Goal: Transaction & Acquisition: Subscribe to service/newsletter

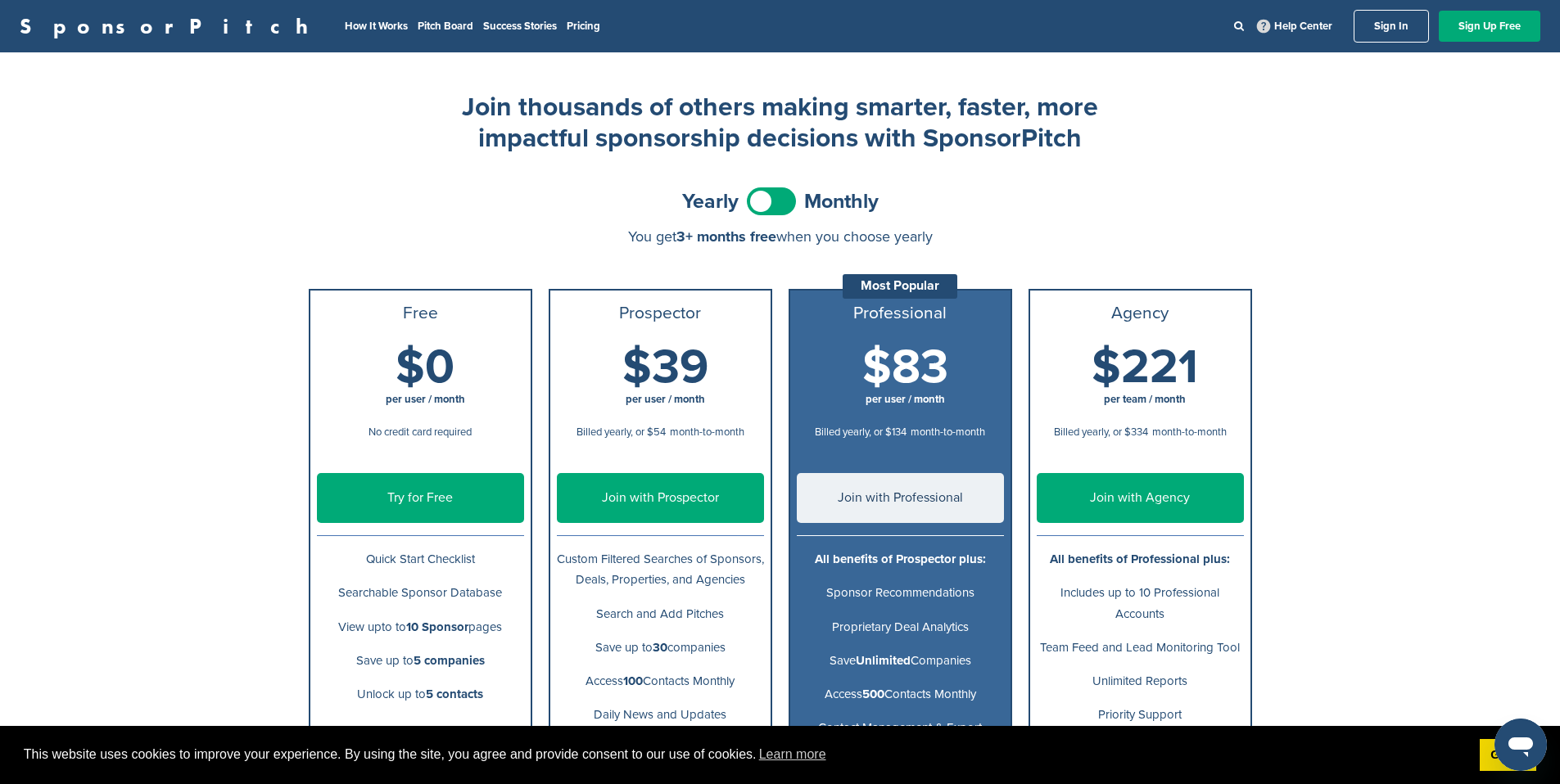
click at [772, 203] on span at bounding box center [771, 200] width 49 height 28
click at [1474, 29] on link "Sign Up Free" at bounding box center [1490, 26] width 102 height 31
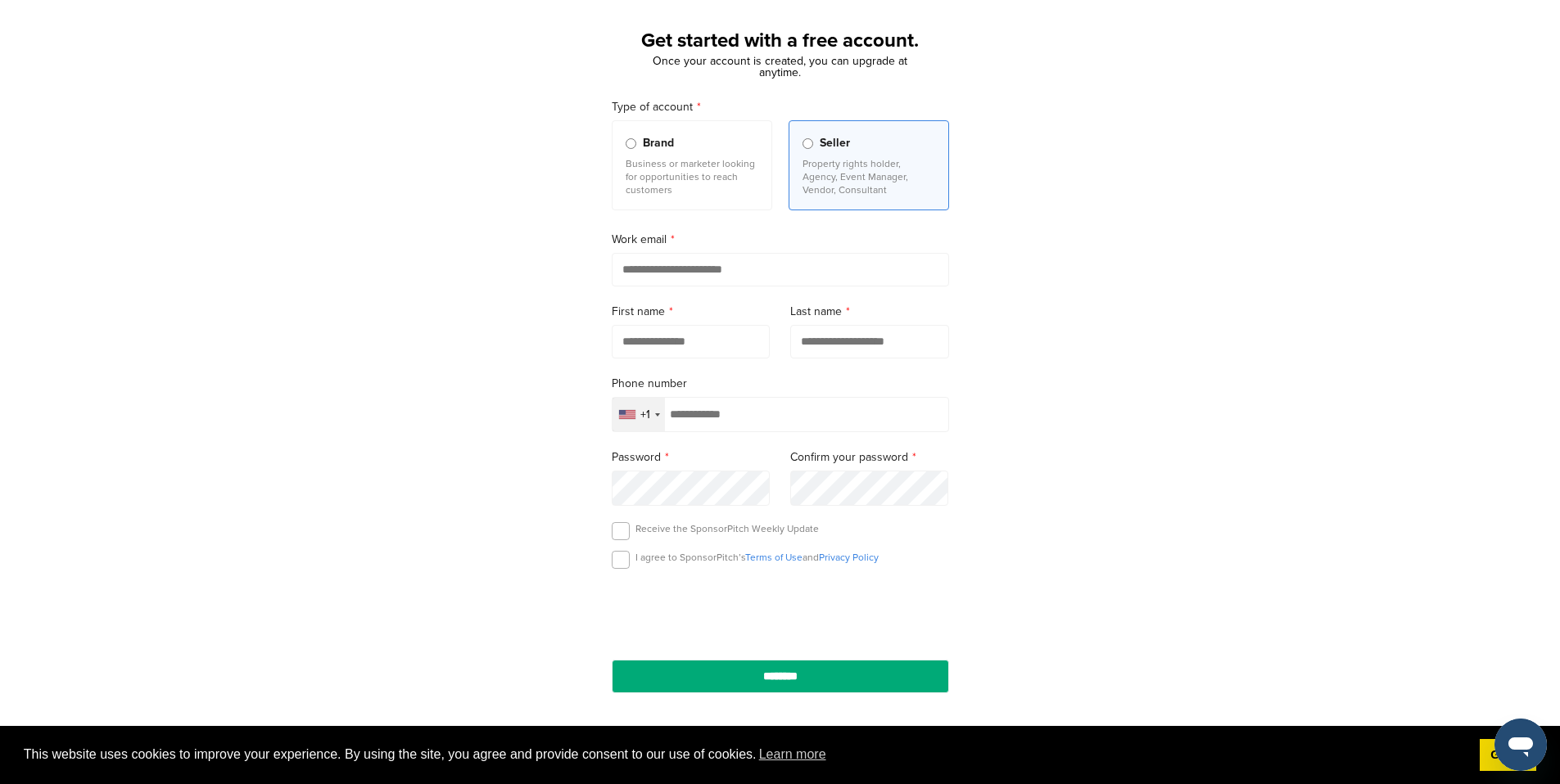
scroll to position [123, 0]
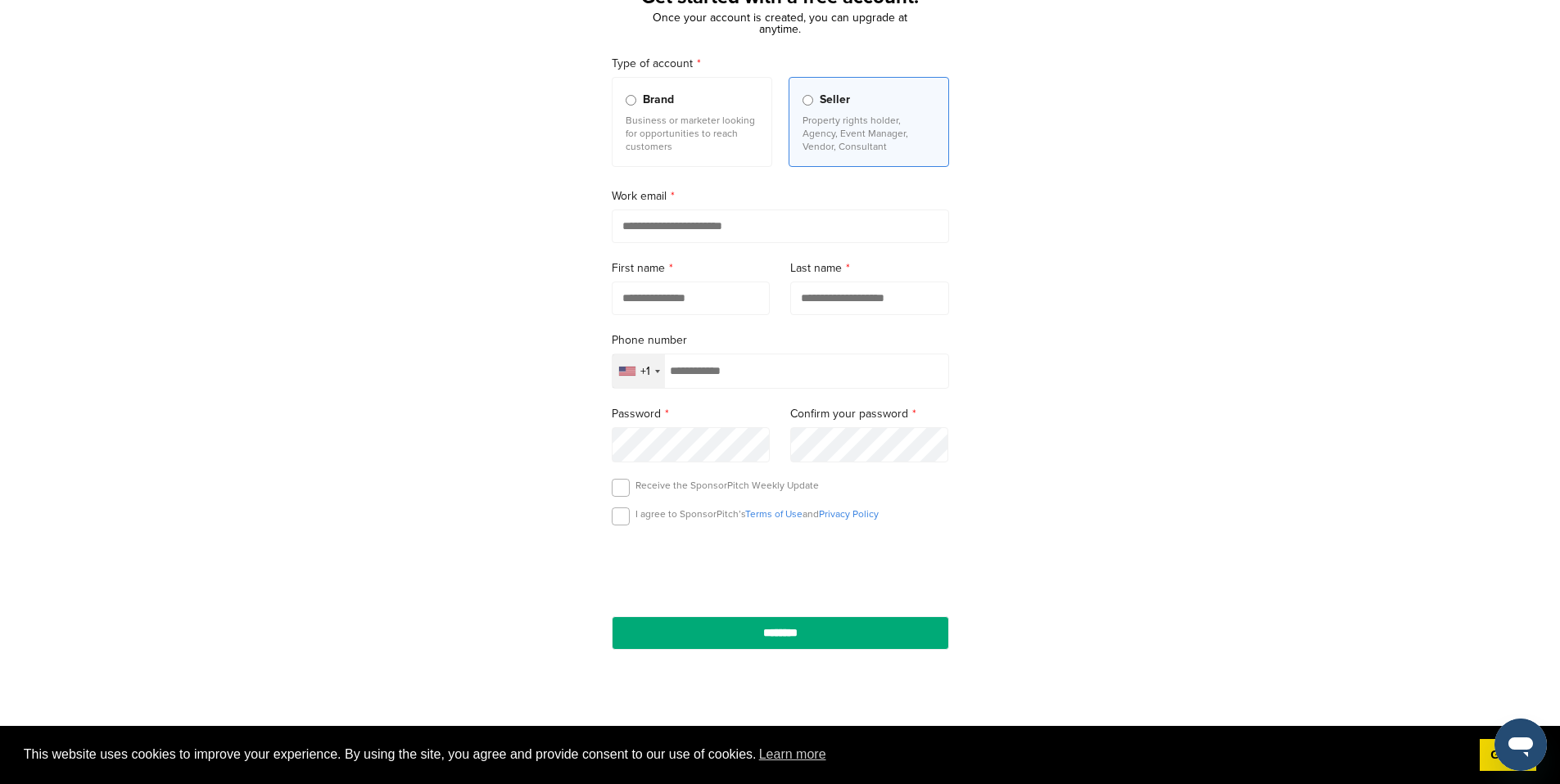
click at [705, 221] on input "email" at bounding box center [780, 226] width 338 height 34
click at [508, 312] on div "Get started with a free account. Once your account is created, you can upgrade …" at bounding box center [780, 330] width 1560 height 761
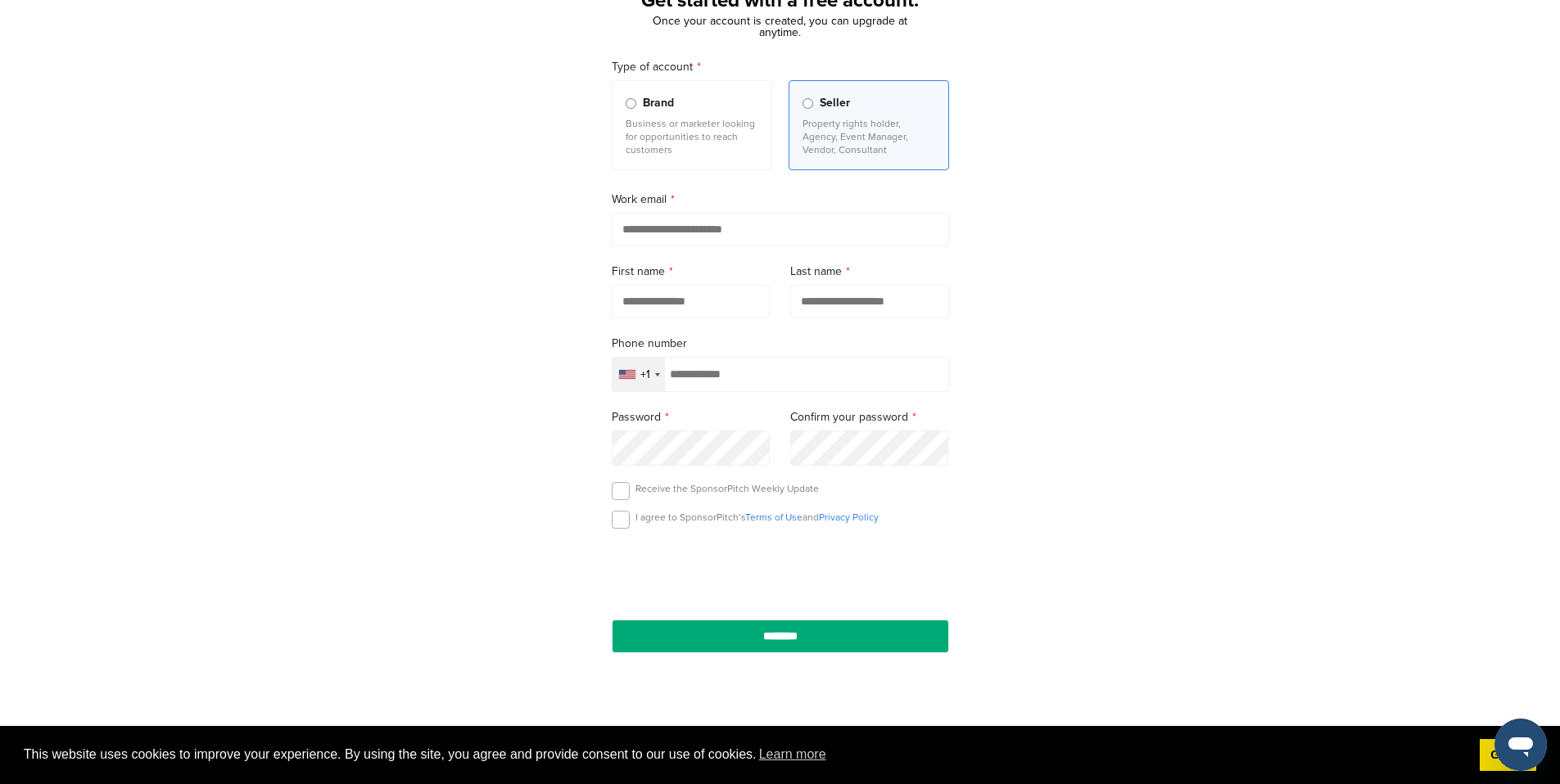
click at [704, 241] on input "email" at bounding box center [780, 230] width 338 height 34
type input "**********"
type input "**"
type input "*******"
type input "**********"
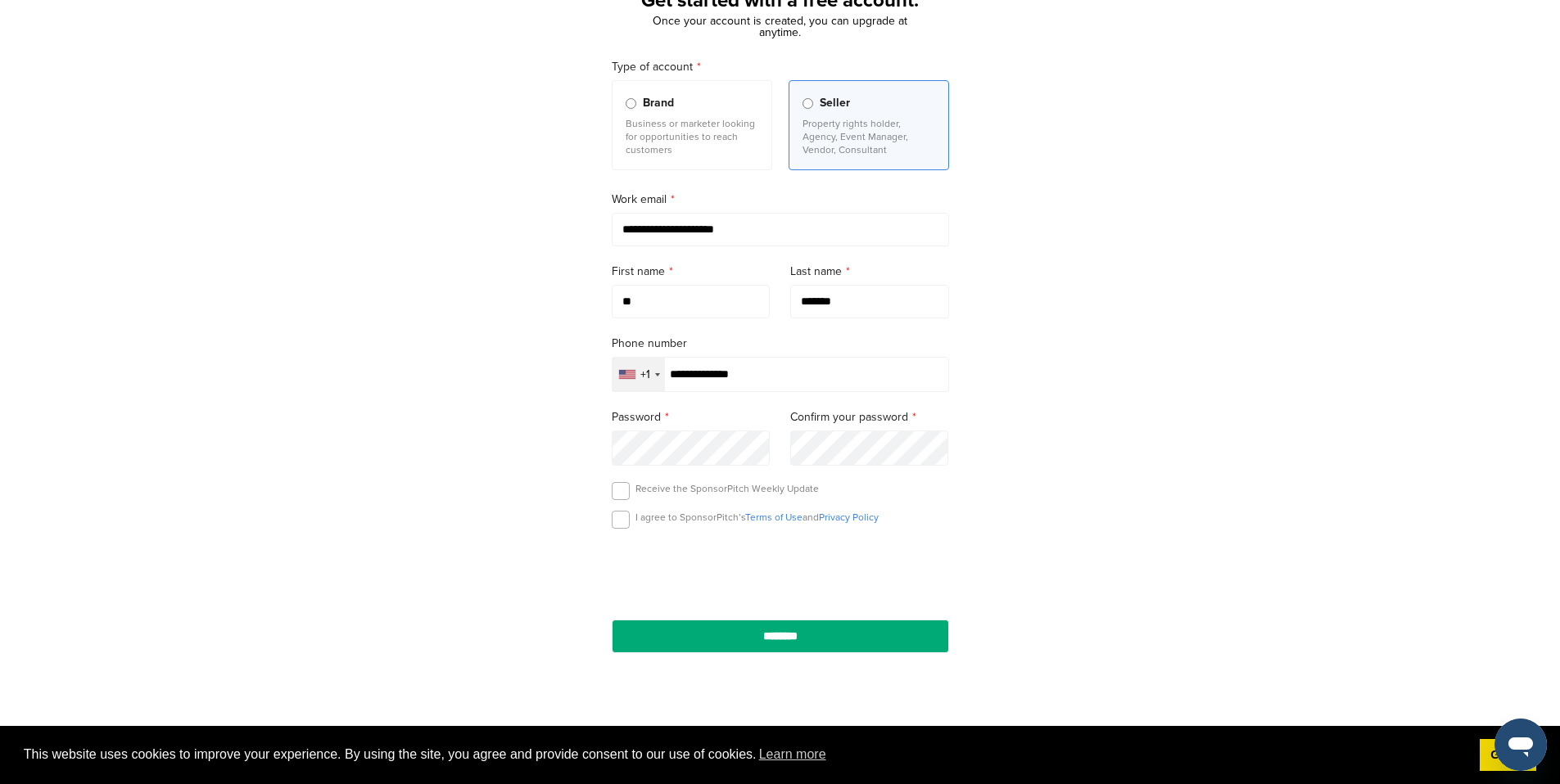
scroll to position [17, 0]
drag, startPoint x: 617, startPoint y: 523, endPoint x: 614, endPoint y: 490, distance: 33.1
click at [617, 522] on label at bounding box center [620, 519] width 18 height 18
click at [615, 489] on label at bounding box center [620, 491] width 18 height 18
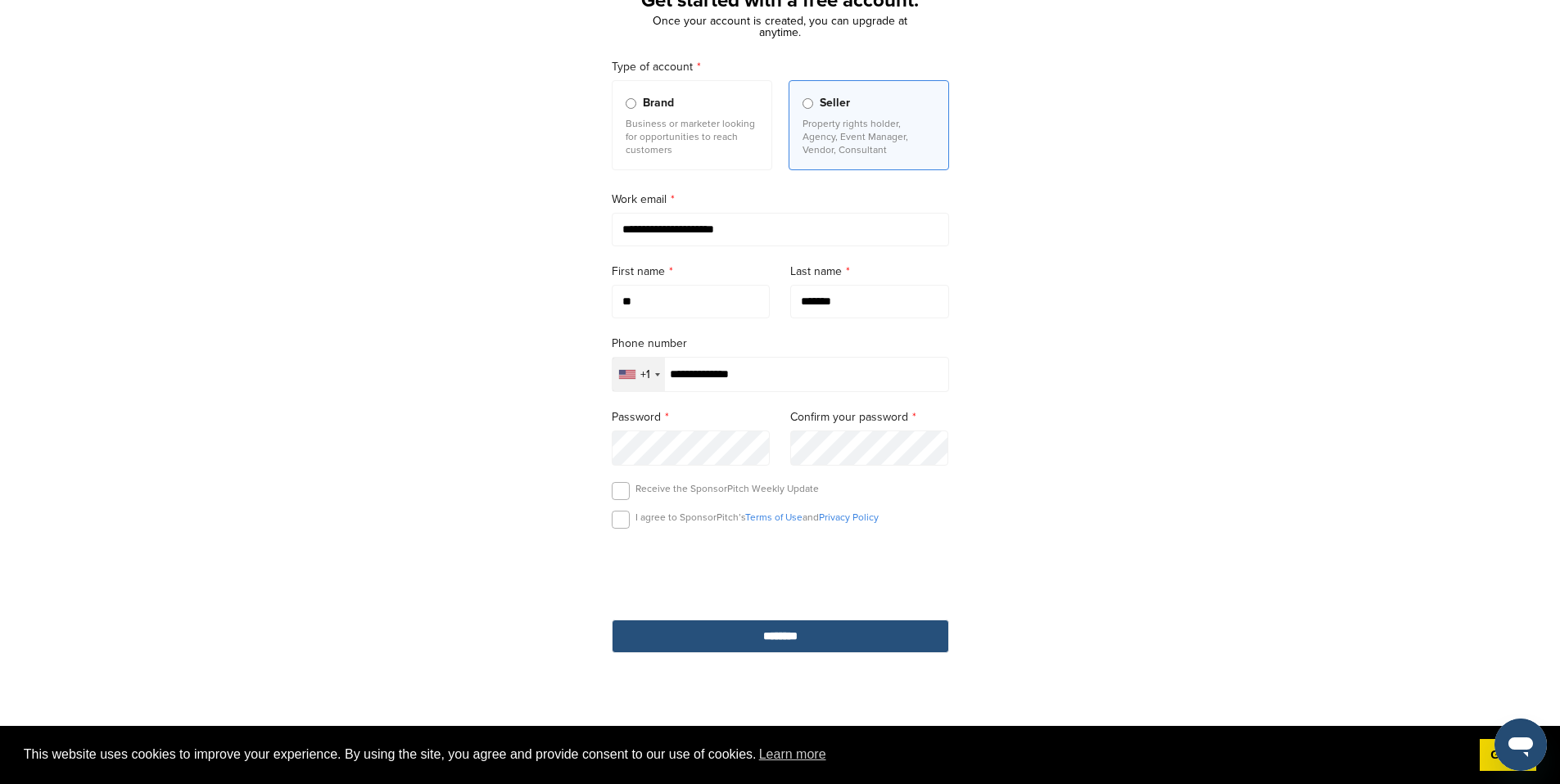
click at [771, 622] on input "********" at bounding box center [780, 637] width 338 height 34
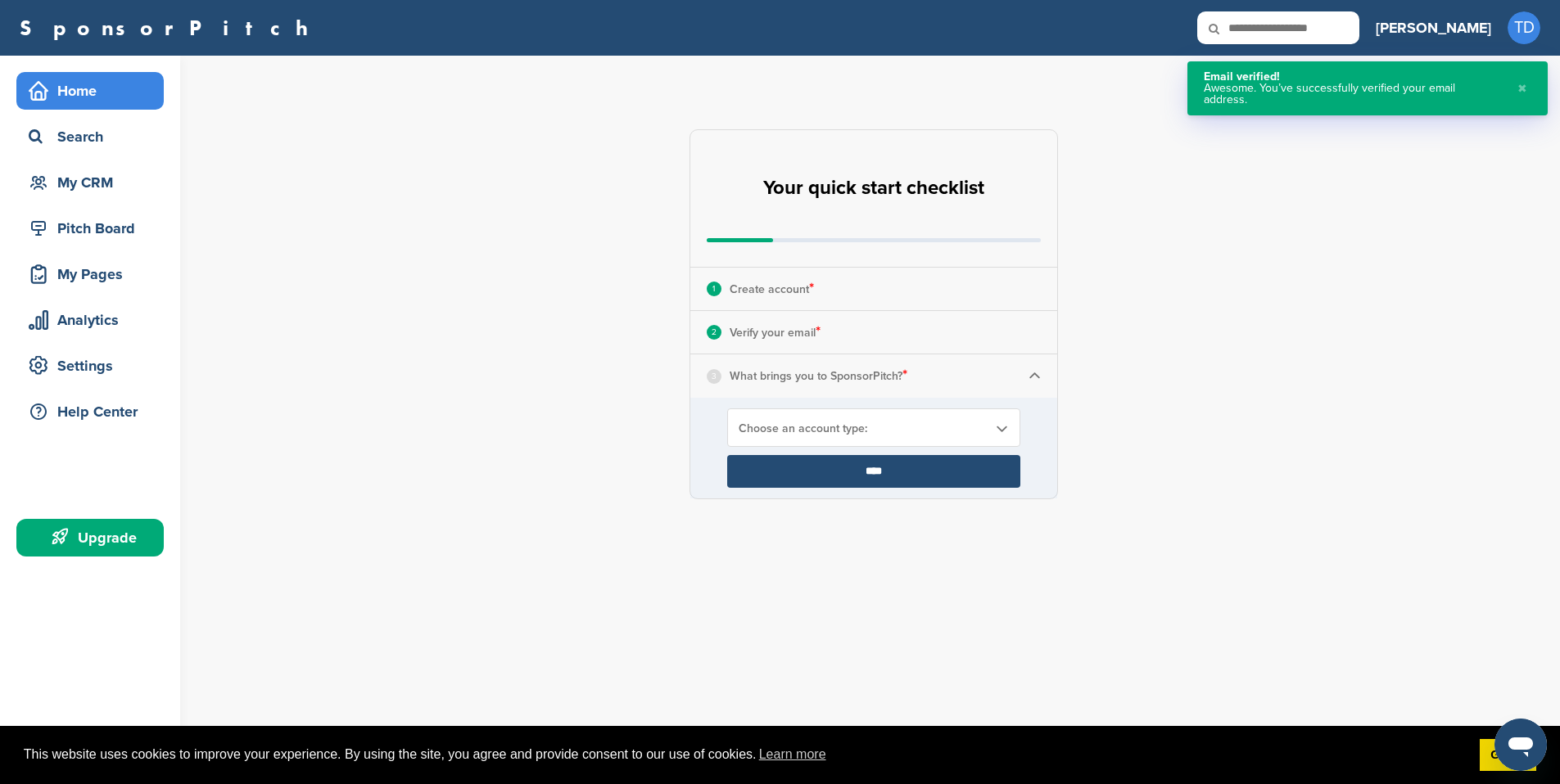
click at [764, 431] on span "Choose an account type:" at bounding box center [862, 429] width 249 height 14
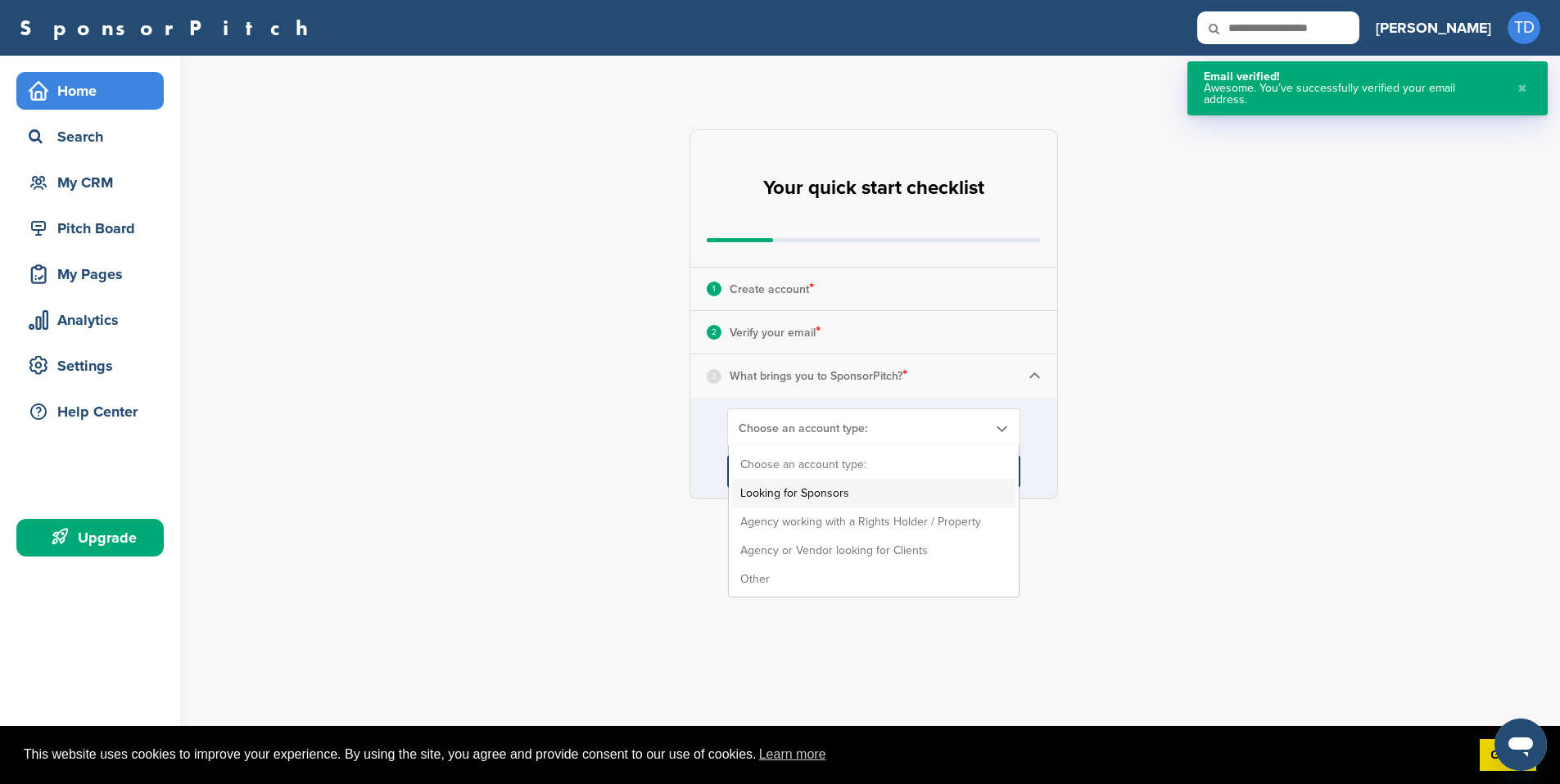
click at [764, 490] on li "Looking for Sponsors" at bounding box center [874, 494] width 283 height 29
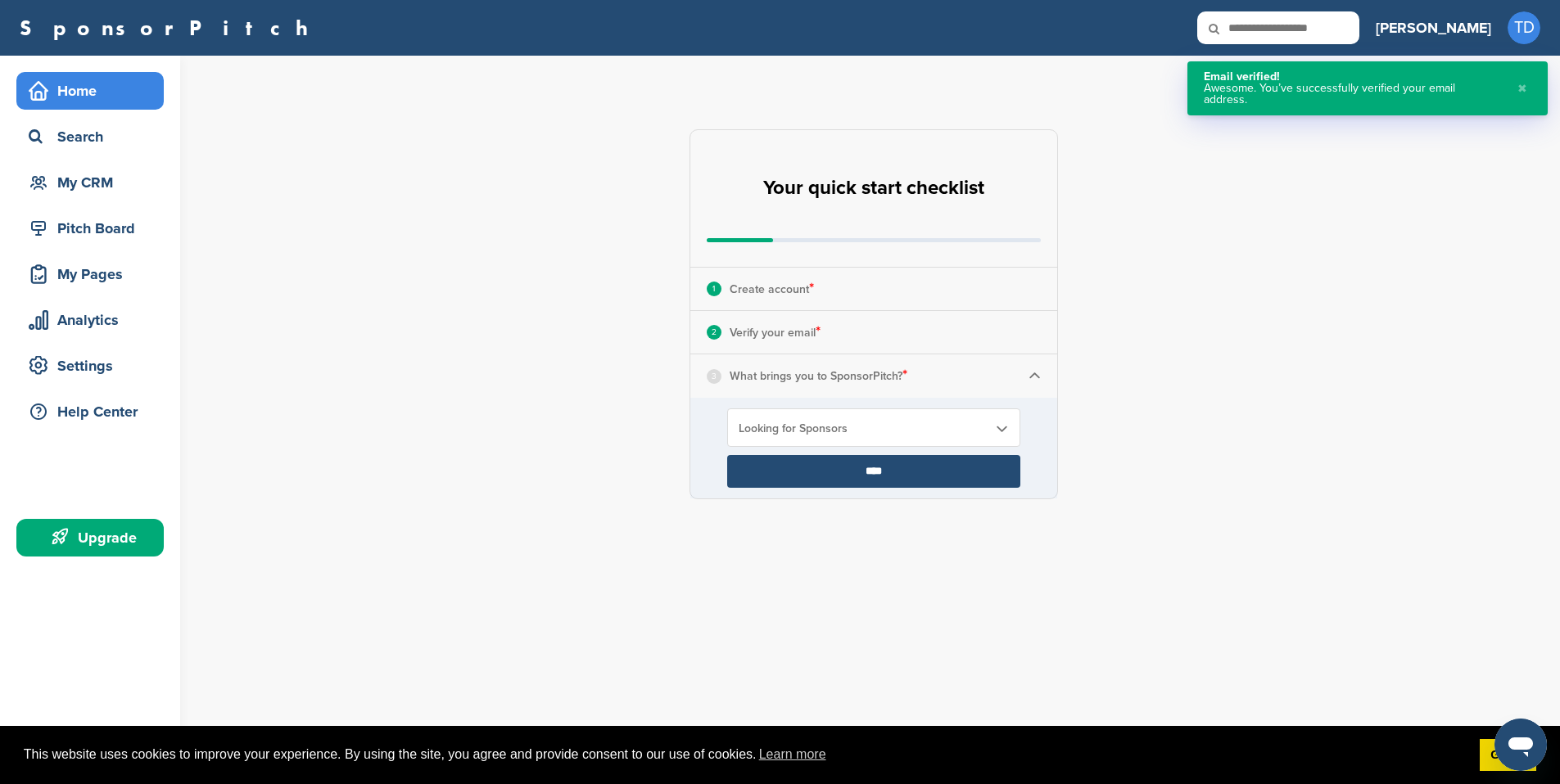
click at [764, 420] on div "Looking for Sponsors Choose an account type: Looking for Sponsors Agency workin…" at bounding box center [873, 428] width 293 height 38
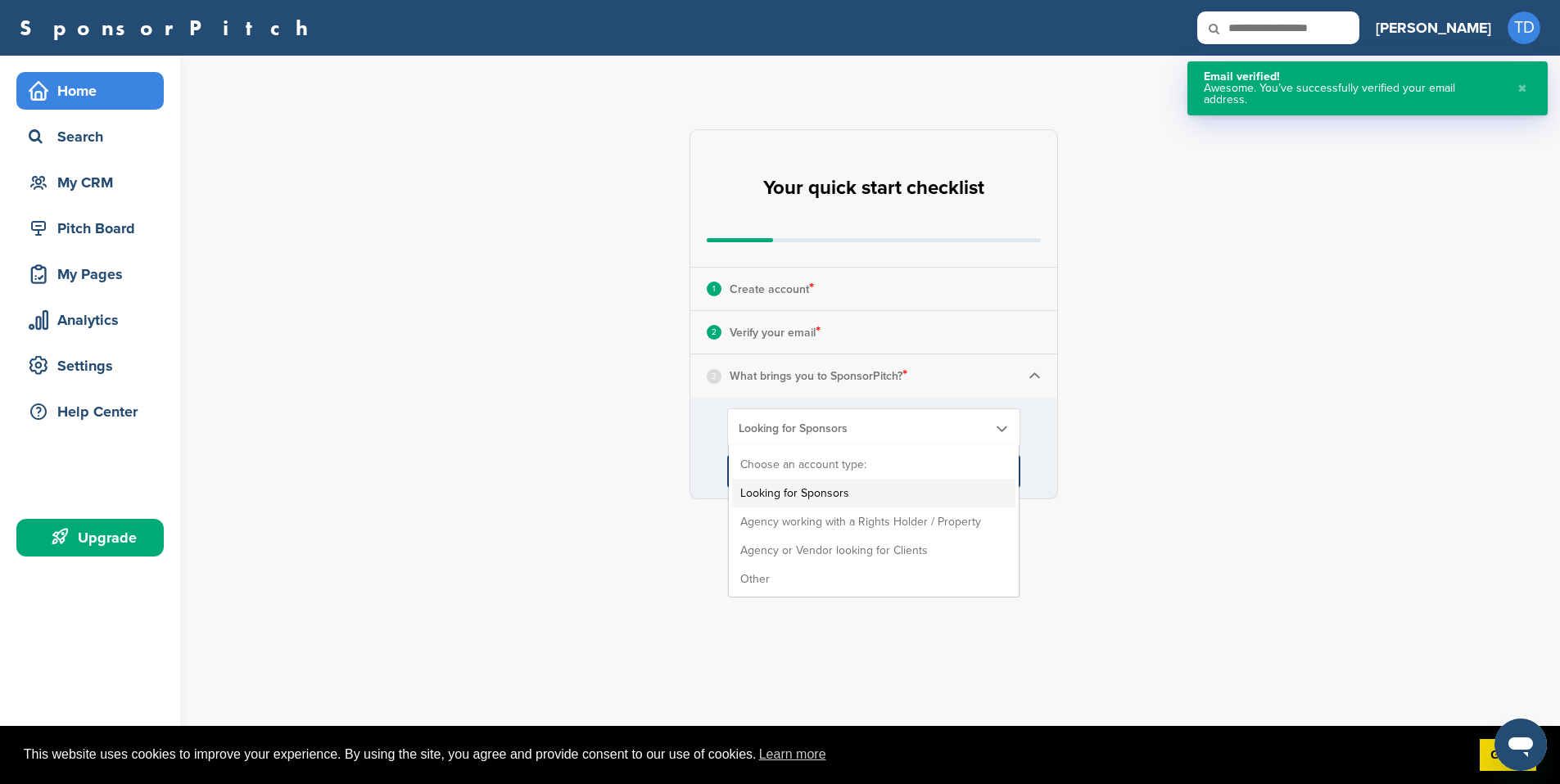
click at [764, 430] on span "Looking for Sponsors" at bounding box center [862, 429] width 249 height 14
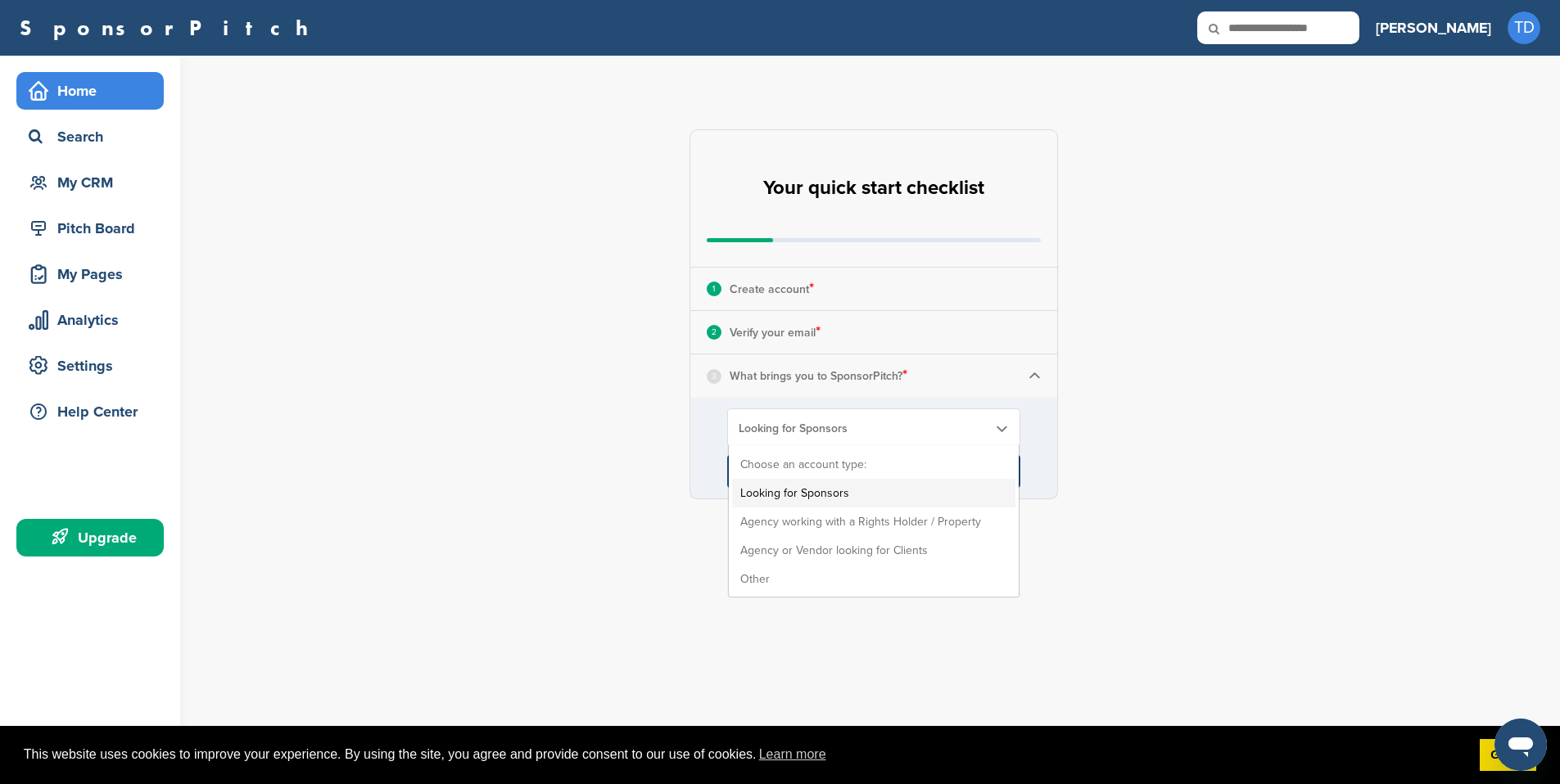
click at [764, 502] on li "Looking for Sponsors" at bounding box center [874, 494] width 283 height 29
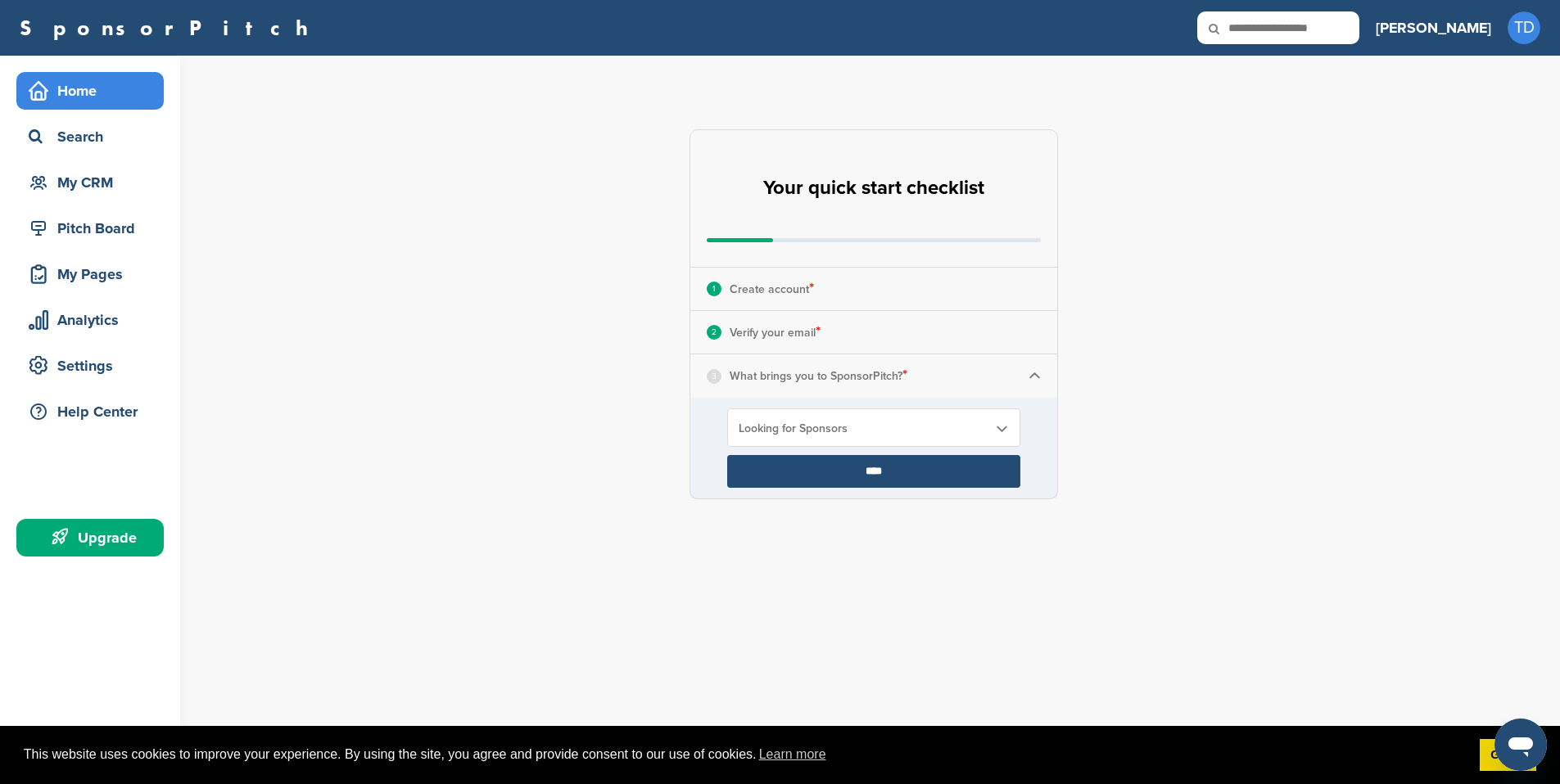
click at [764, 459] on input "****" at bounding box center [873, 471] width 293 height 33
click at [764, 475] on input "****" at bounding box center [873, 471] width 293 height 33
click at [764, 415] on div "**********" at bounding box center [883, 314] width 1353 height 518
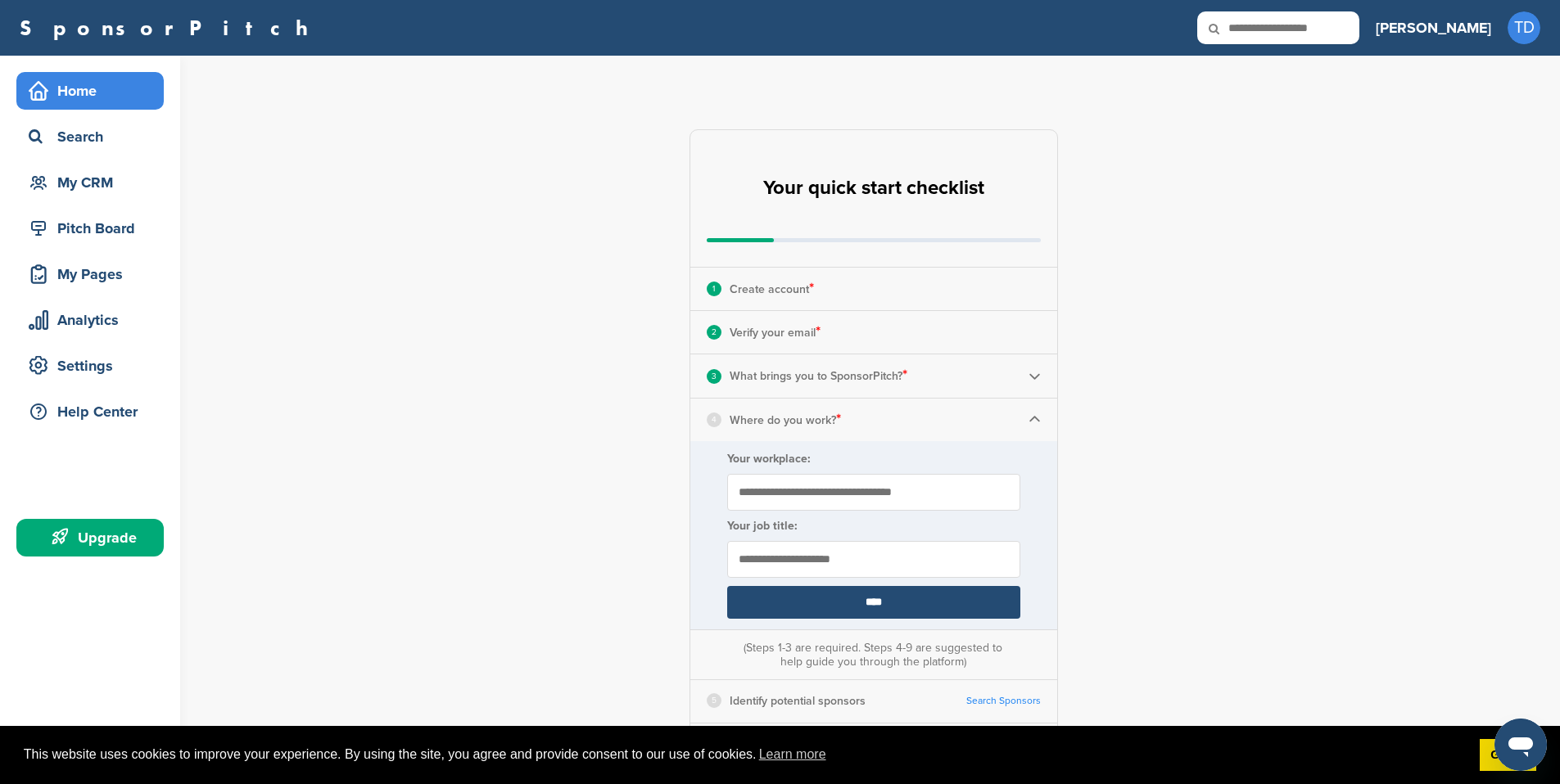
click at [764, 379] on img at bounding box center [1034, 376] width 12 height 12
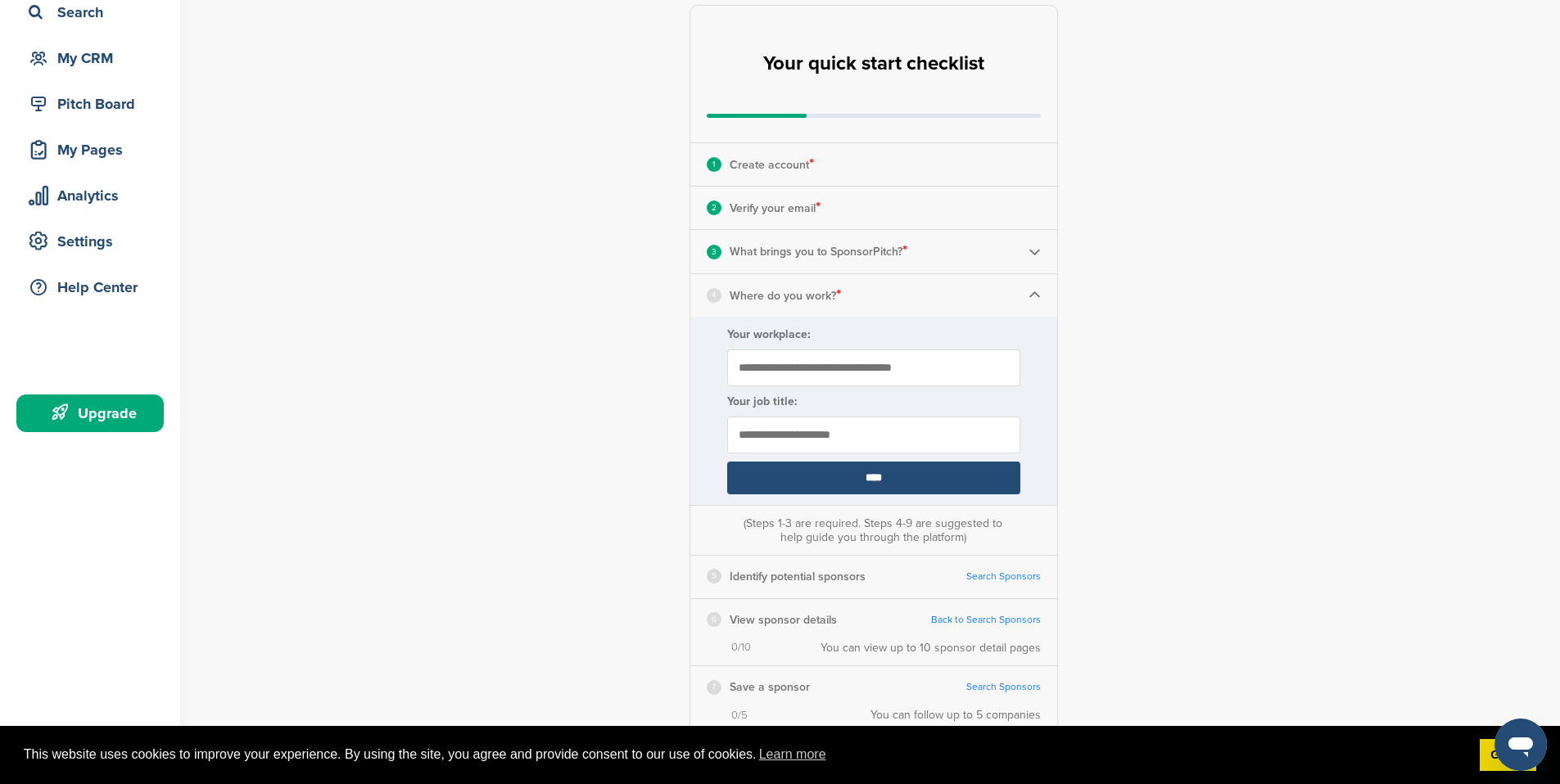
scroll to position [157, 0]
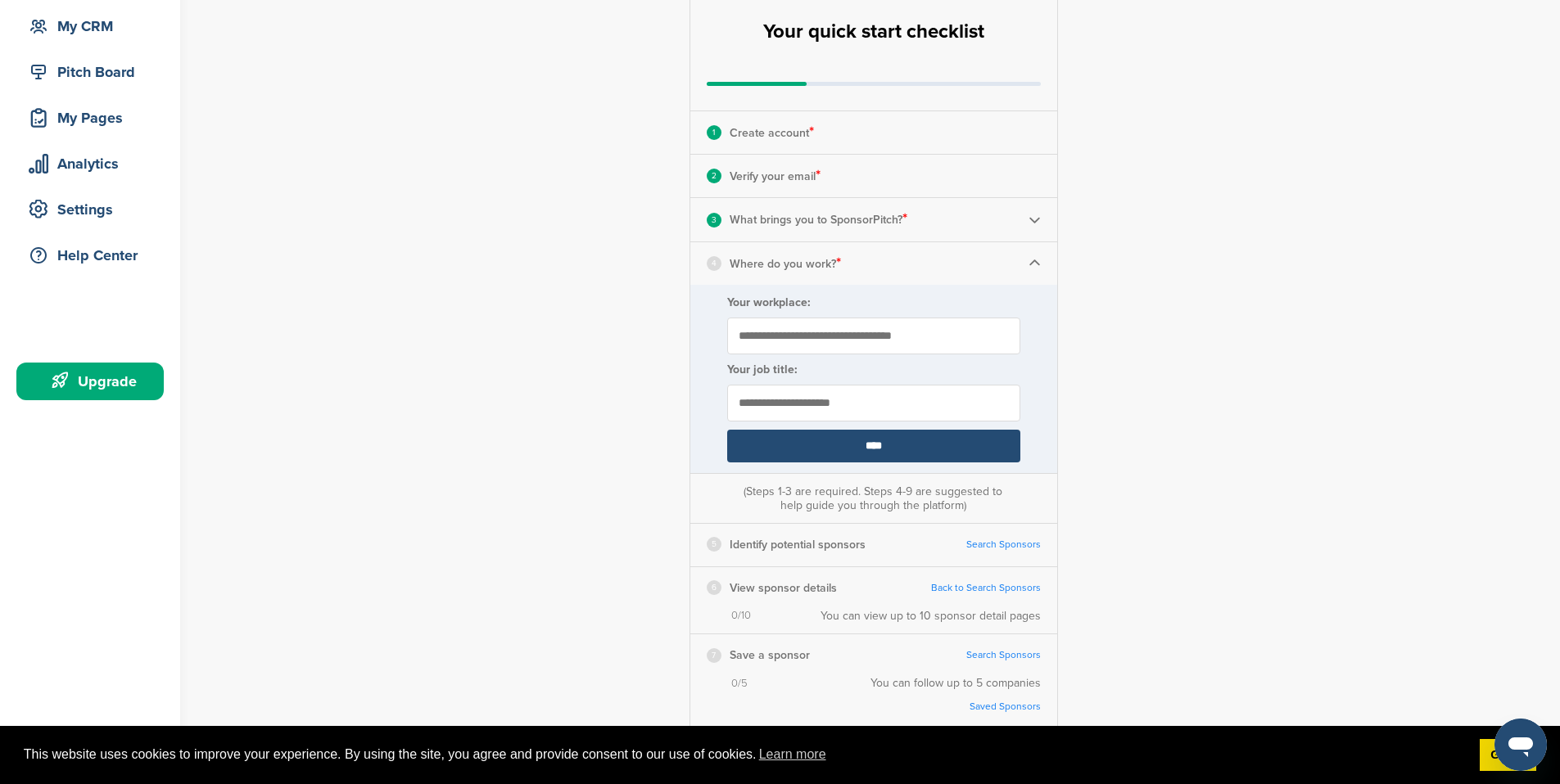
click at [764, 274] on div "4 Where do you work? *" at bounding box center [874, 264] width 367 height 43
click at [764, 267] on img at bounding box center [1034, 264] width 12 height 12
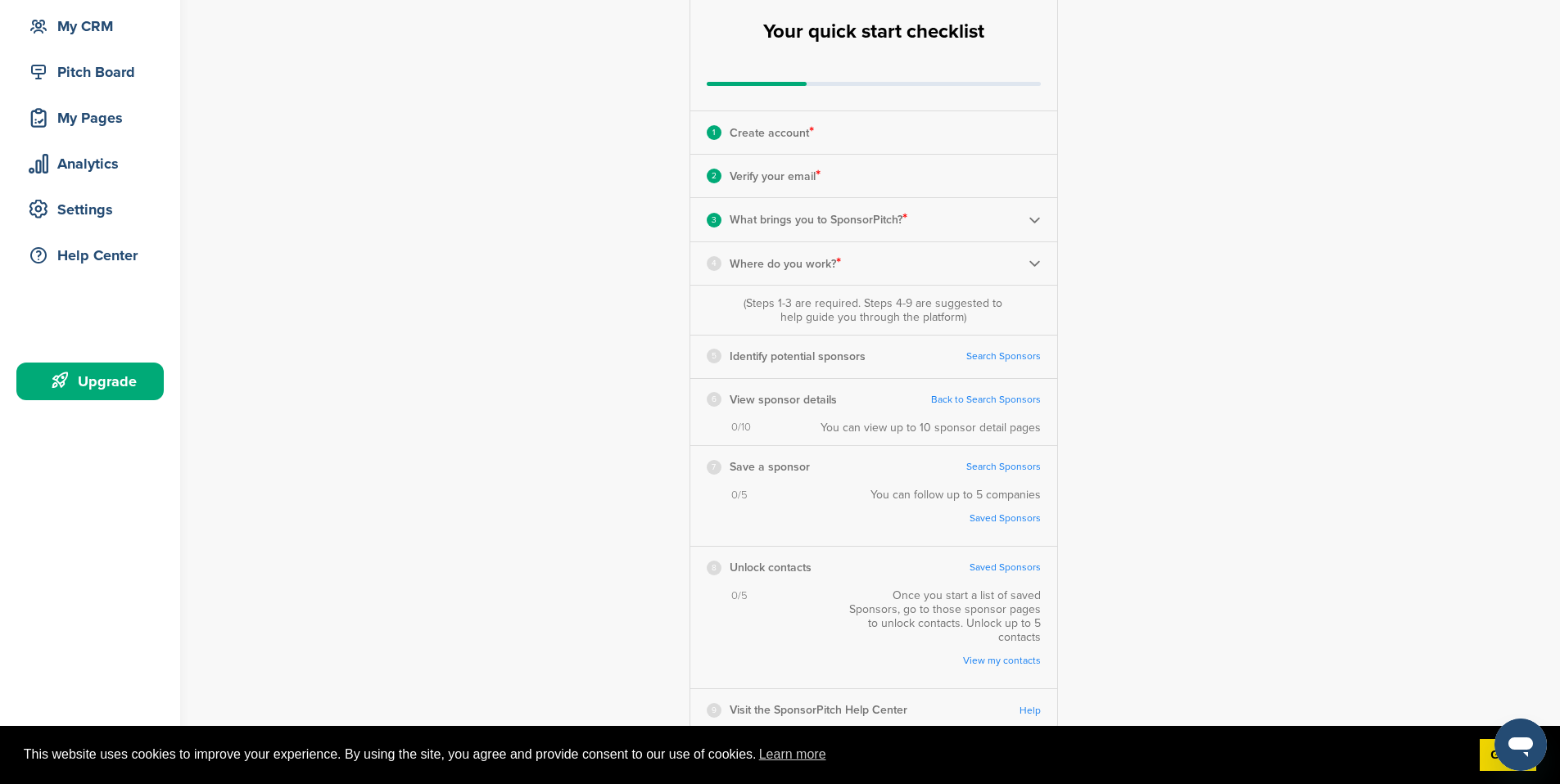
click at [764, 265] on img at bounding box center [1034, 264] width 12 height 12
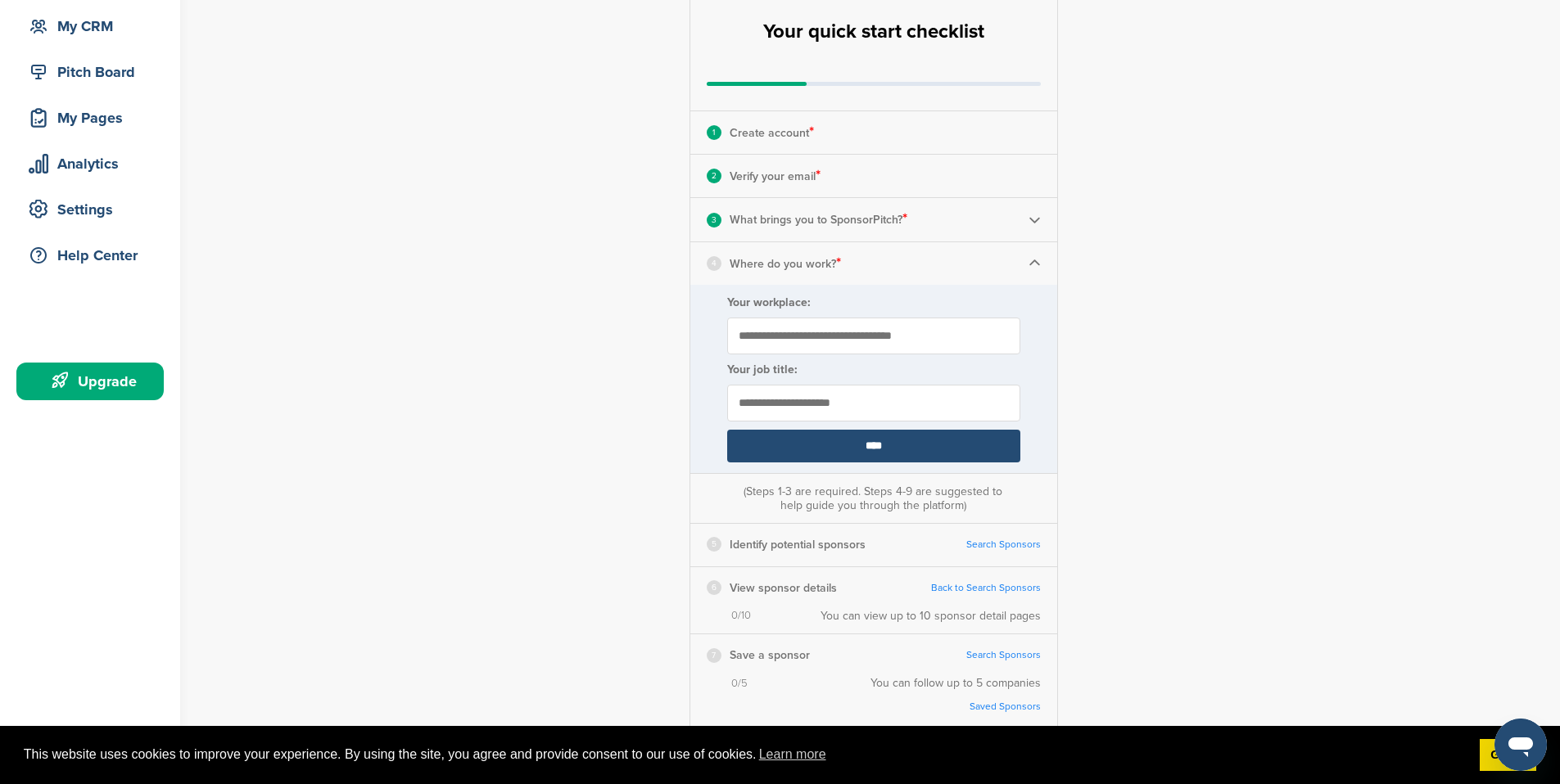
click at [764, 337] on input "Your workplace:" at bounding box center [873, 336] width 293 height 37
type input "**********"
type input "*"
type input "**********"
click at [764, 443] on input "****" at bounding box center [873, 445] width 293 height 33
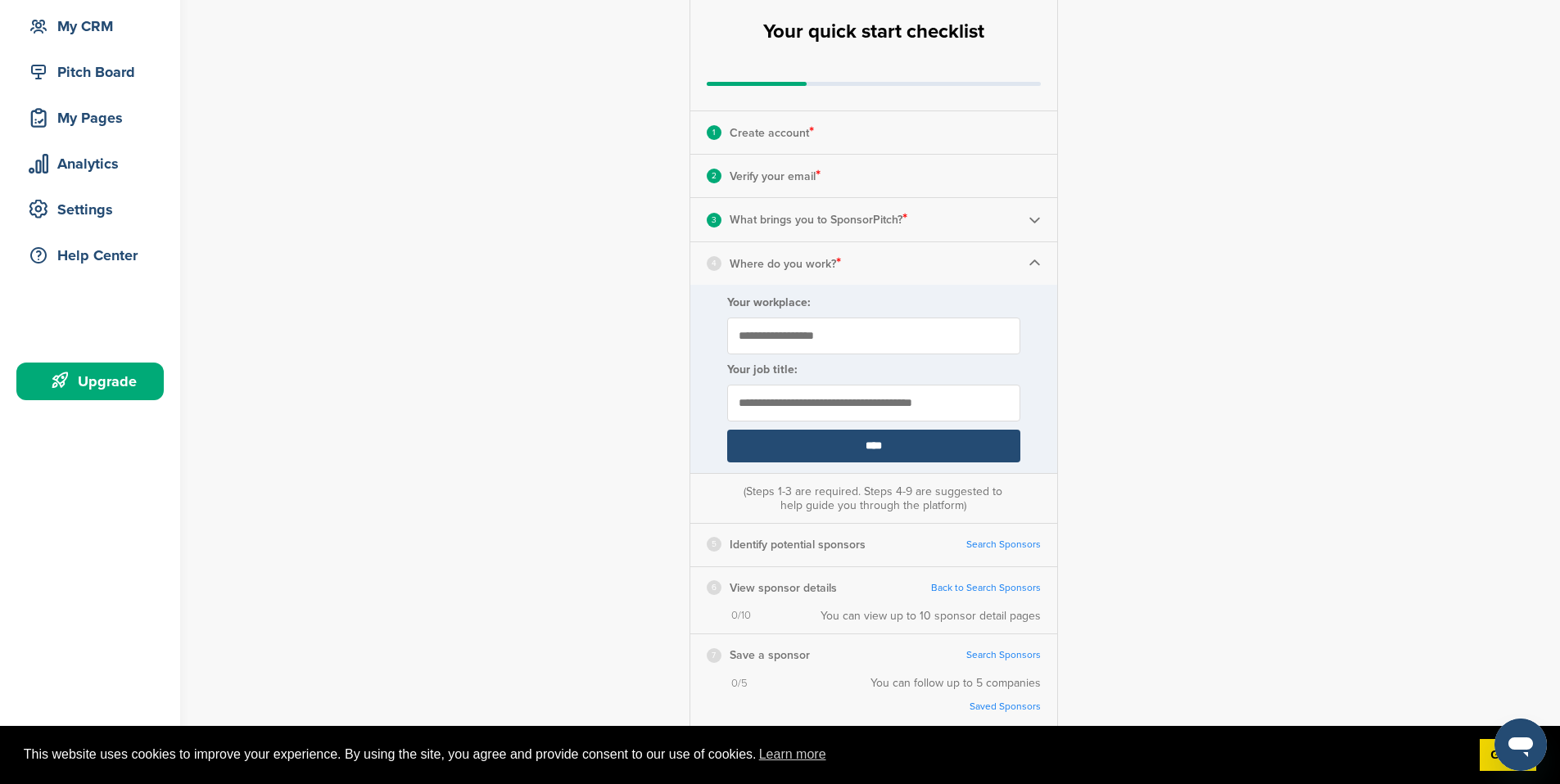
click at [764, 450] on input "****" at bounding box center [873, 445] width 293 height 33
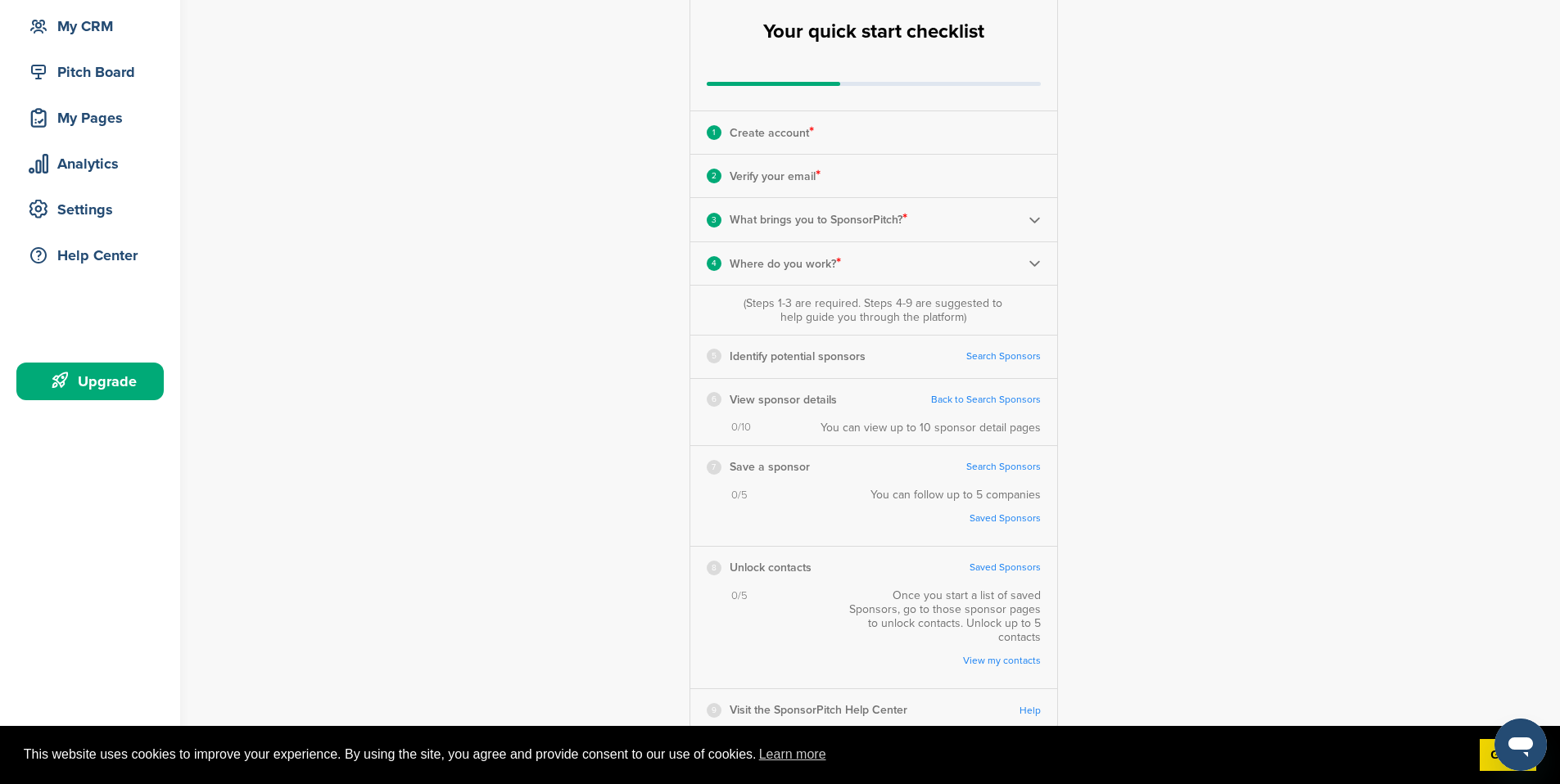
click at [764, 354] on link "Search Sponsors" at bounding box center [1003, 356] width 75 height 12
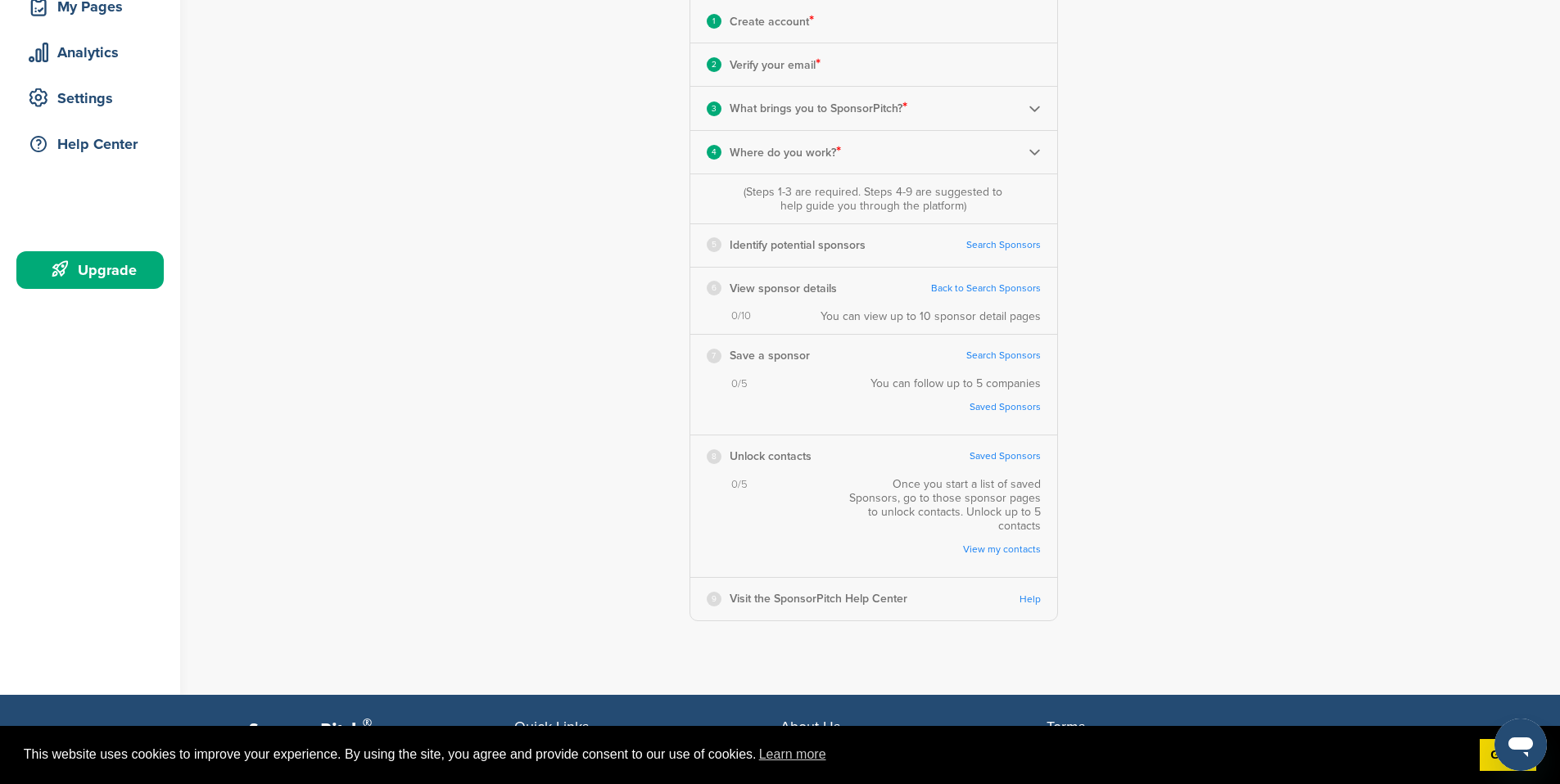
scroll to position [0, 0]
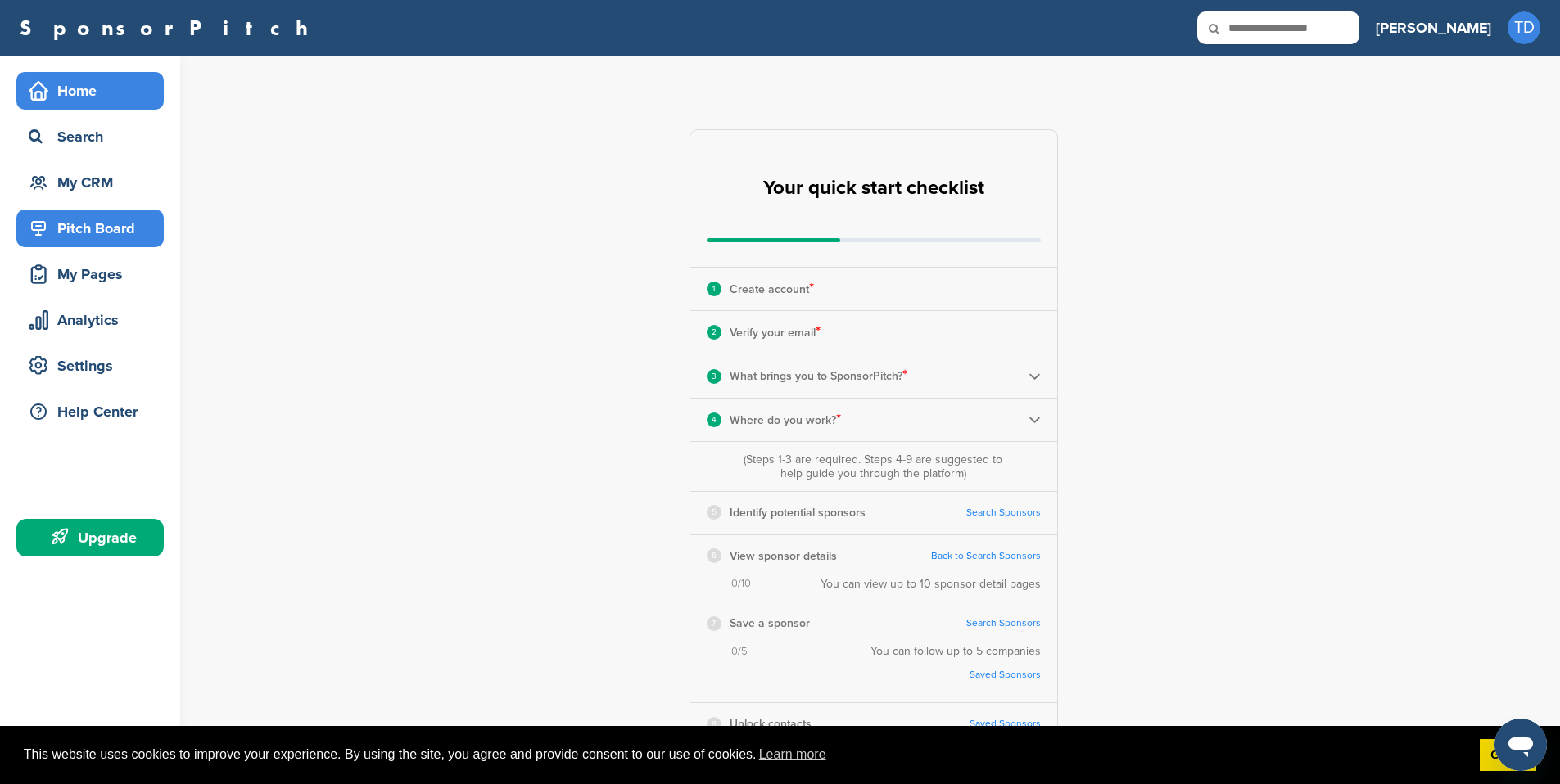
click at [92, 229] on div "Pitch Board" at bounding box center [94, 228] width 139 height 29
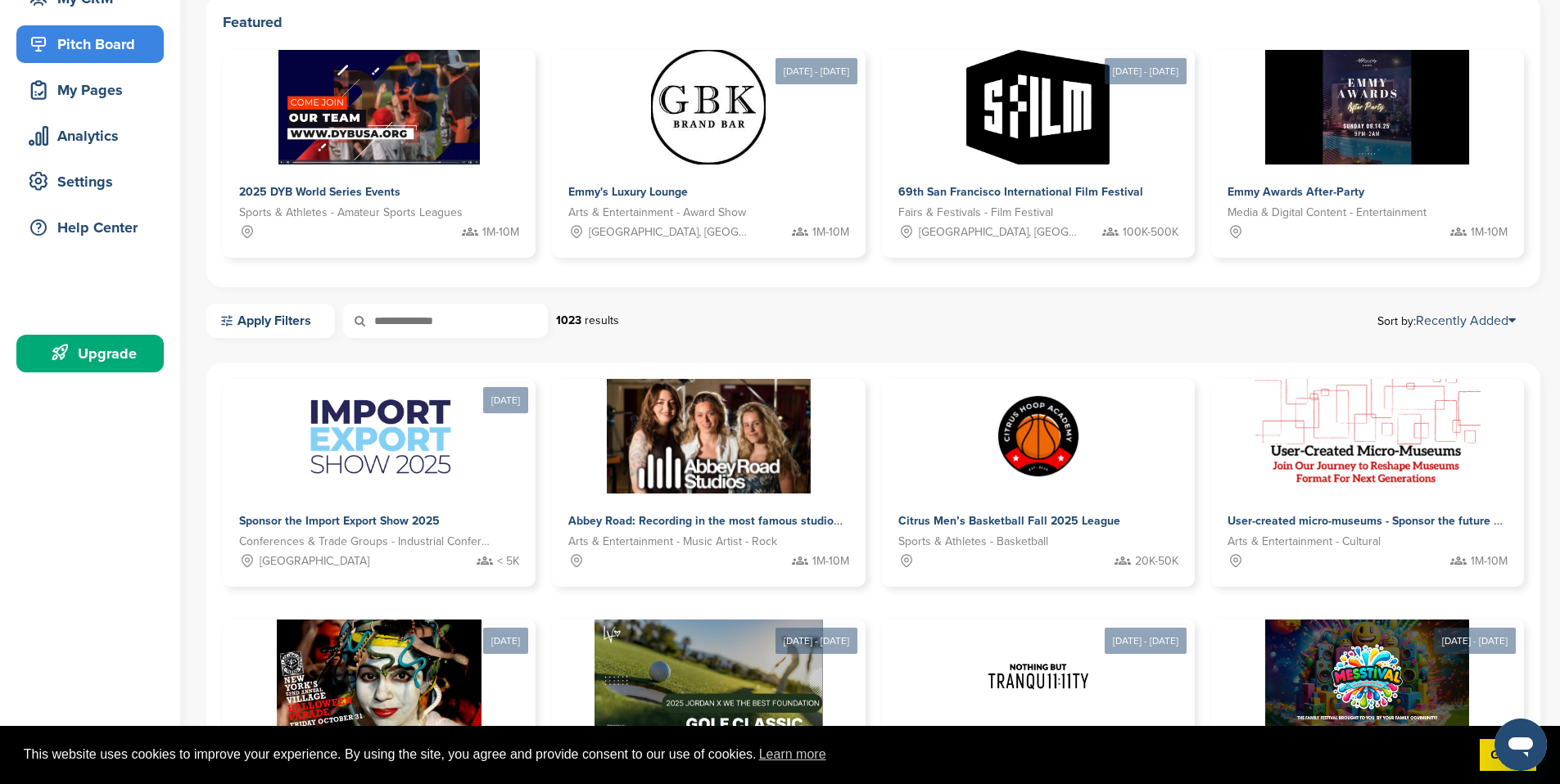
scroll to position [186, 0]
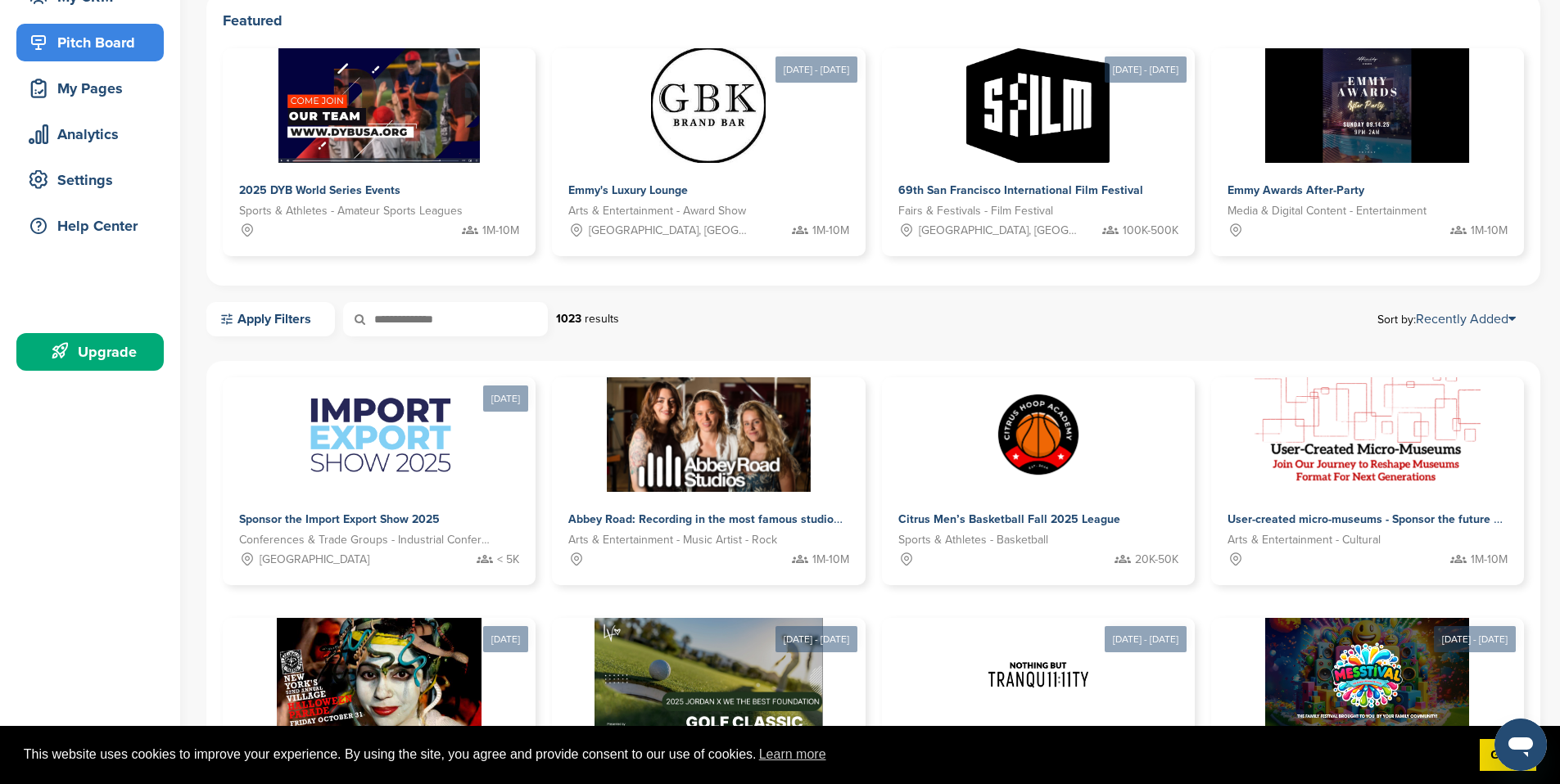
click at [269, 325] on link "Apply Filters" at bounding box center [271, 319] width 128 height 35
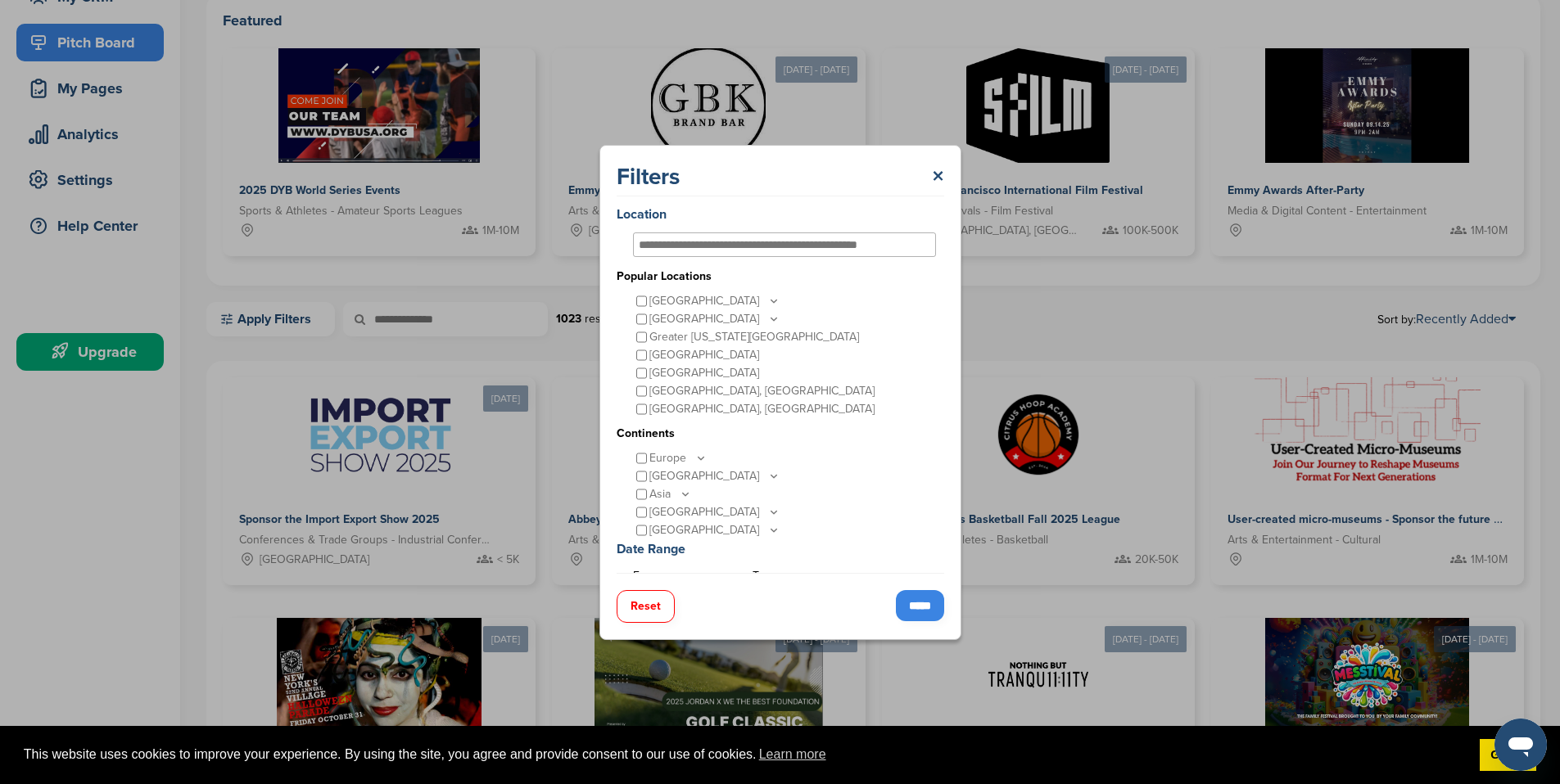
click at [698, 458] on icon at bounding box center [700, 458] width 5 height 3
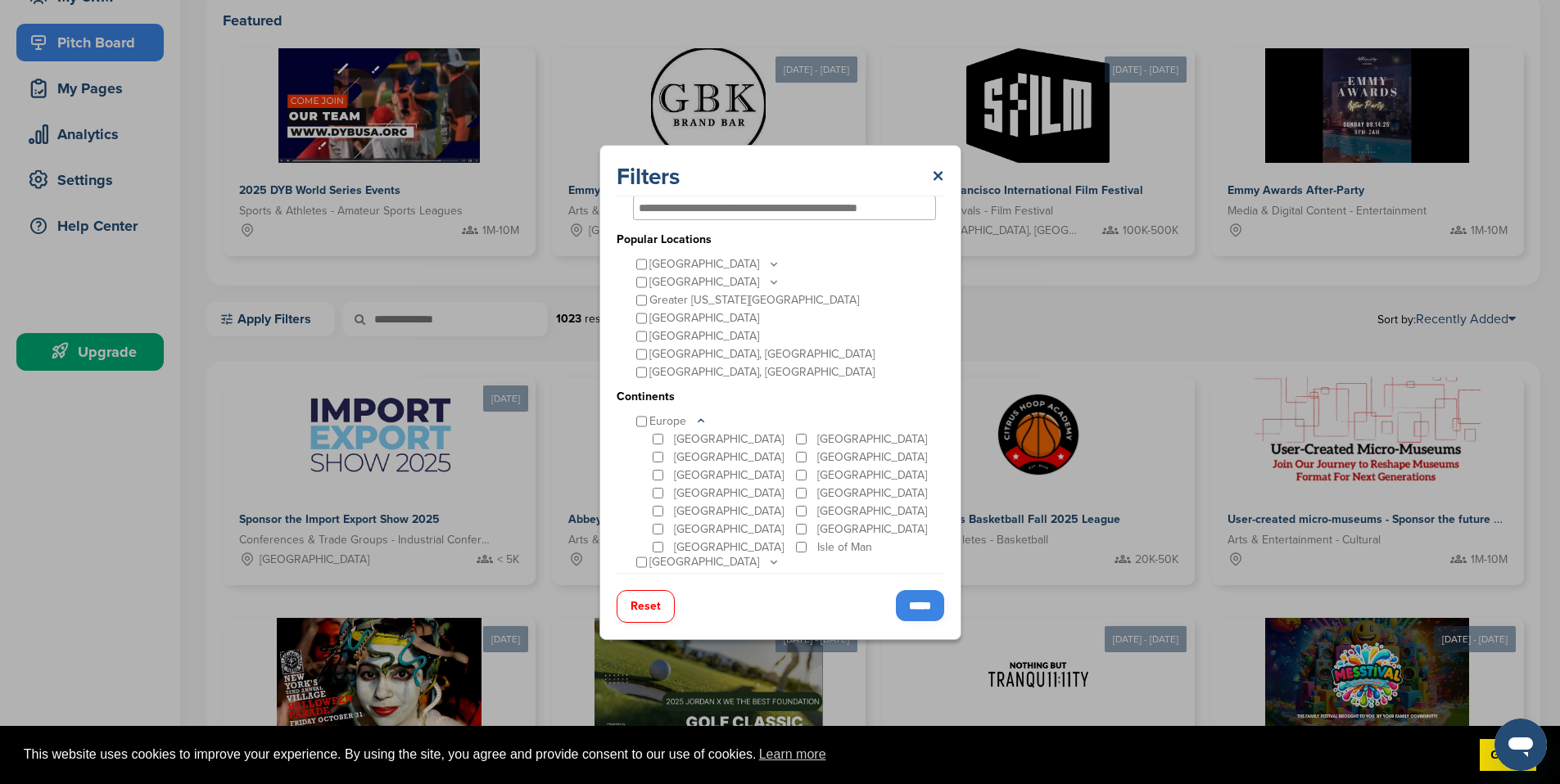
scroll to position [168, 0]
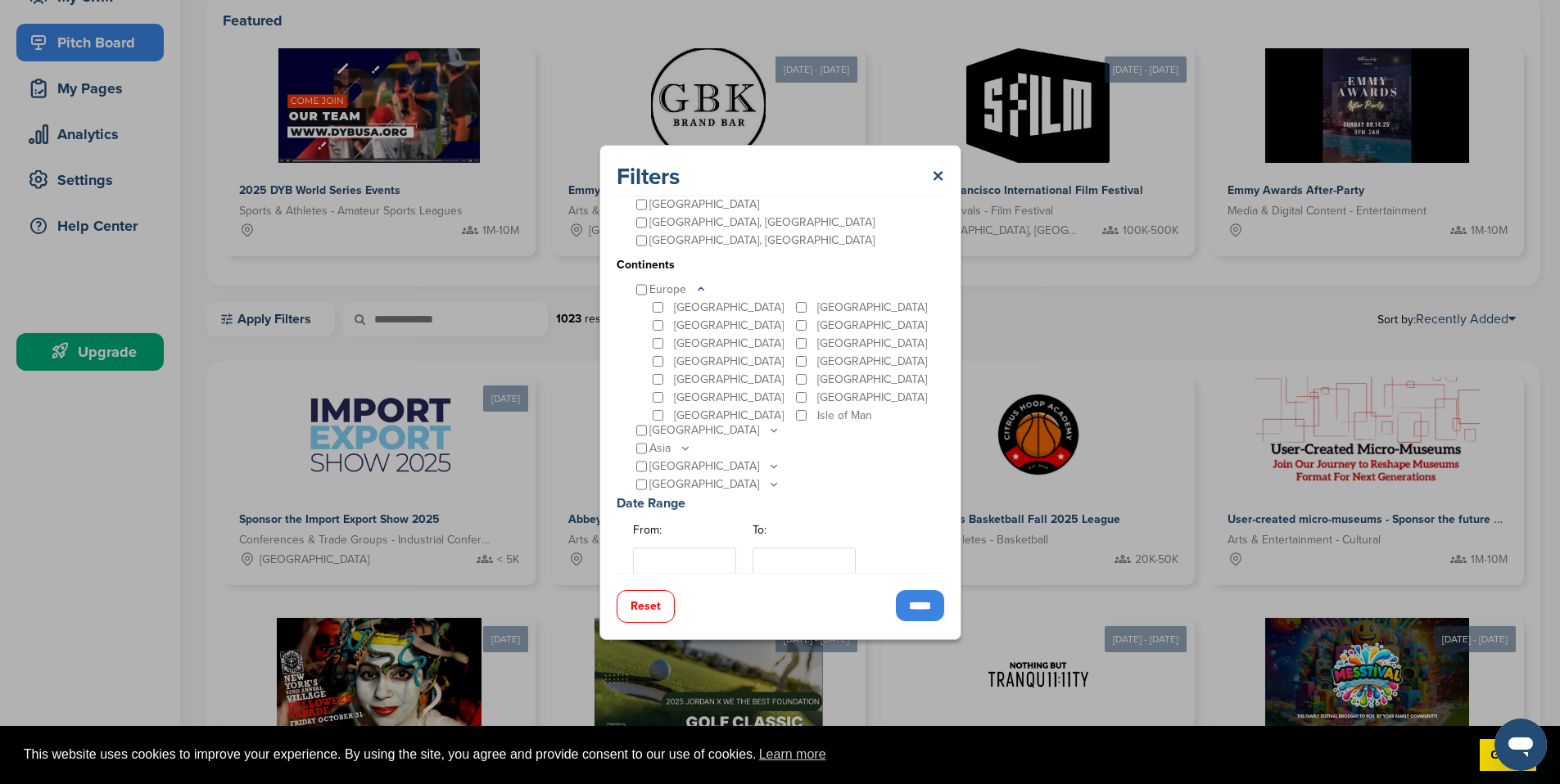
click at [696, 287] on icon at bounding box center [700, 290] width 13 height 14
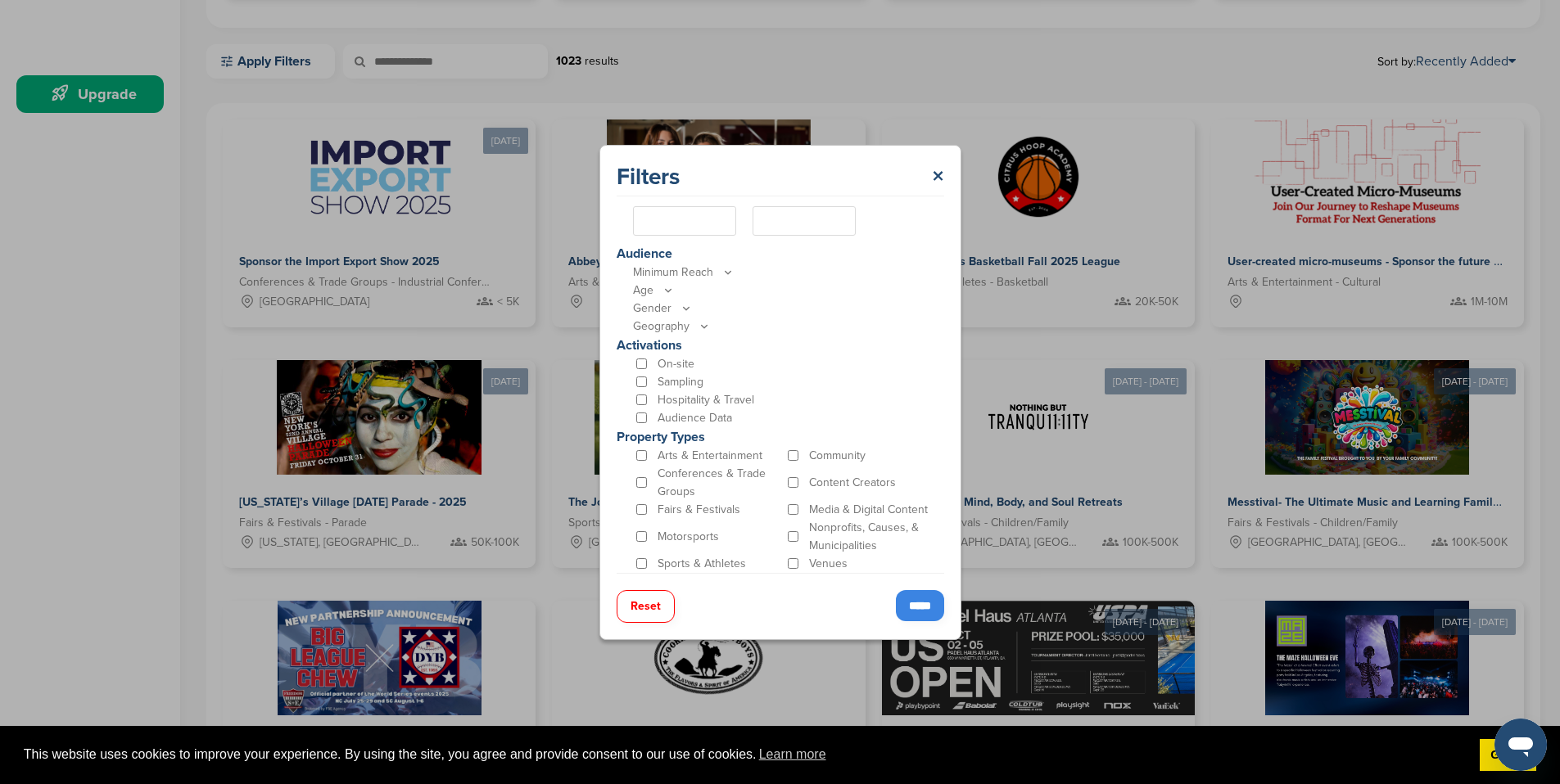
scroll to position [642, 0]
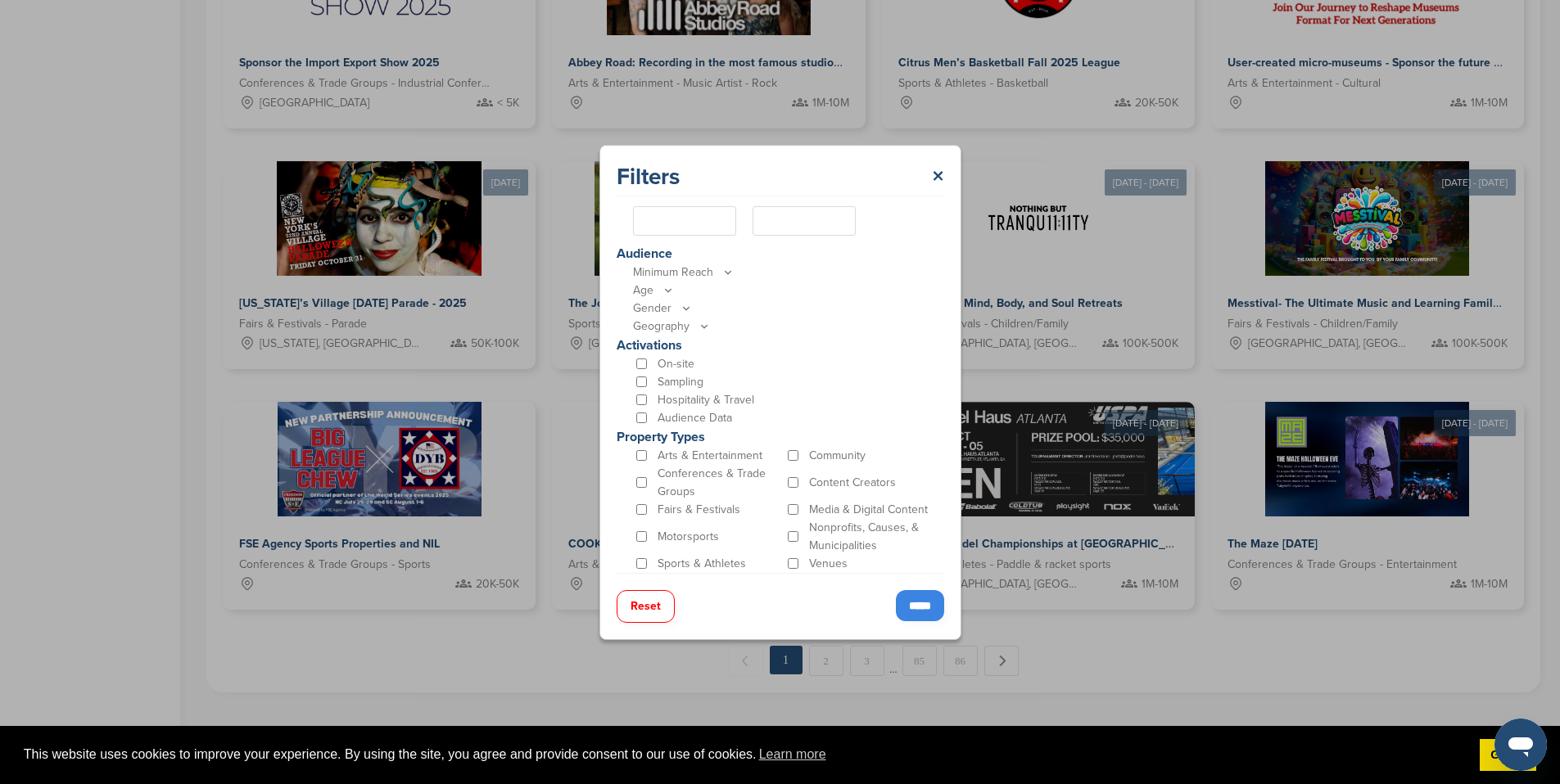
click at [701, 564] on p "Sports & Athletes" at bounding box center [701, 564] width 88 height 18
click at [678, 557] on p "Sports & Athletes" at bounding box center [701, 564] width 88 height 18
click at [677, 560] on p "Sports & Athletes" at bounding box center [701, 564] width 88 height 18
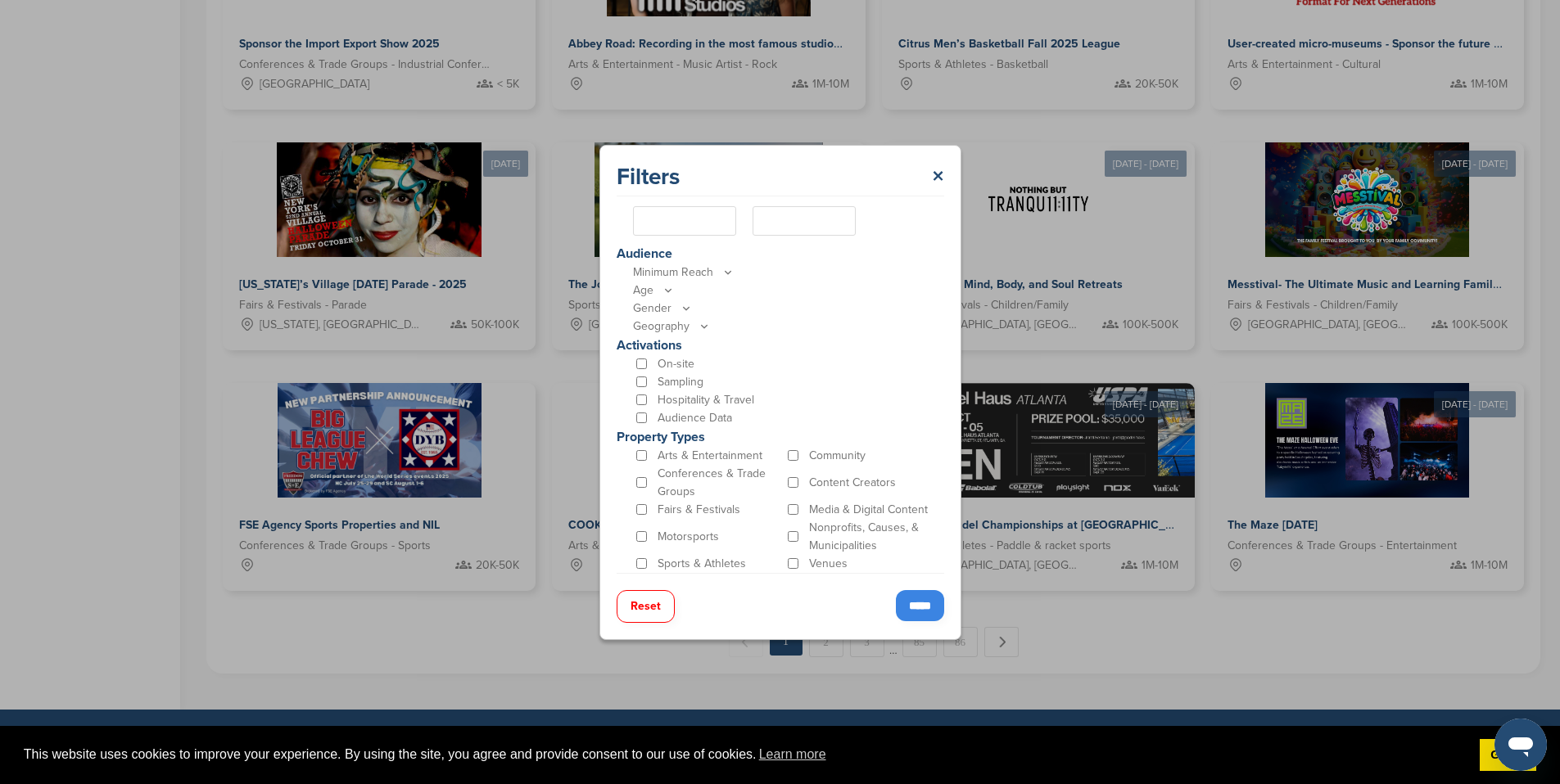
scroll to position [679, 0]
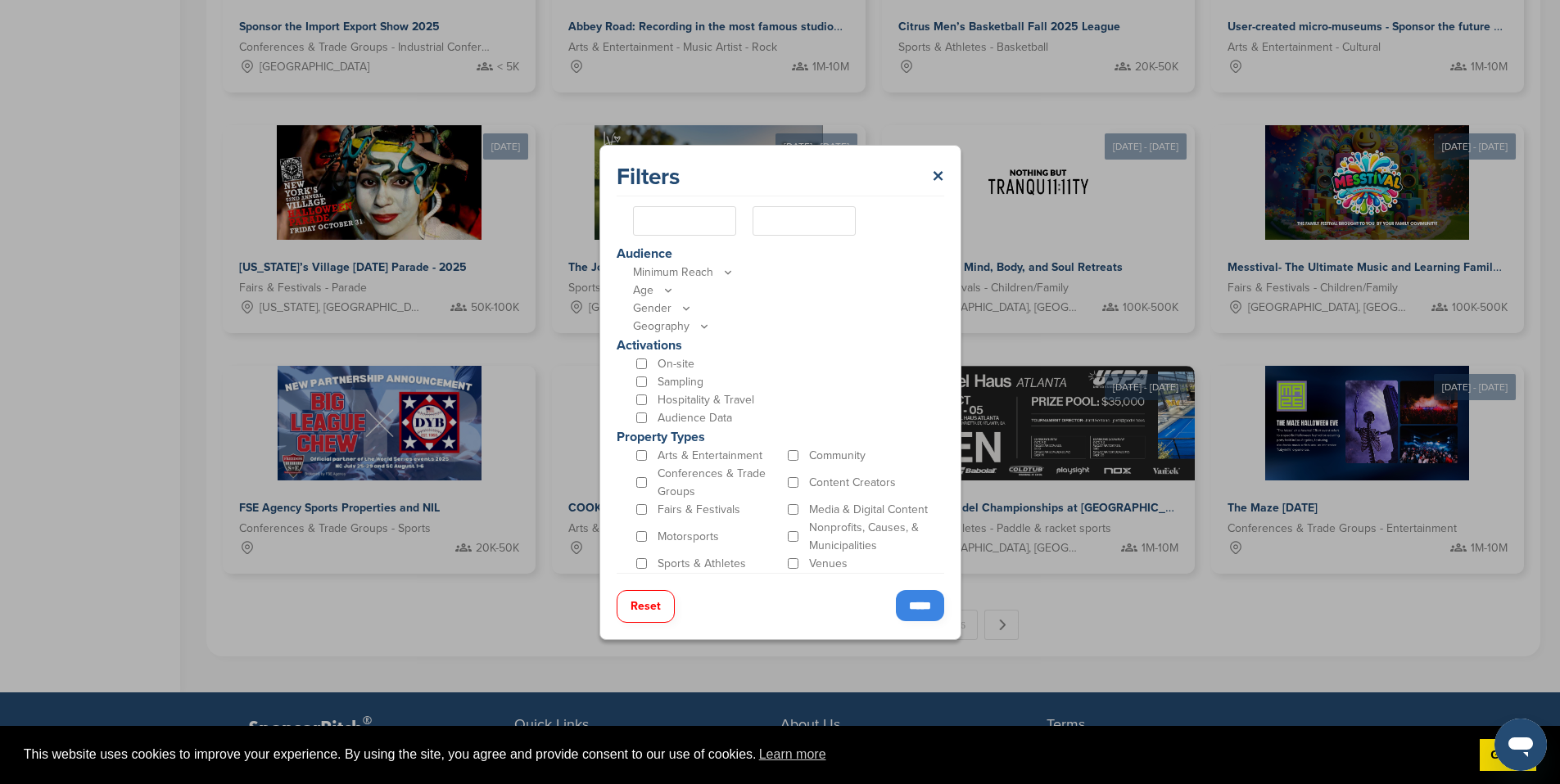
click at [906, 607] on input "*****" at bounding box center [919, 606] width 48 height 31
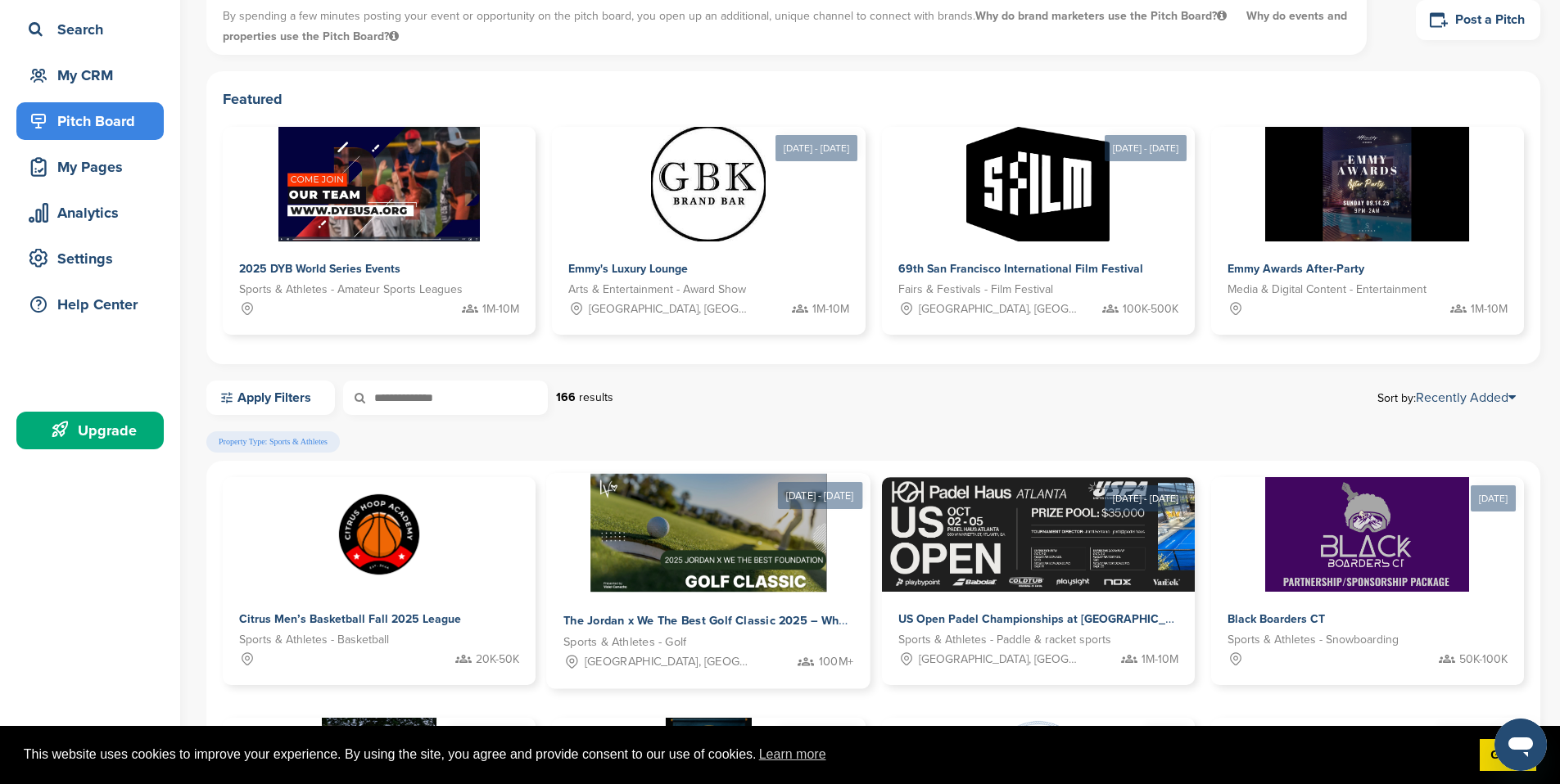
scroll to position [462, 0]
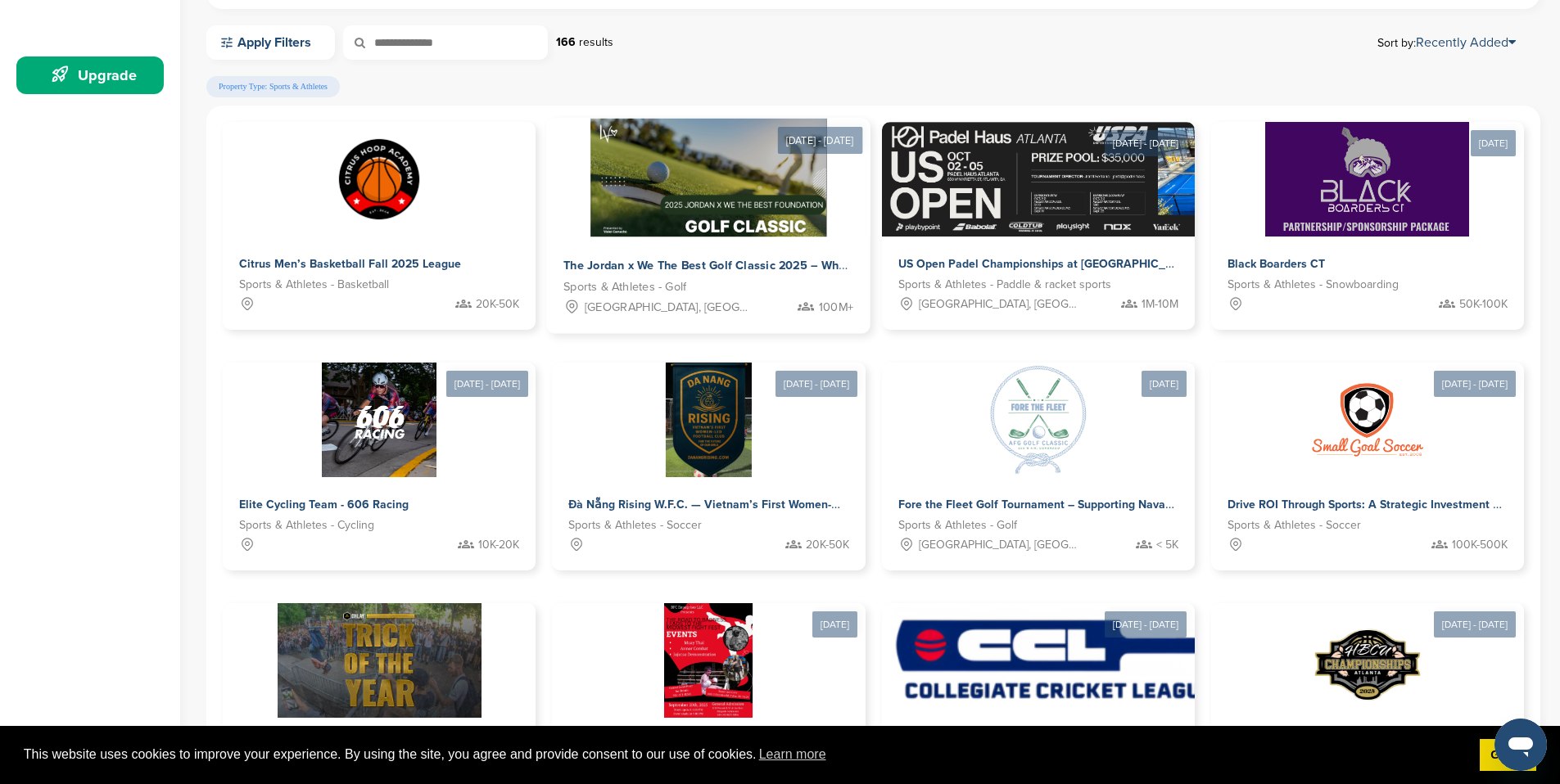
click at [591, 232] on img at bounding box center [709, 177] width 237 height 118
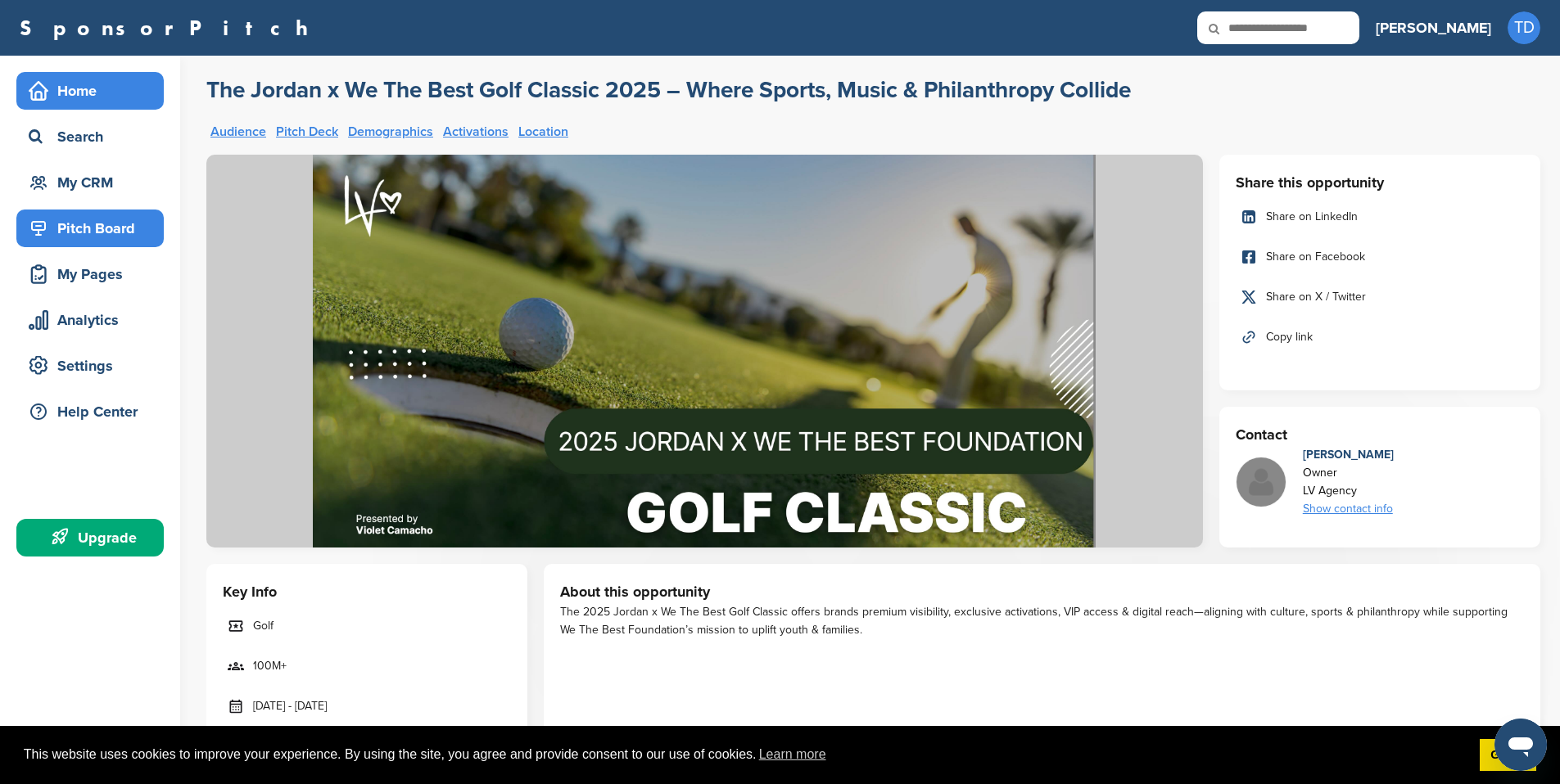
click at [52, 84] on div "Home" at bounding box center [94, 90] width 139 height 29
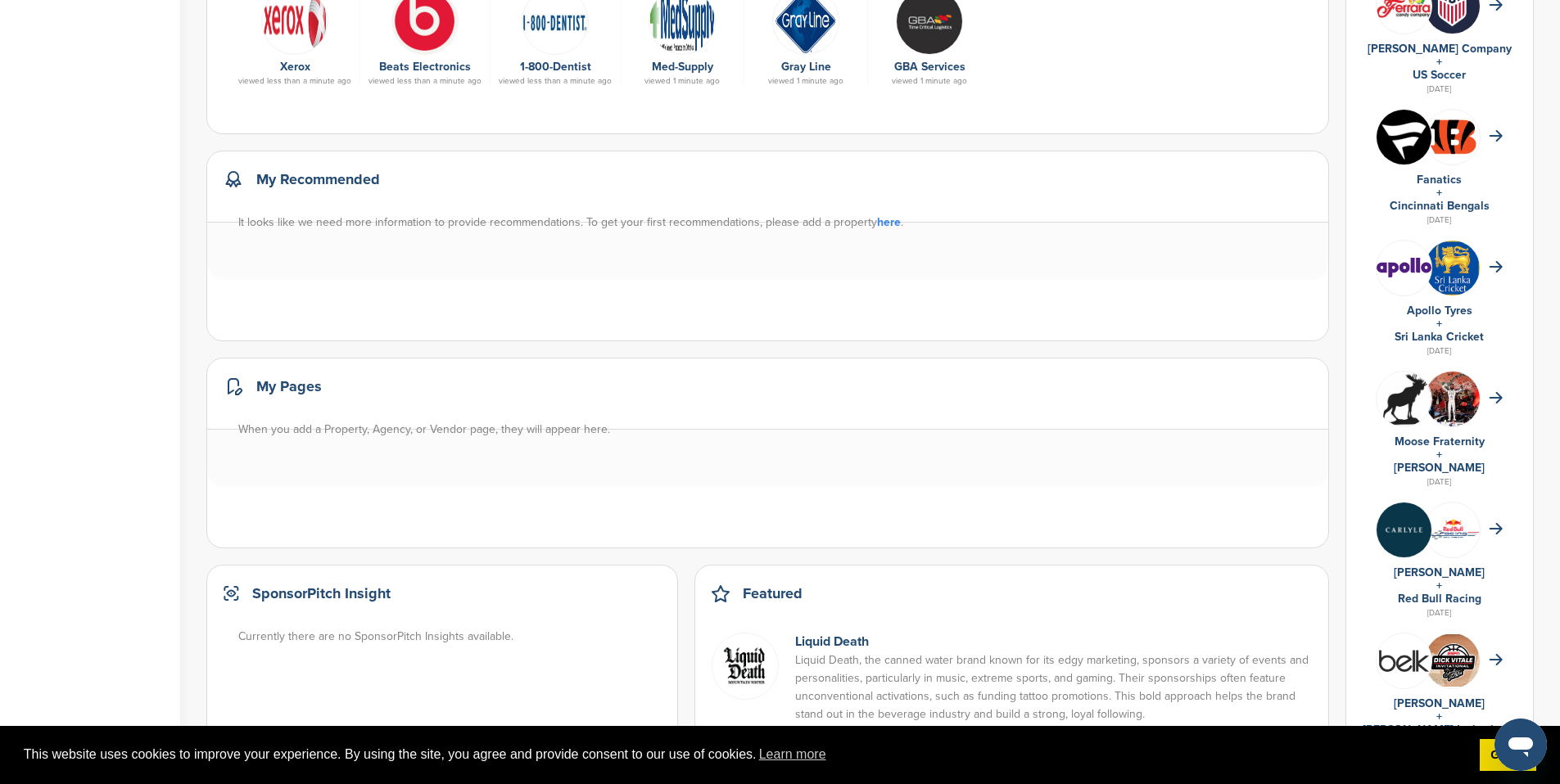
scroll to position [949, 0]
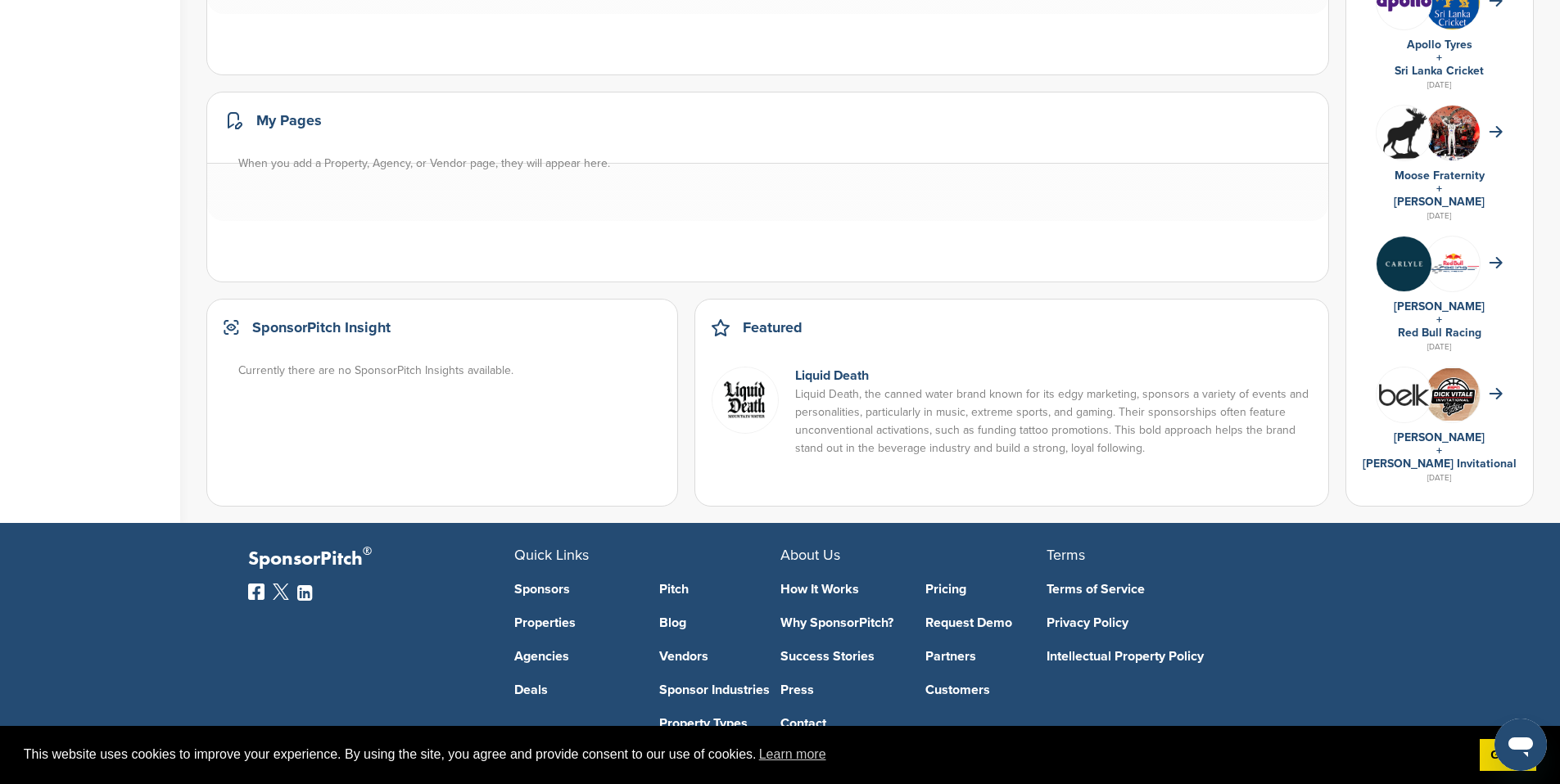
click at [1466, 463] on link "[PERSON_NAME] Invitational" at bounding box center [1439, 464] width 154 height 14
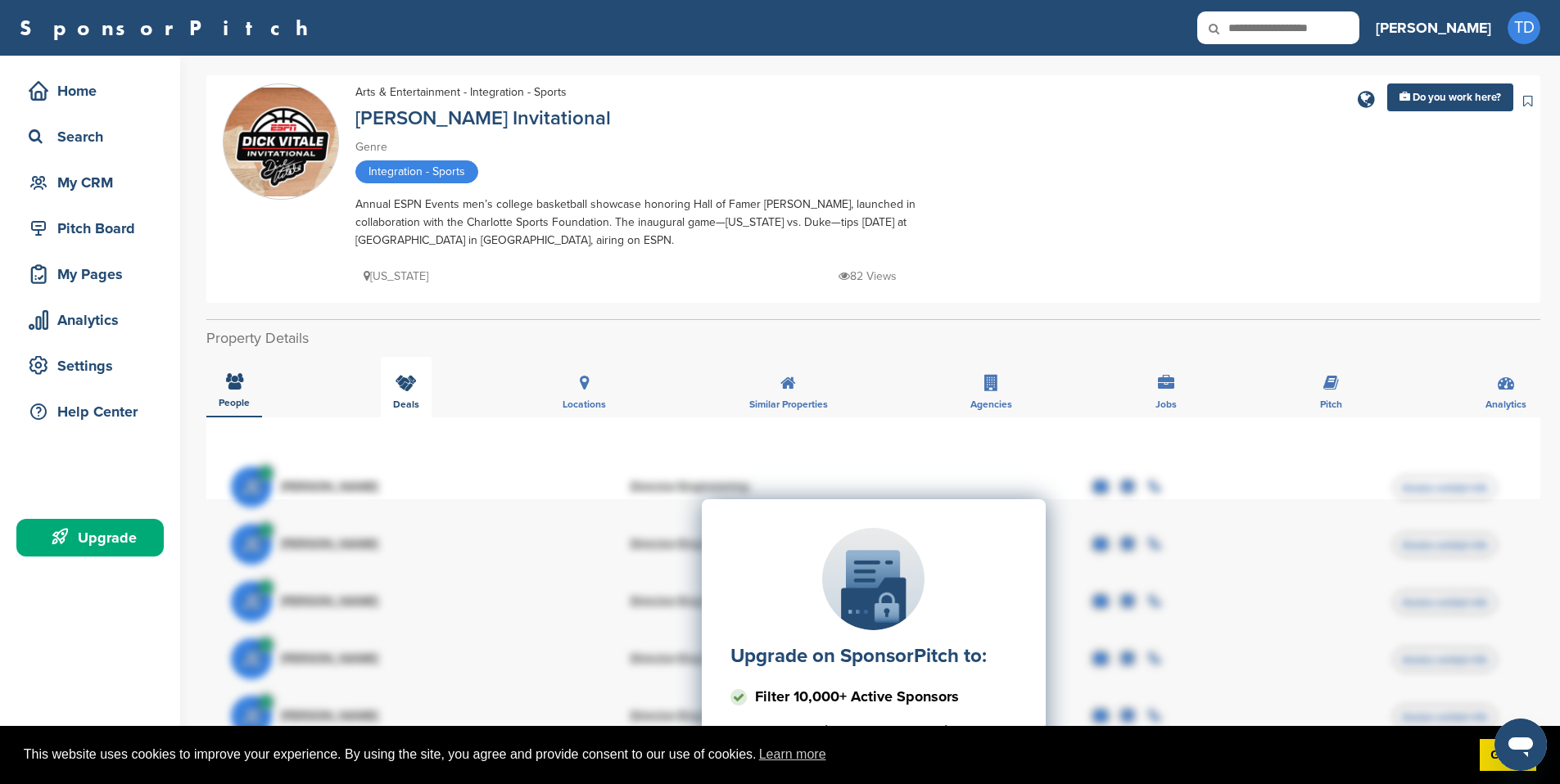
click at [404, 405] on span "Deals" at bounding box center [405, 404] width 26 height 10
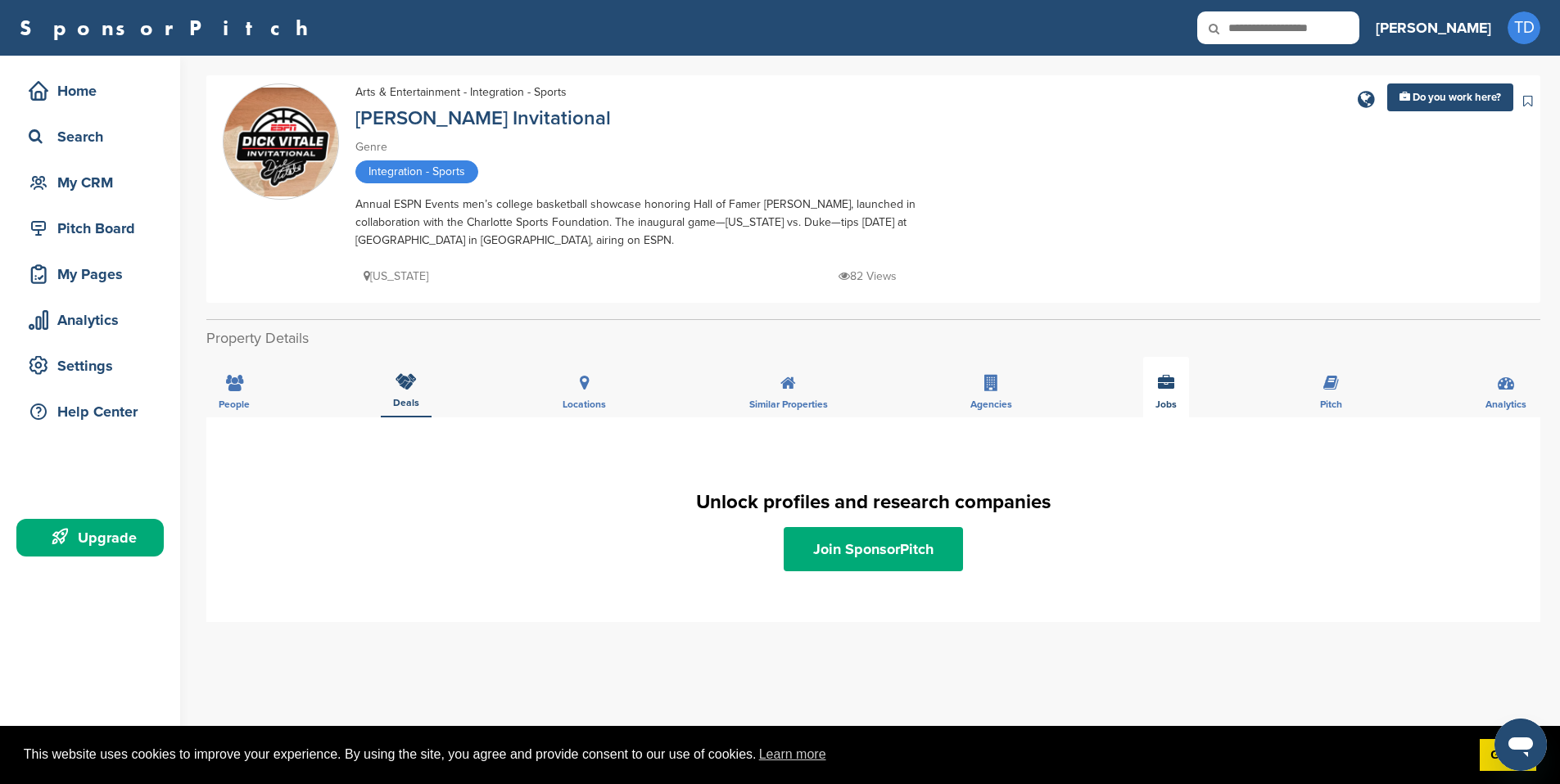
click at [1153, 388] on div "Jobs" at bounding box center [1165, 388] width 45 height 61
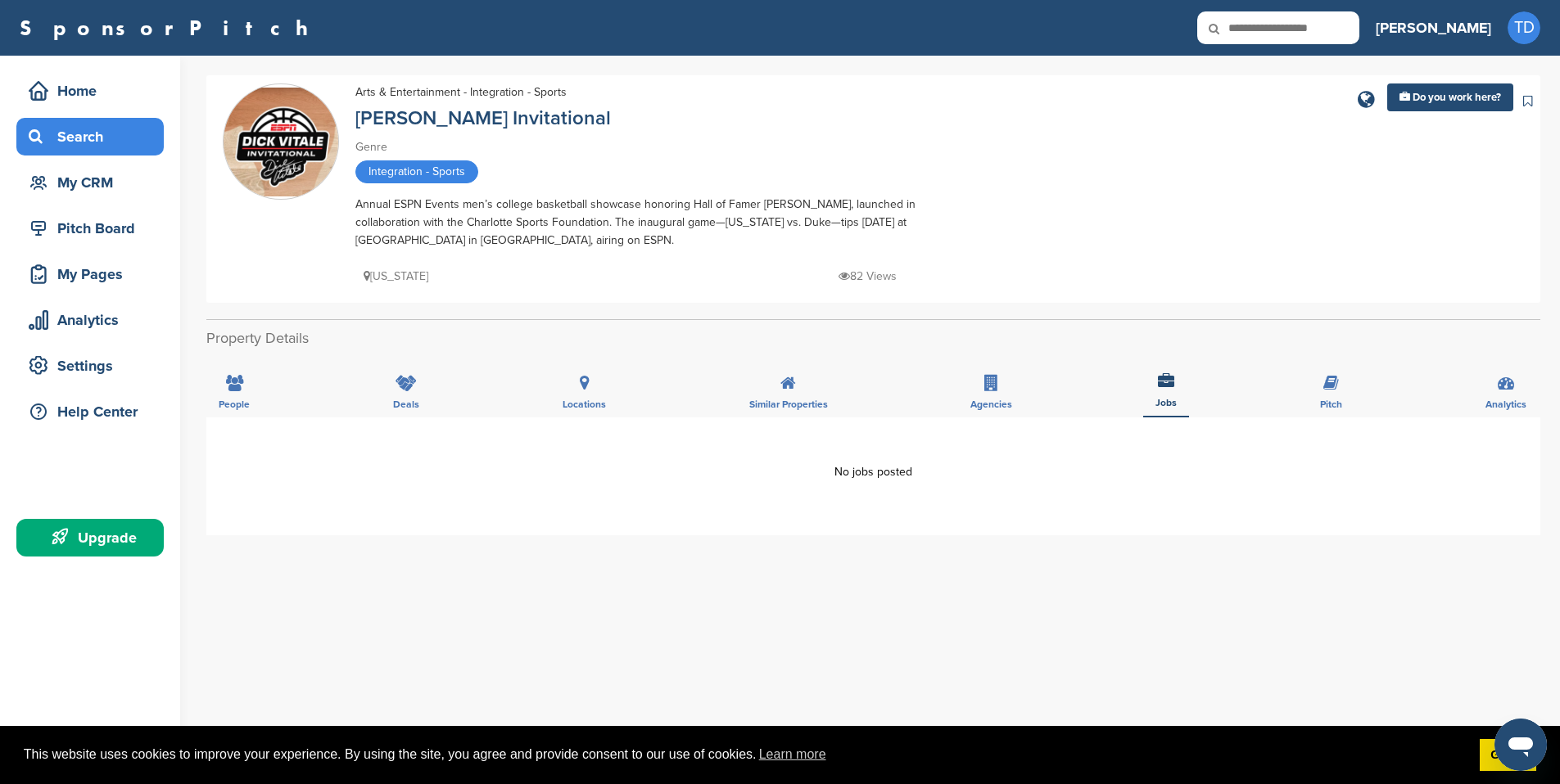
click at [69, 128] on div "Search" at bounding box center [94, 136] width 139 height 29
click at [96, 97] on div "Home" at bounding box center [94, 90] width 139 height 29
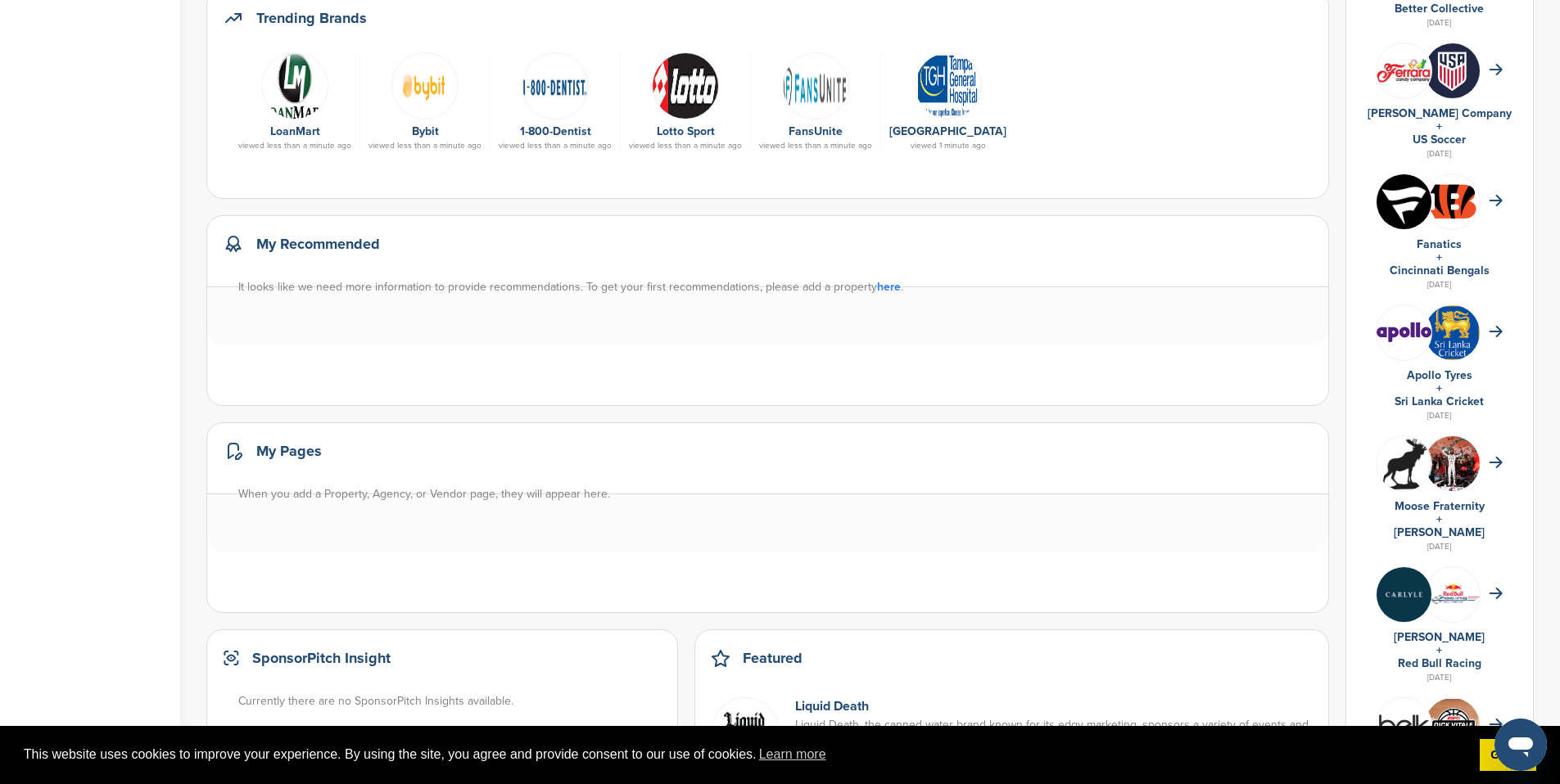
scroll to position [1065, 0]
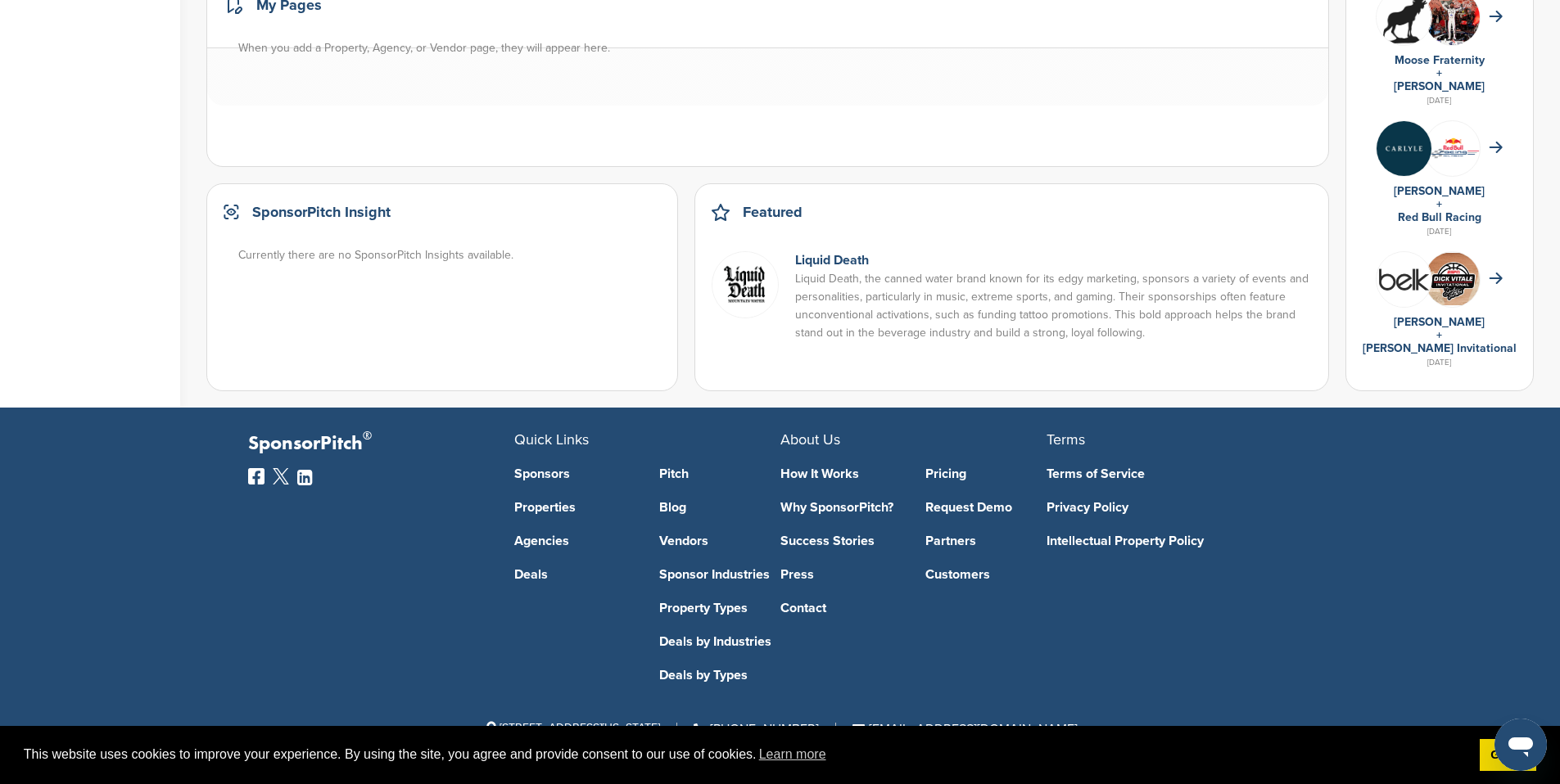
click at [551, 470] on link "Sponsors" at bounding box center [575, 474] width 121 height 13
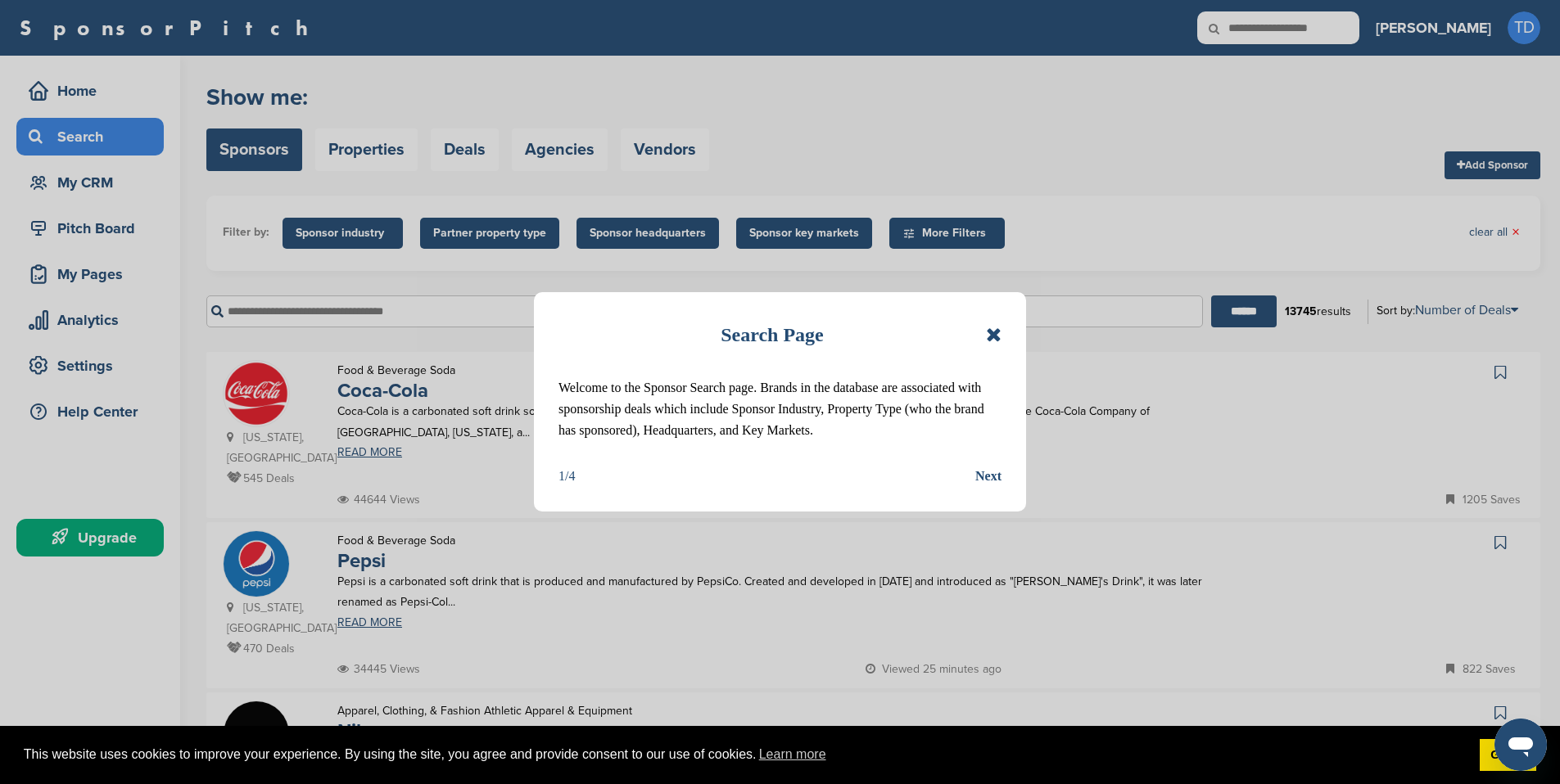
click at [981, 470] on div "Next" at bounding box center [987, 477] width 26 height 21
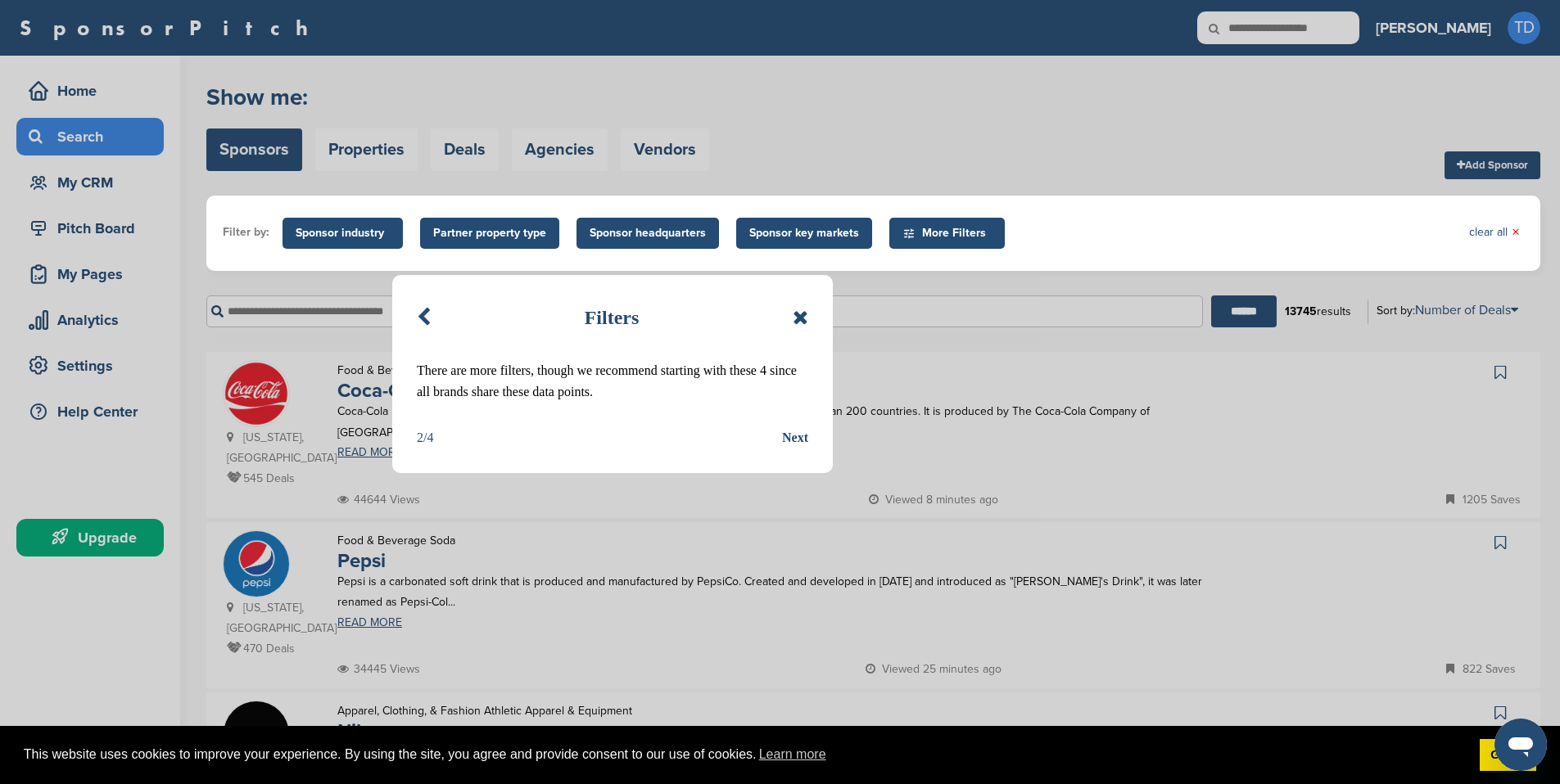
click at [794, 441] on div "Next" at bounding box center [795, 438] width 26 height 21
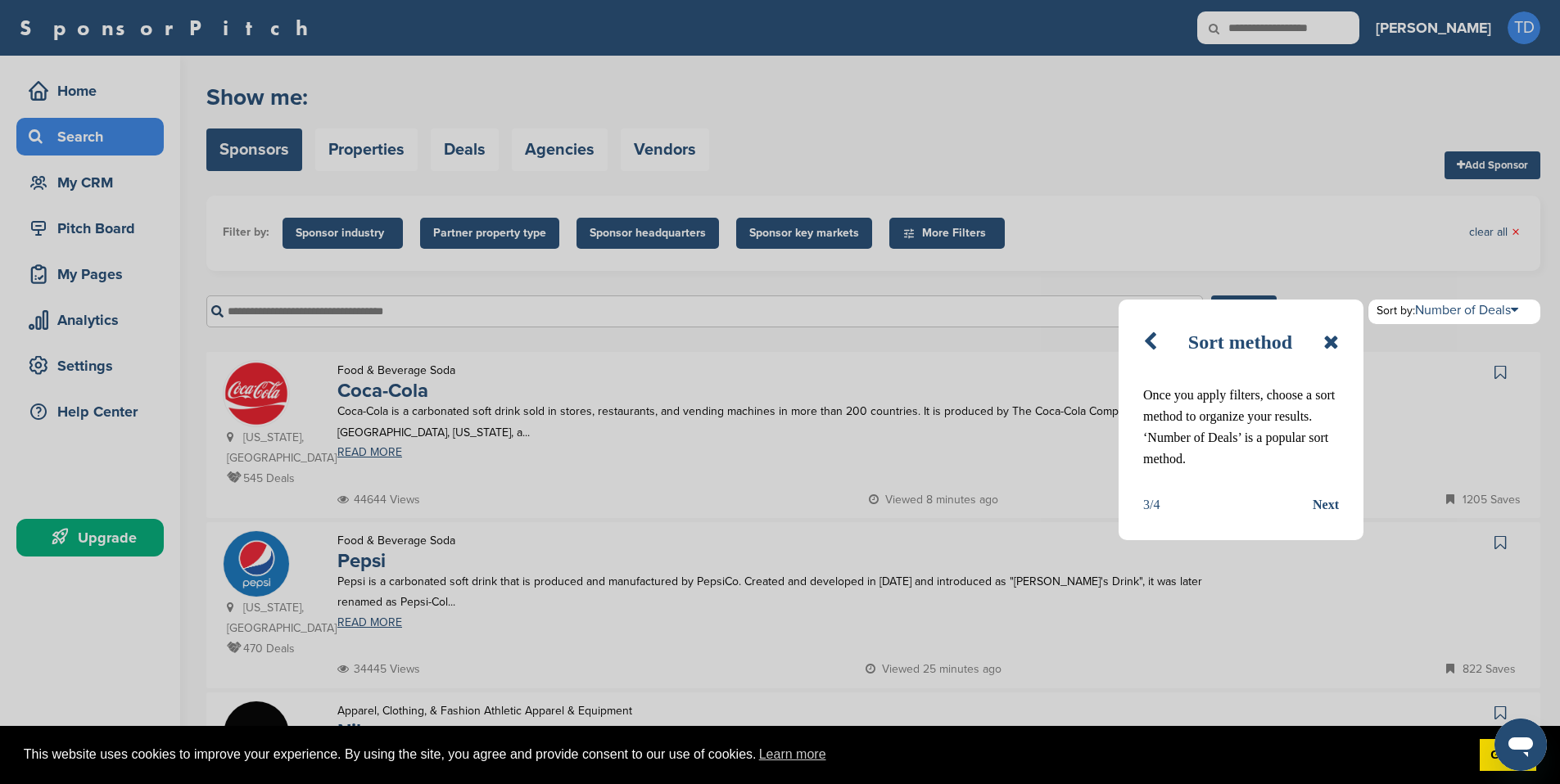
click at [1334, 503] on div "Next" at bounding box center [1325, 505] width 26 height 21
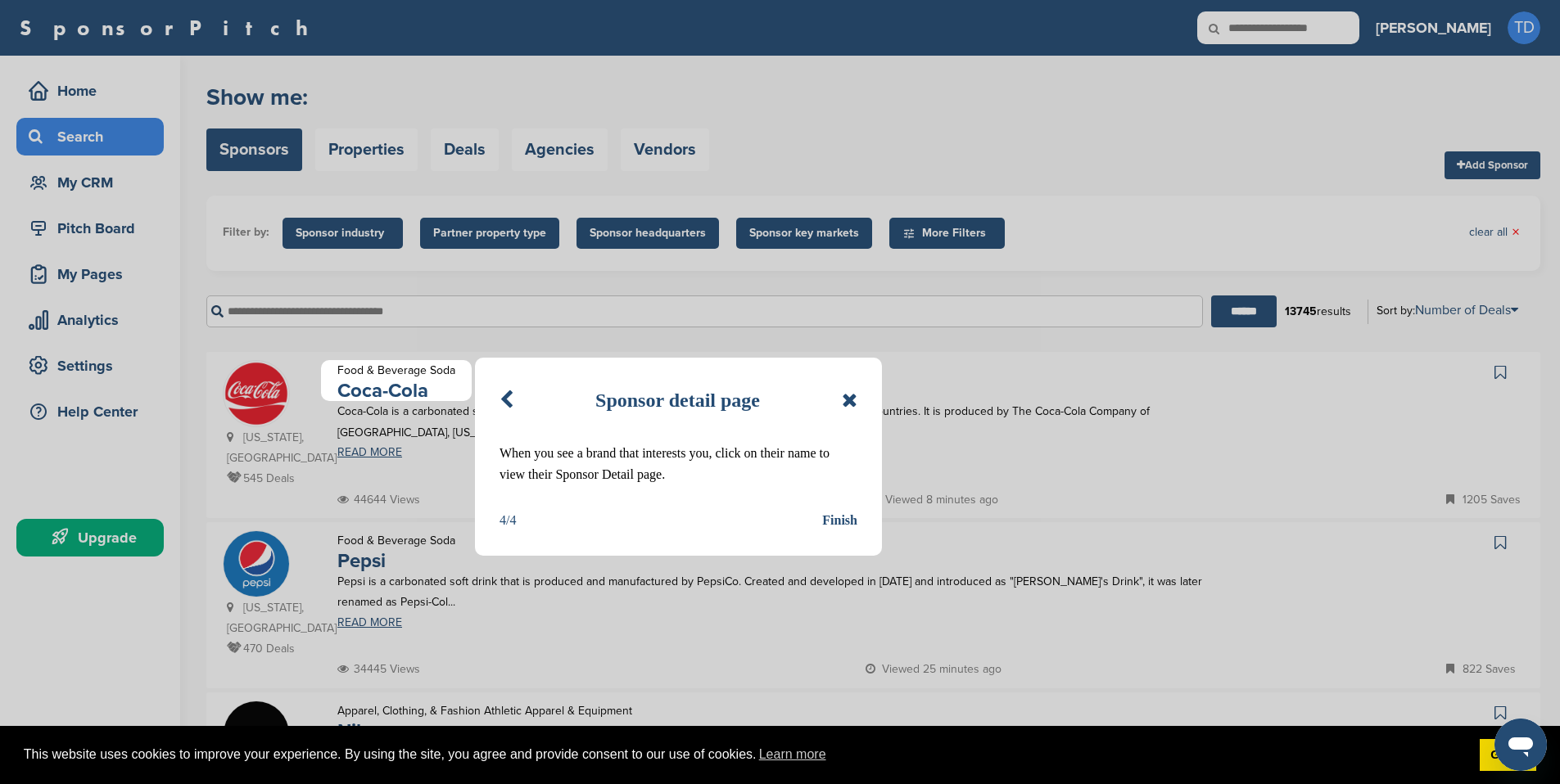
click at [833, 522] on div "Finish" at bounding box center [840, 521] width 36 height 21
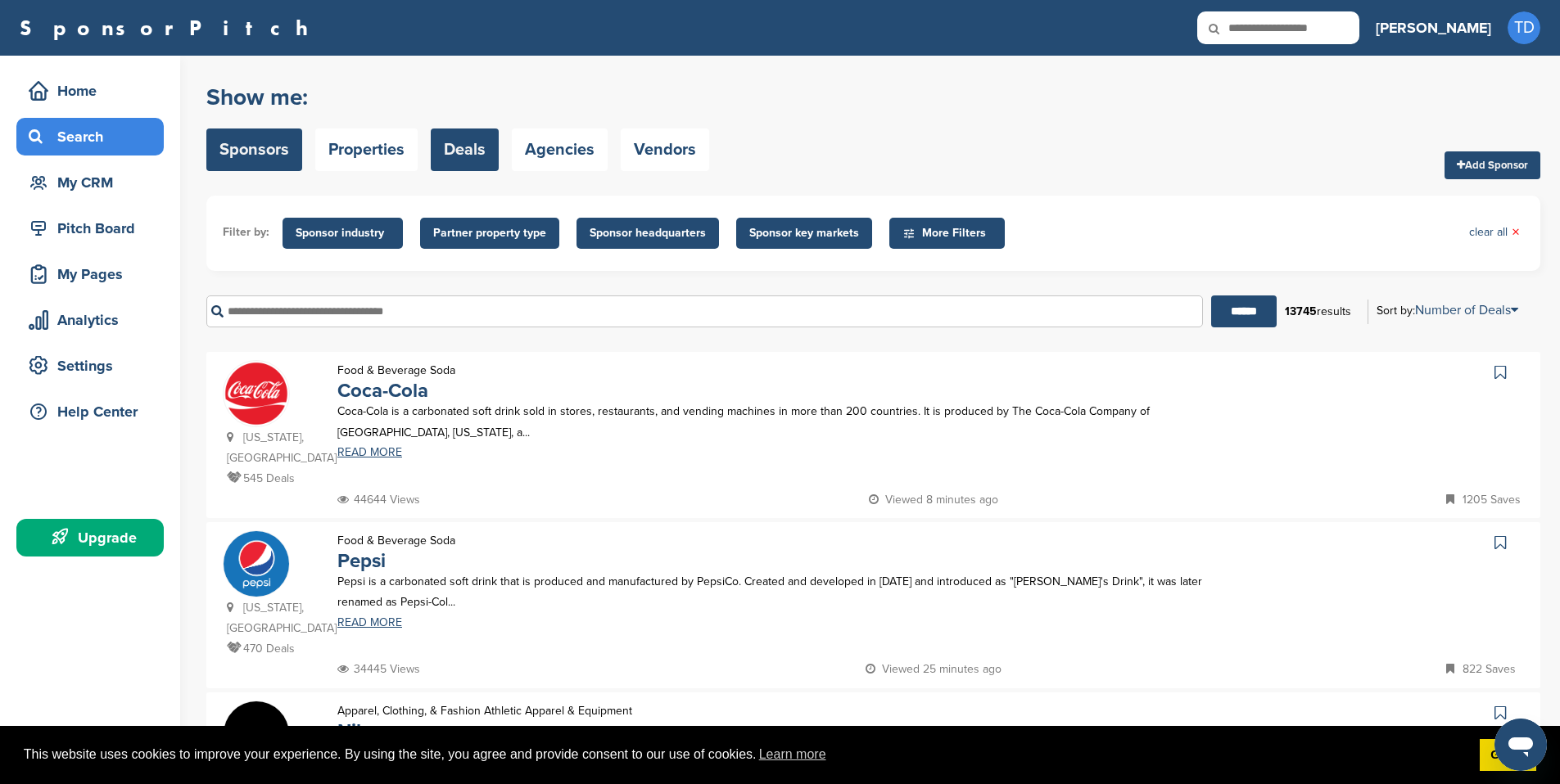
click at [478, 150] on link "Deals" at bounding box center [464, 150] width 68 height 43
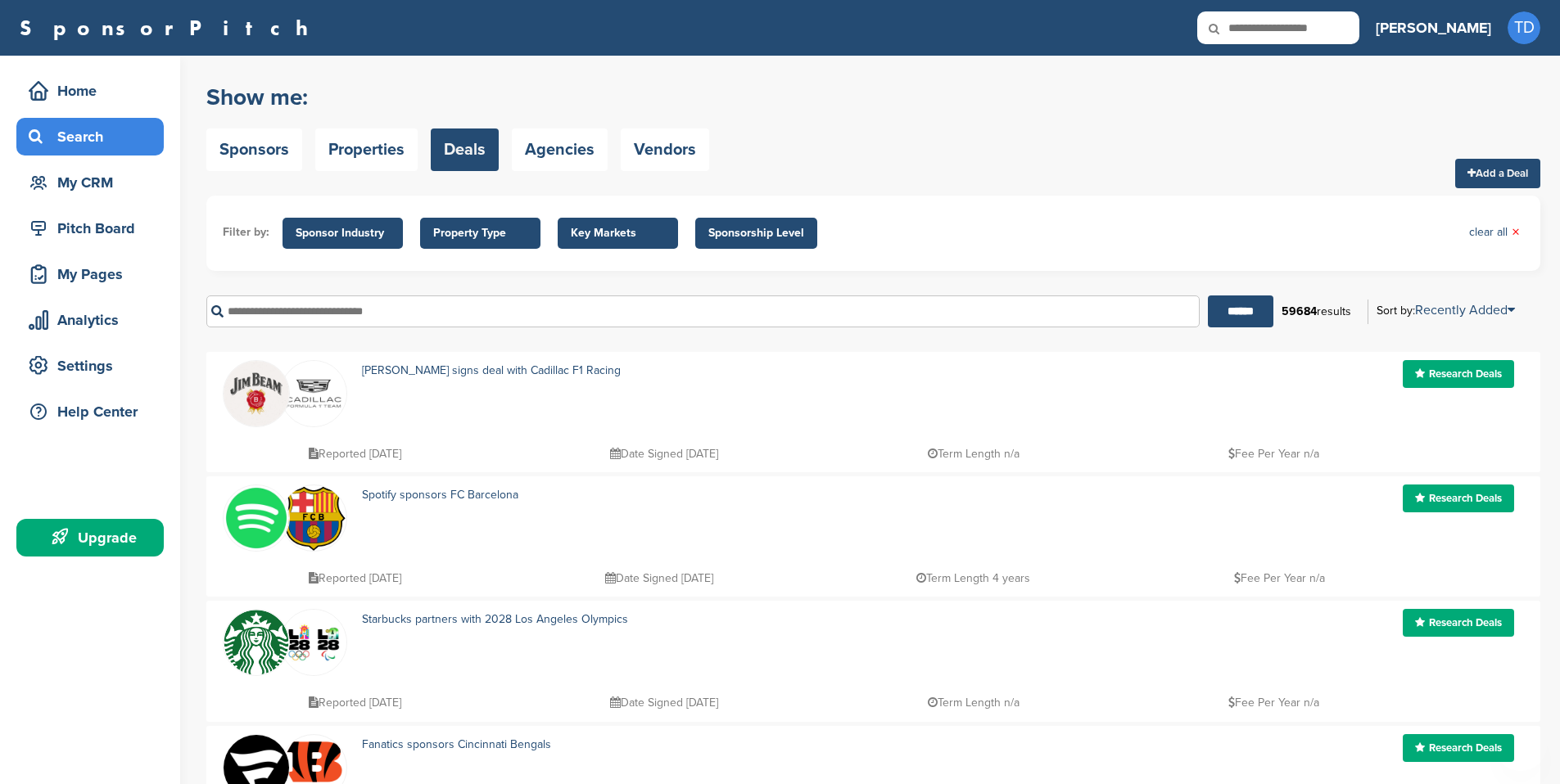
click at [450, 148] on link "Deals" at bounding box center [464, 150] width 68 height 43
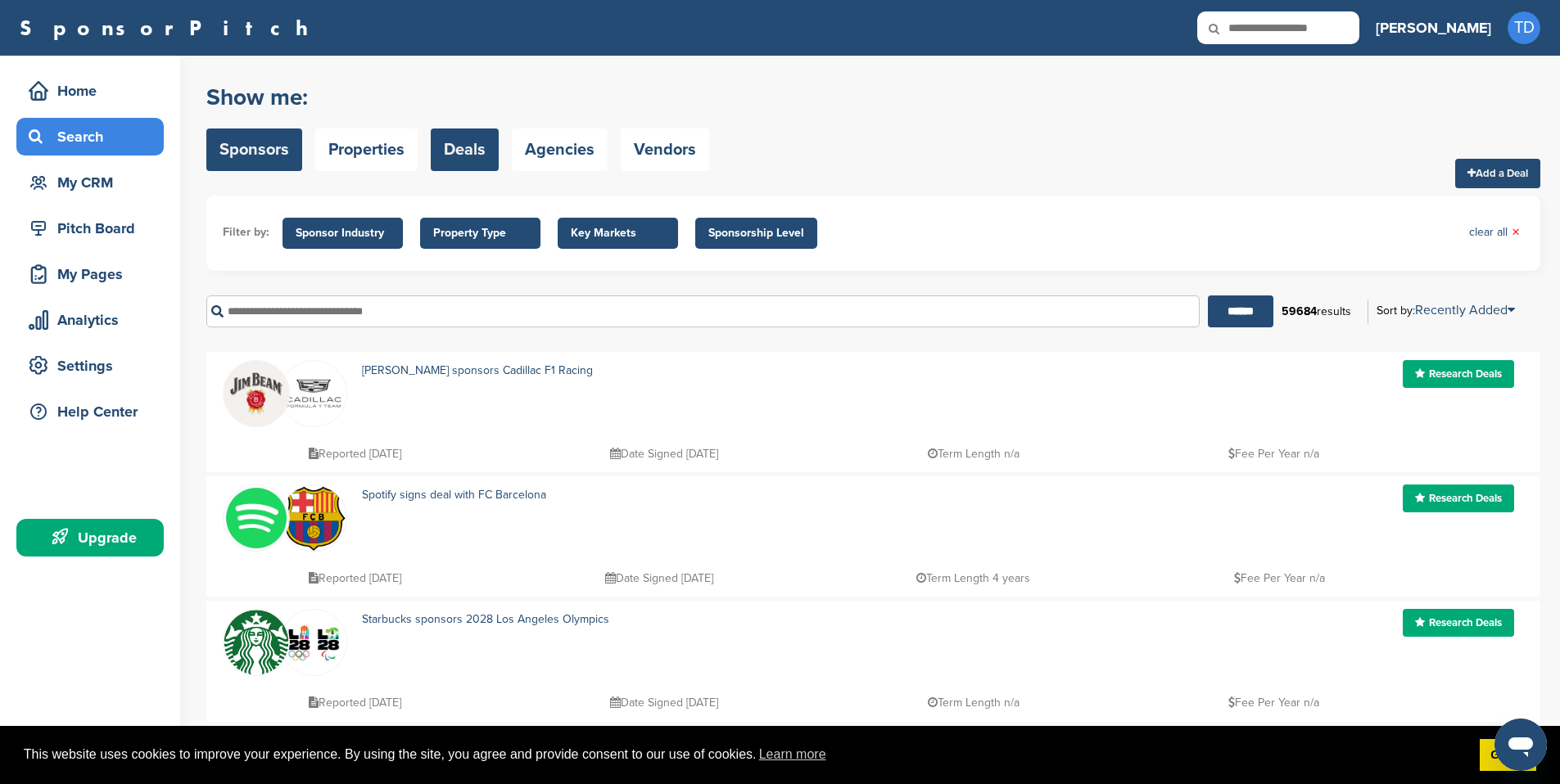
click at [257, 146] on link "Sponsors" at bounding box center [255, 150] width 96 height 43
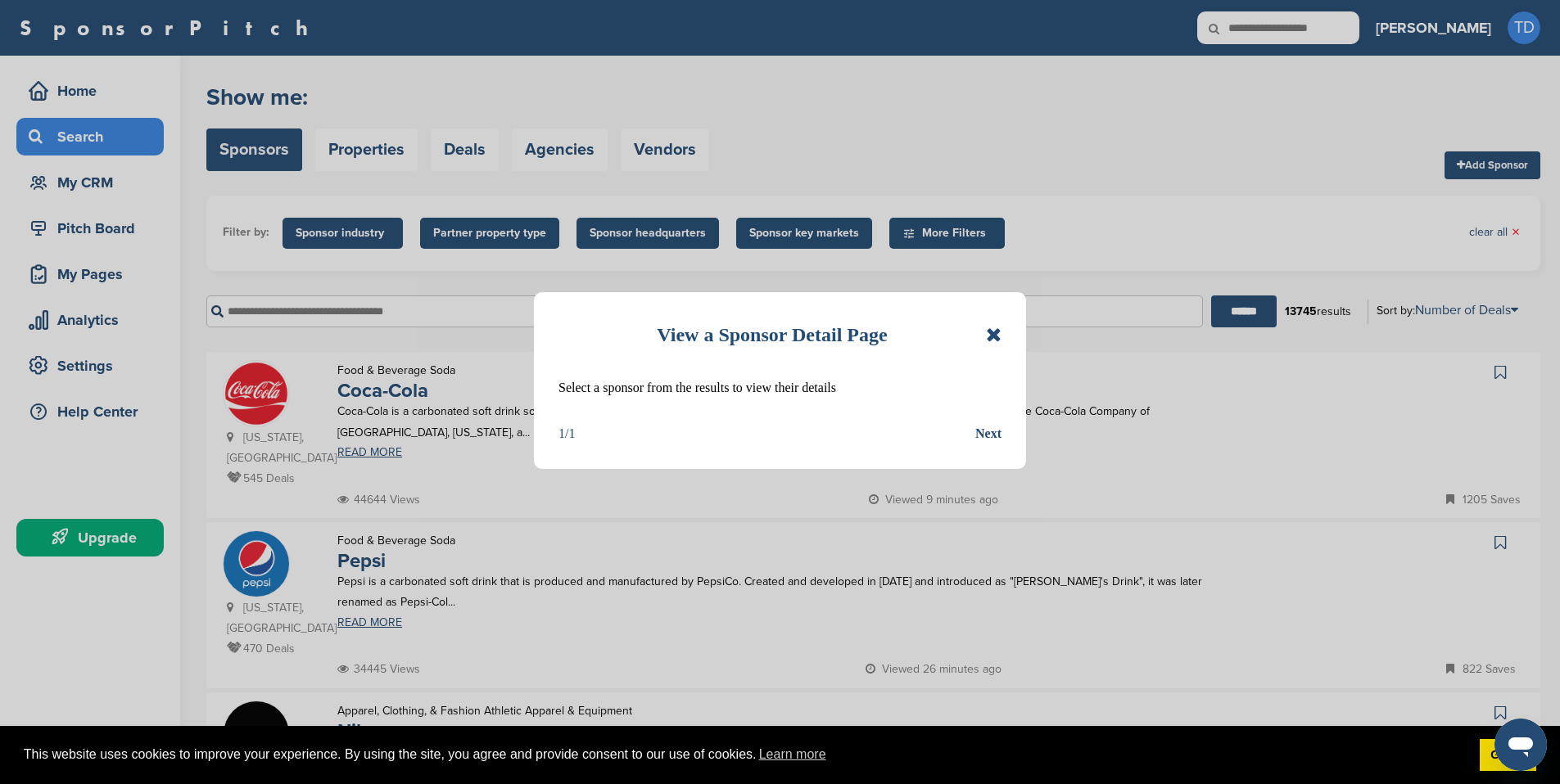
click at [1002, 436] on div "View a Sponsor Detail Page Select a sponsor from the results to view their deta…" at bounding box center [780, 380] width 492 height 176
click at [989, 434] on div "Next" at bounding box center [987, 434] width 26 height 21
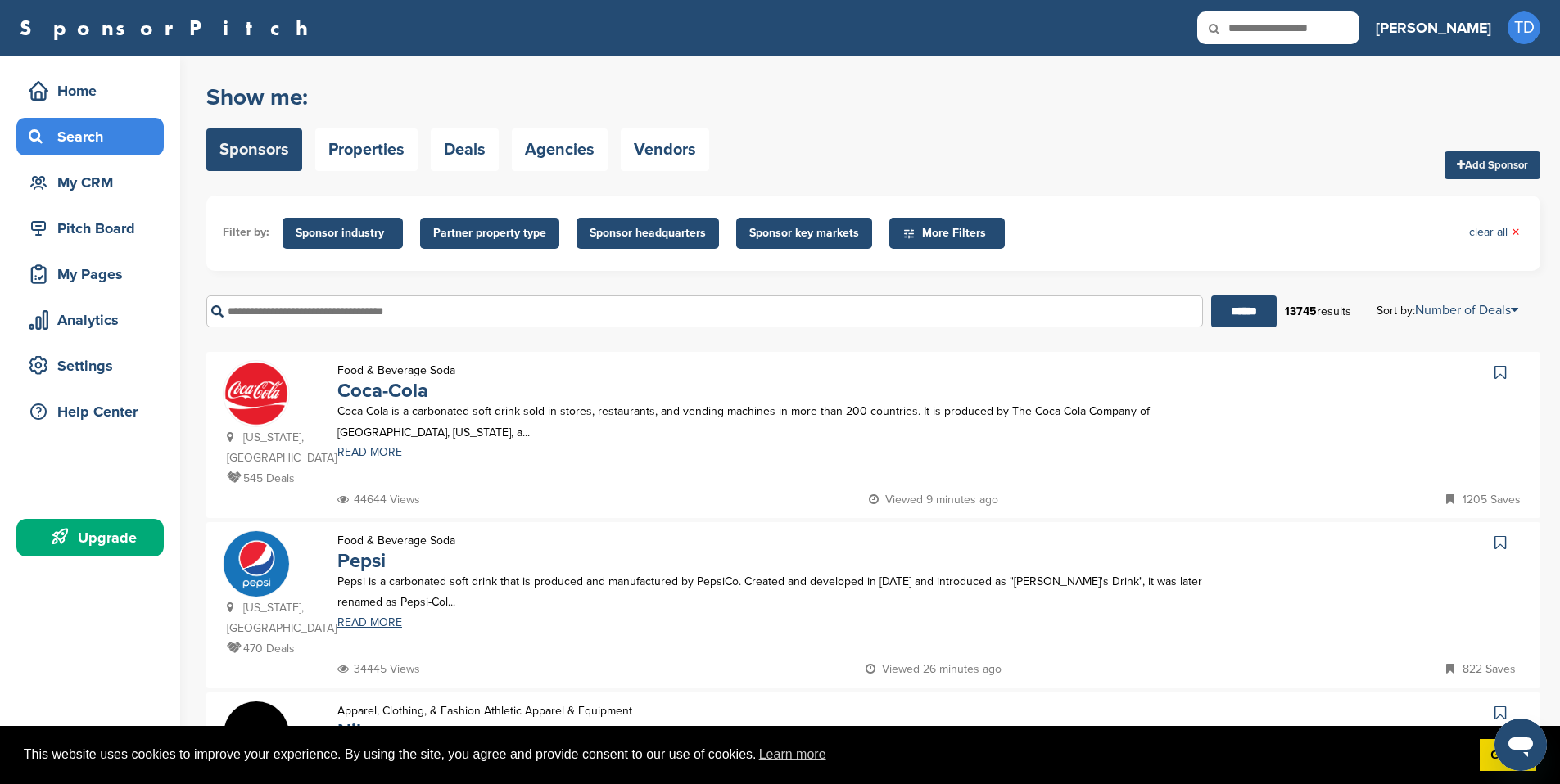
click at [932, 238] on span "More Filters" at bounding box center [950, 233] width 94 height 18
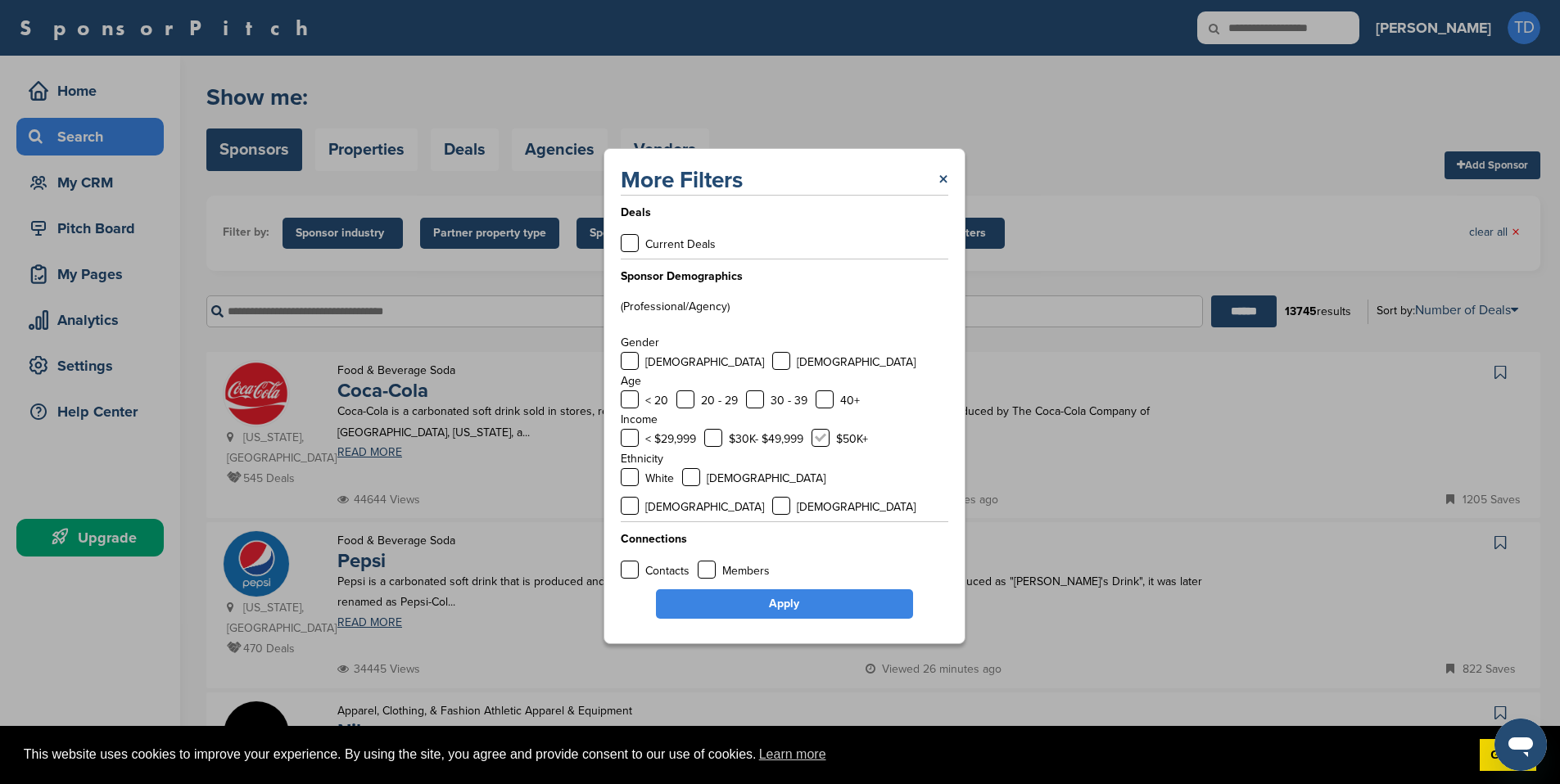
click at [827, 447] on label at bounding box center [821, 438] width 18 height 18
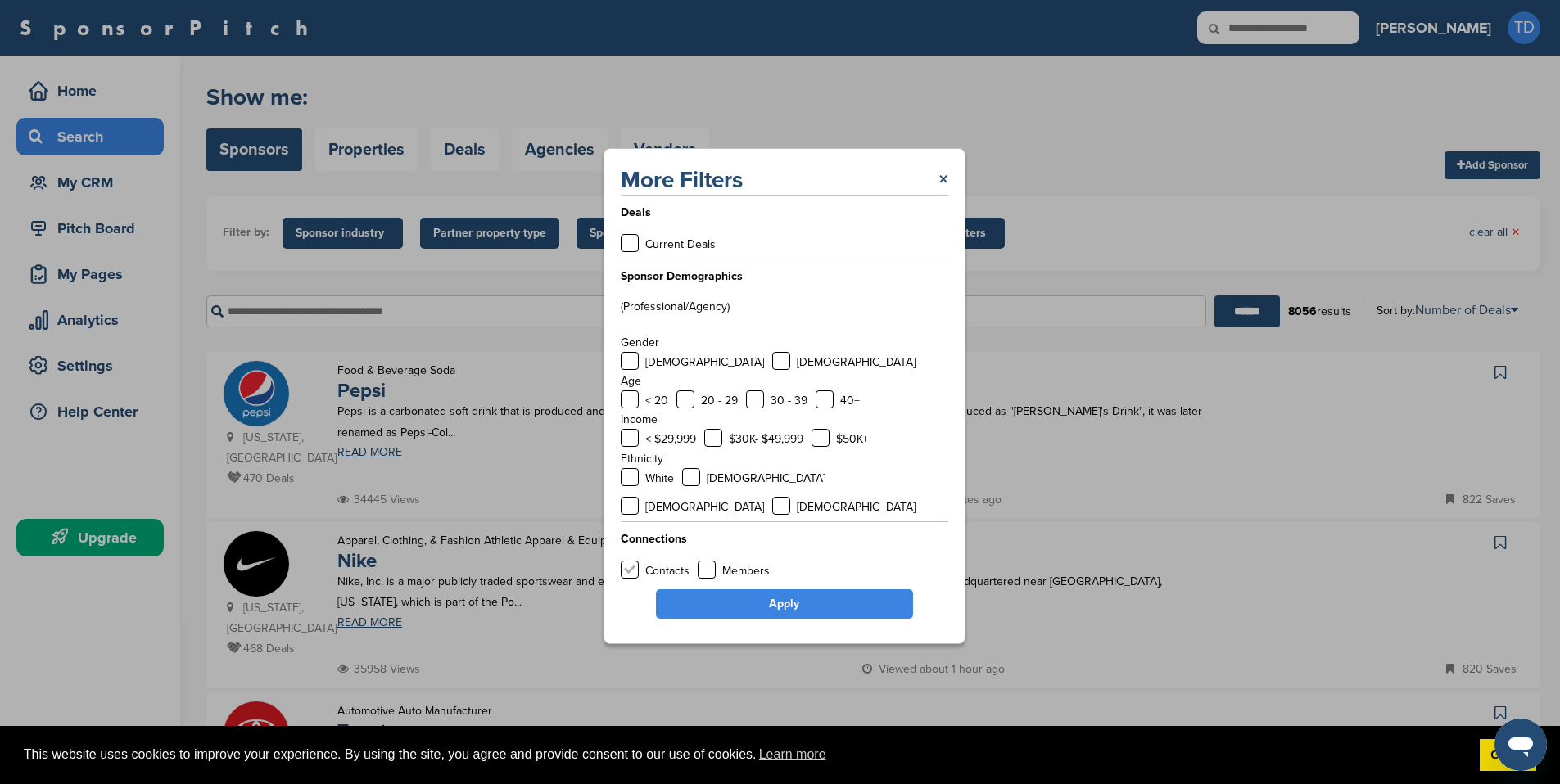
click at [628, 560] on label at bounding box center [630, 569] width 18 height 18
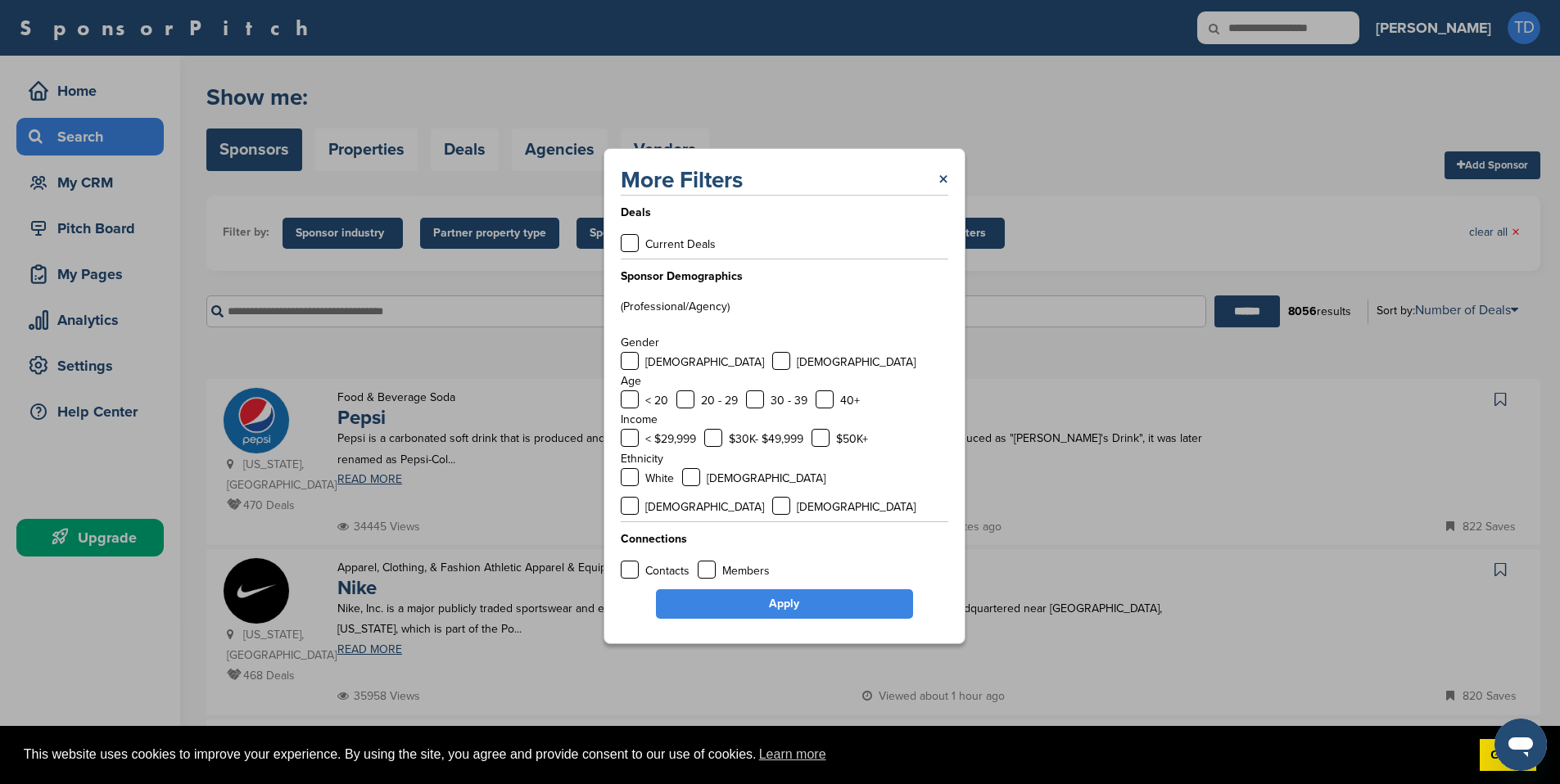
click at [742, 598] on link "Apply" at bounding box center [784, 604] width 257 height 29
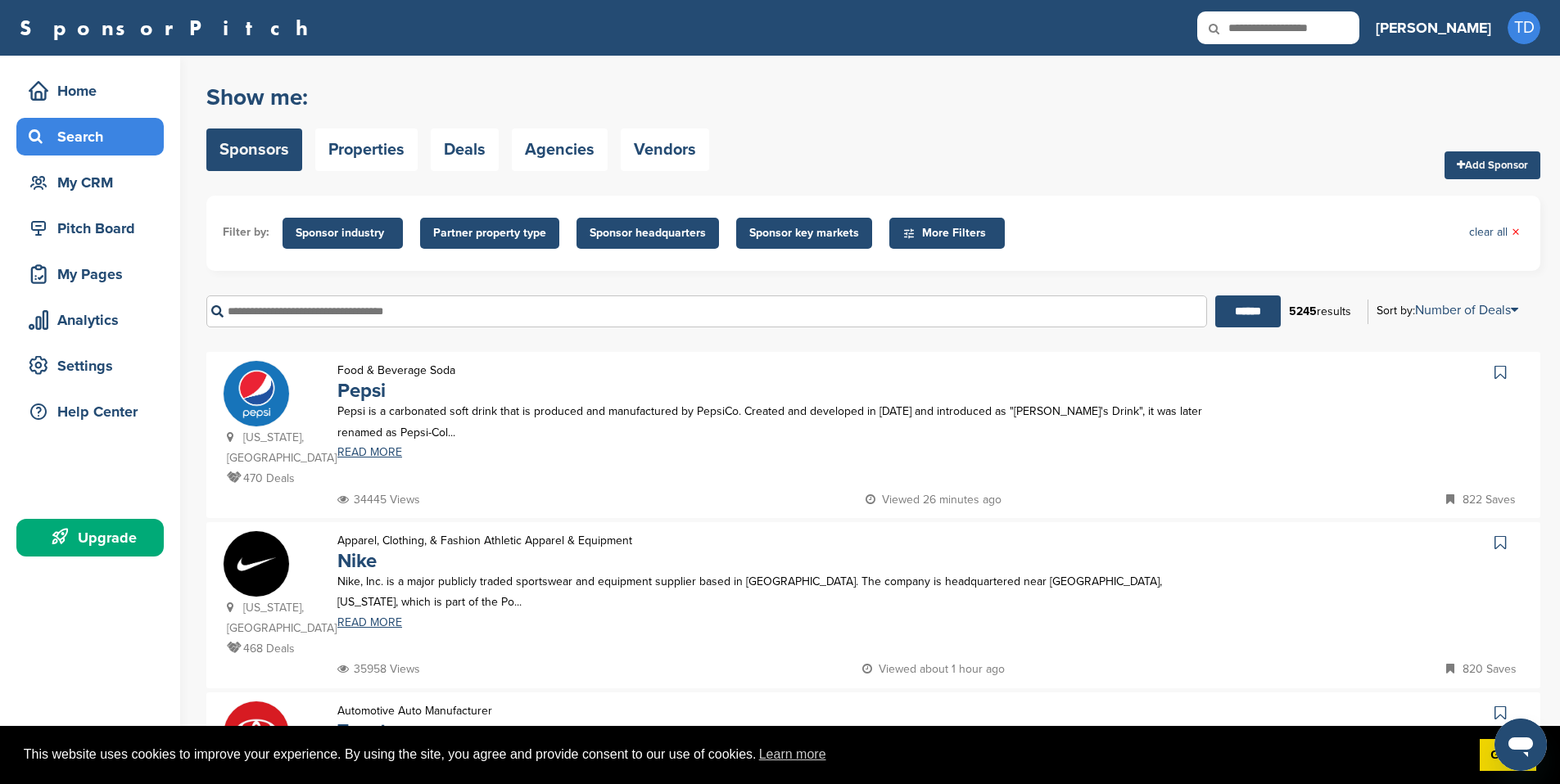
click at [366, 233] on span "Sponsor industry" at bounding box center [343, 233] width 94 height 18
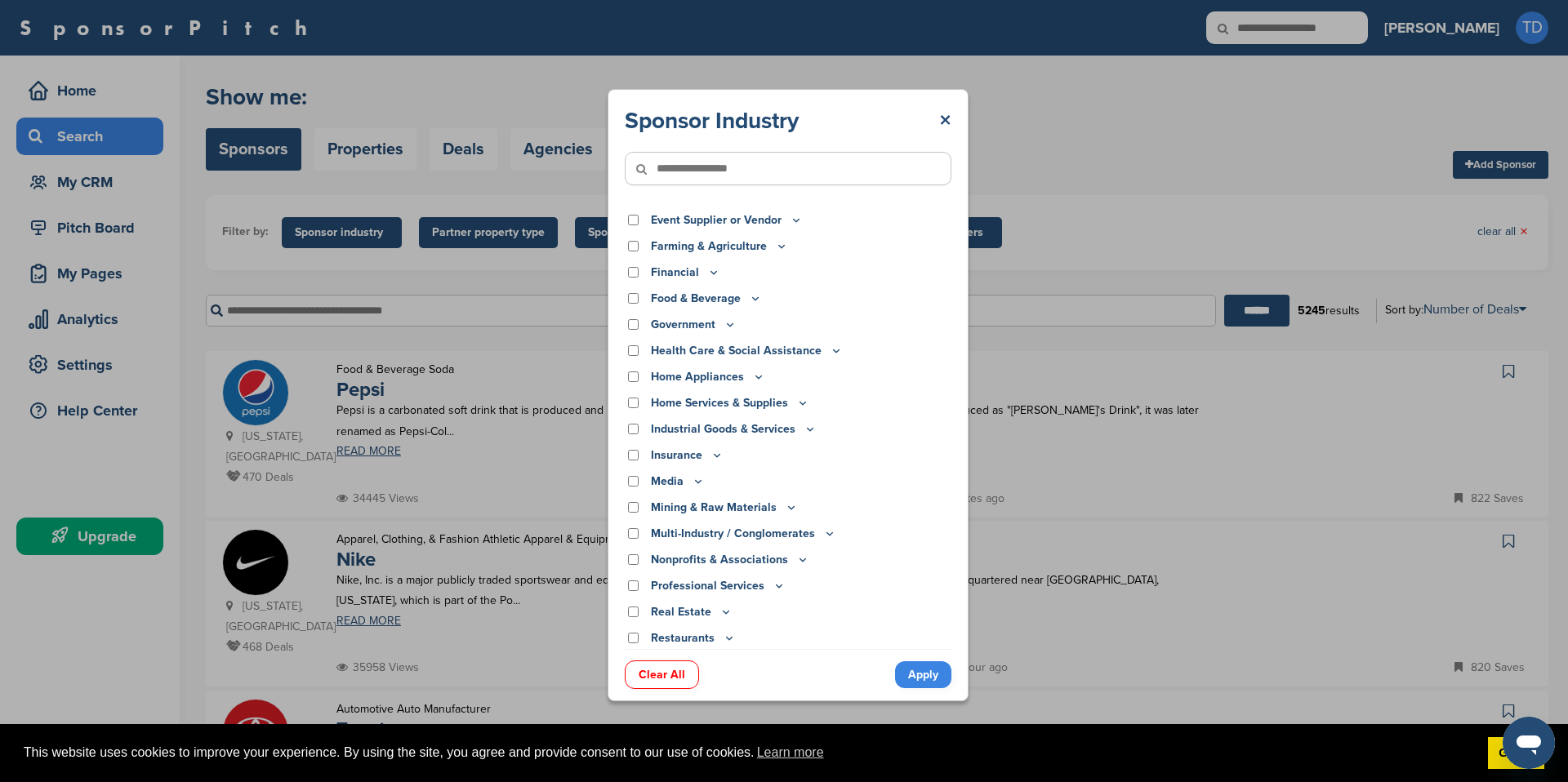
scroll to position [314, 0]
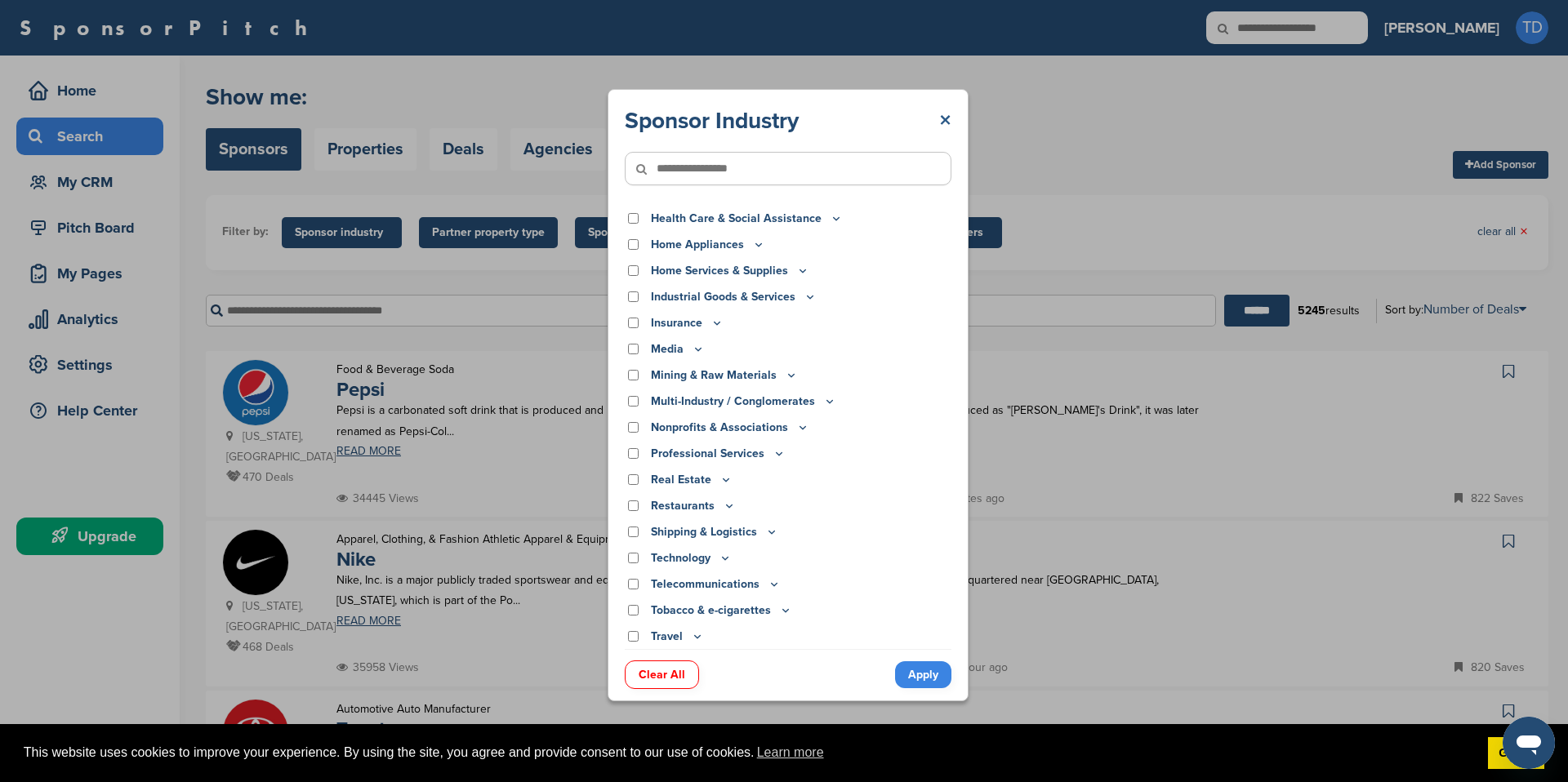
click at [942, 118] on link "×" at bounding box center [946, 120] width 12 height 29
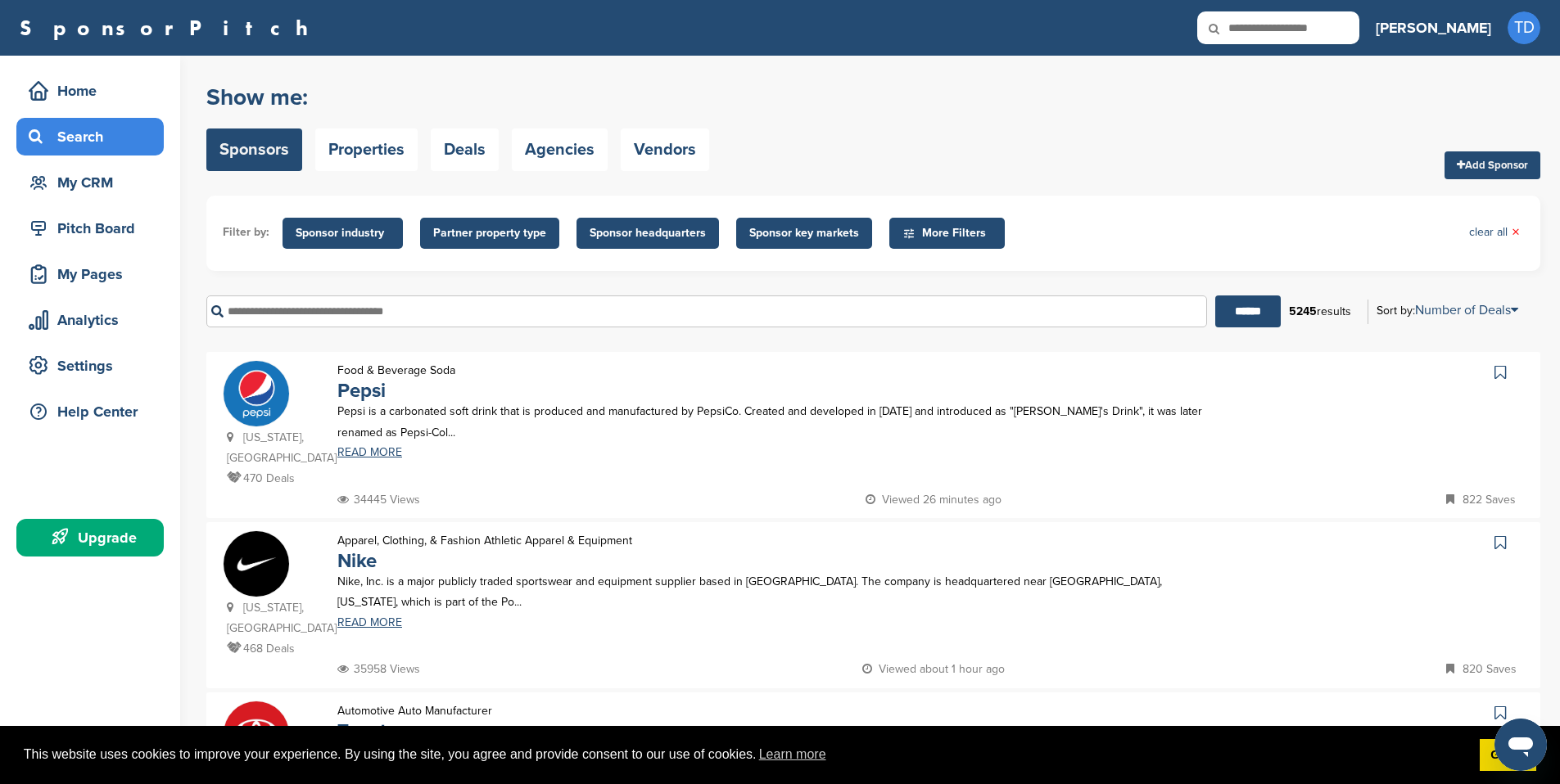
click at [515, 228] on span "Partner property type" at bounding box center [489, 233] width 113 height 18
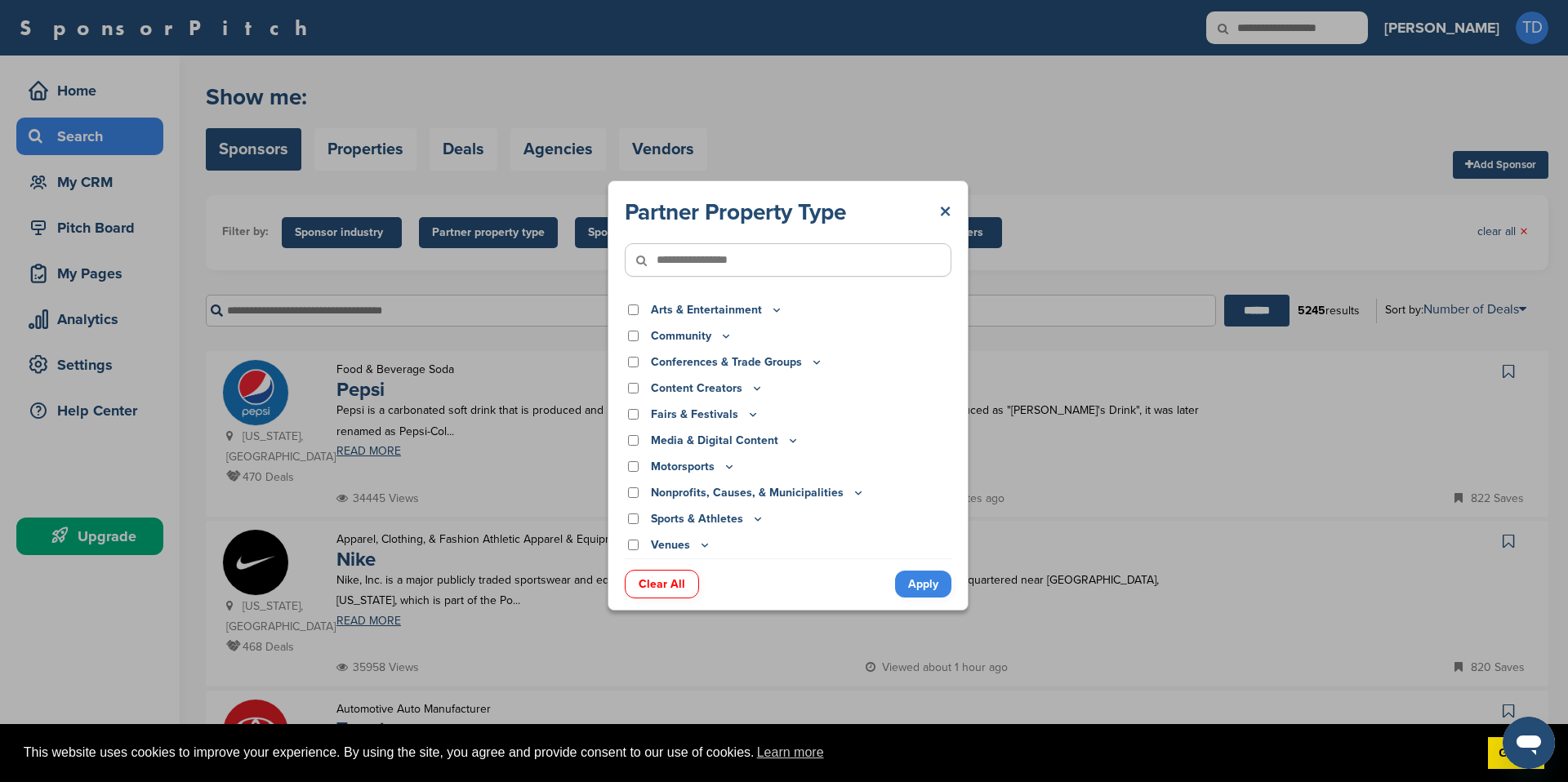
click at [948, 217] on link "×" at bounding box center [946, 211] width 12 height 29
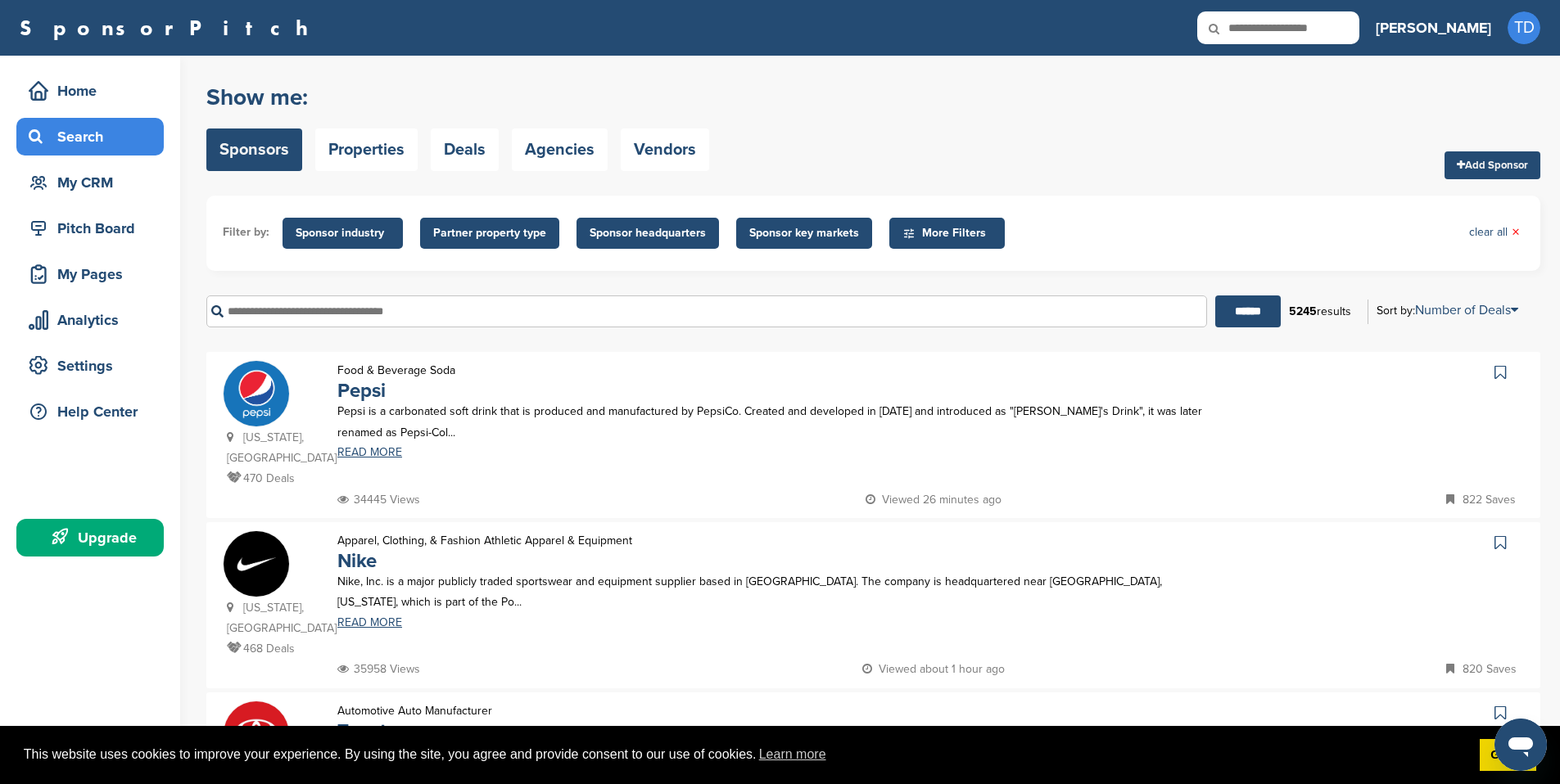
click at [648, 241] on span "Sponsor headquarters" at bounding box center [648, 233] width 116 height 18
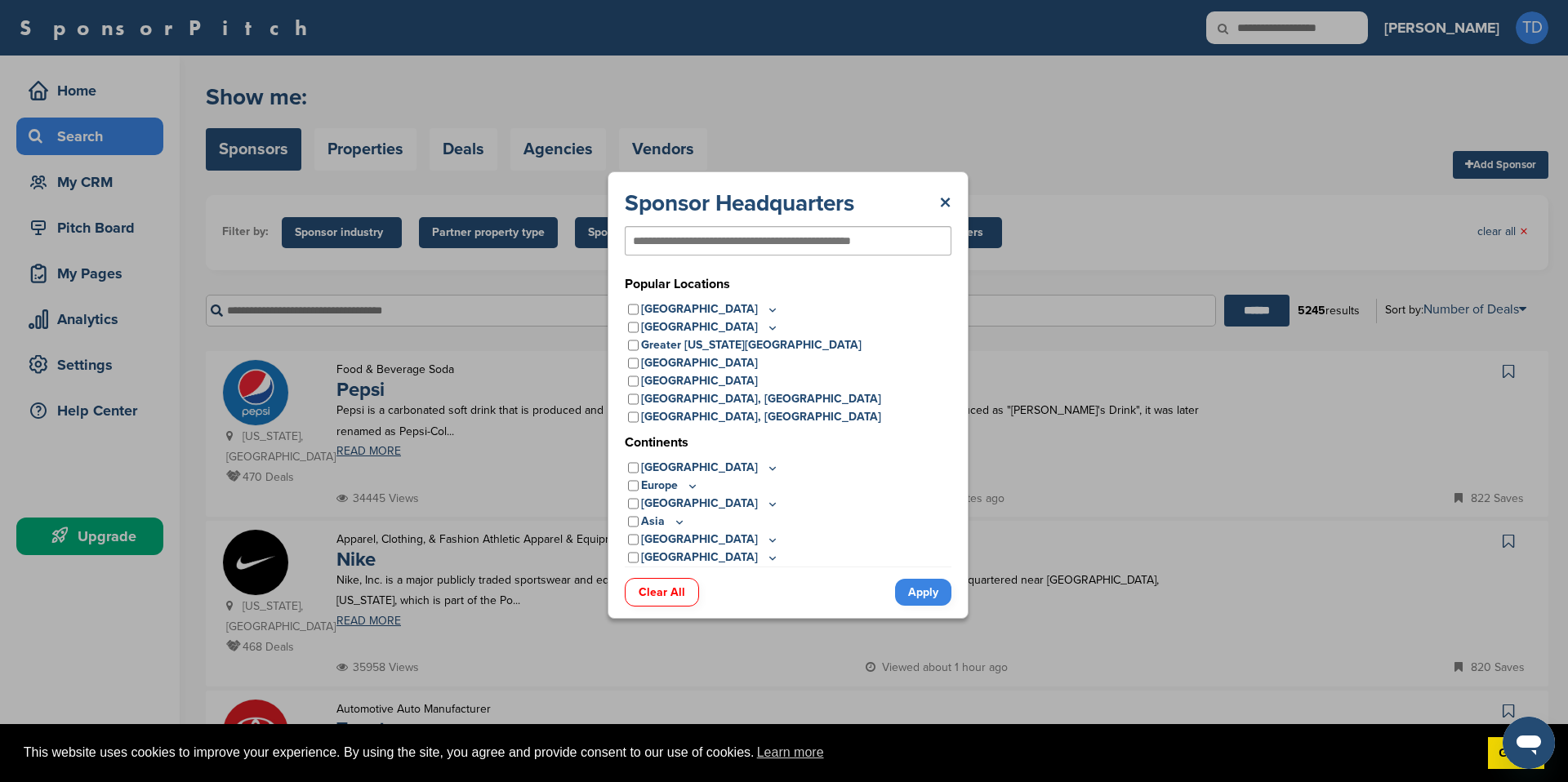
click at [937, 197] on div "Sponsor Headquarters ×" at bounding box center [788, 203] width 327 height 29
click at [940, 197] on link "×" at bounding box center [946, 203] width 12 height 29
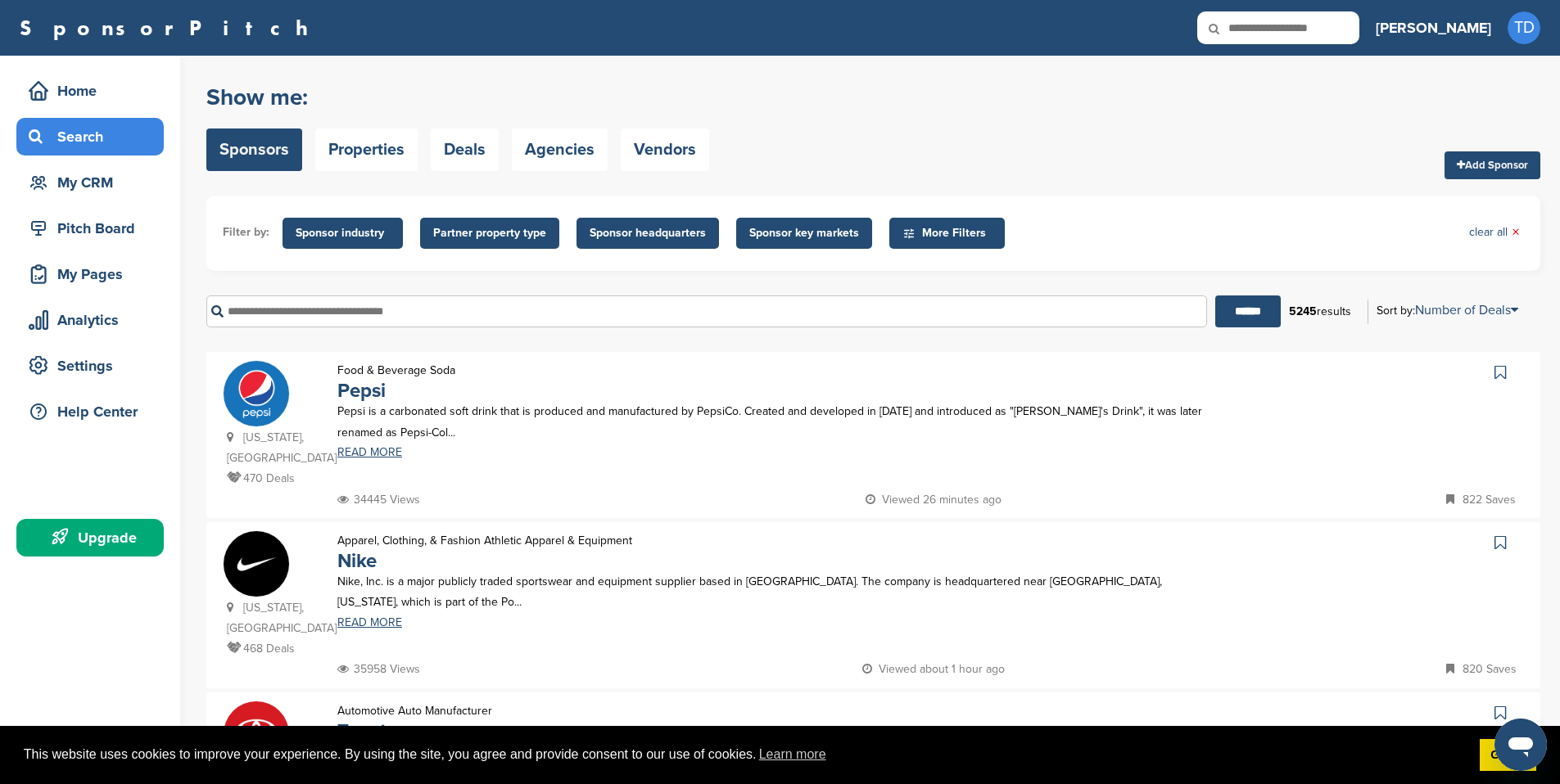
click at [793, 218] on span "Sponsor key markets" at bounding box center [804, 233] width 136 height 31
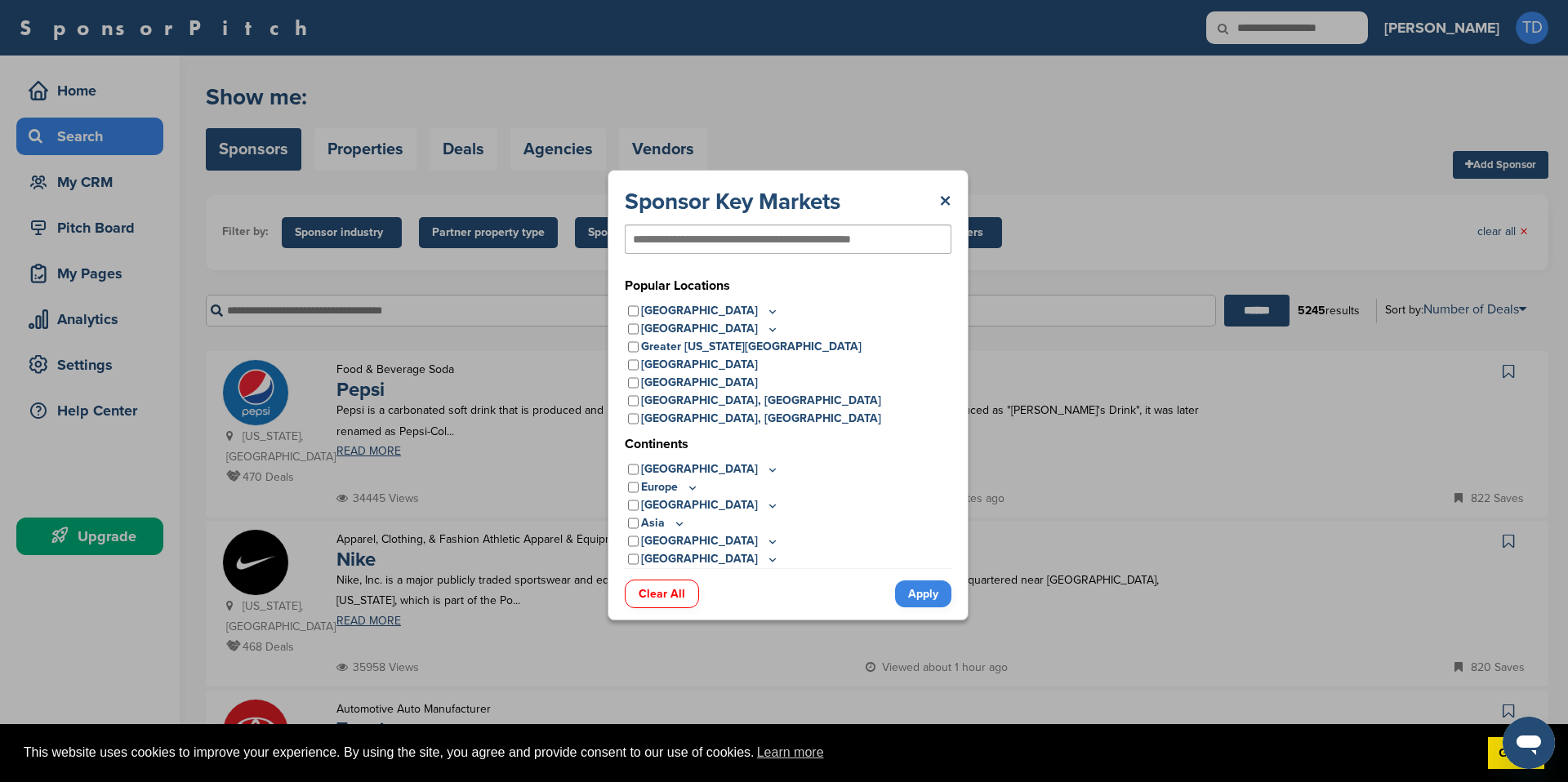
click at [766, 467] on icon at bounding box center [772, 470] width 13 height 14
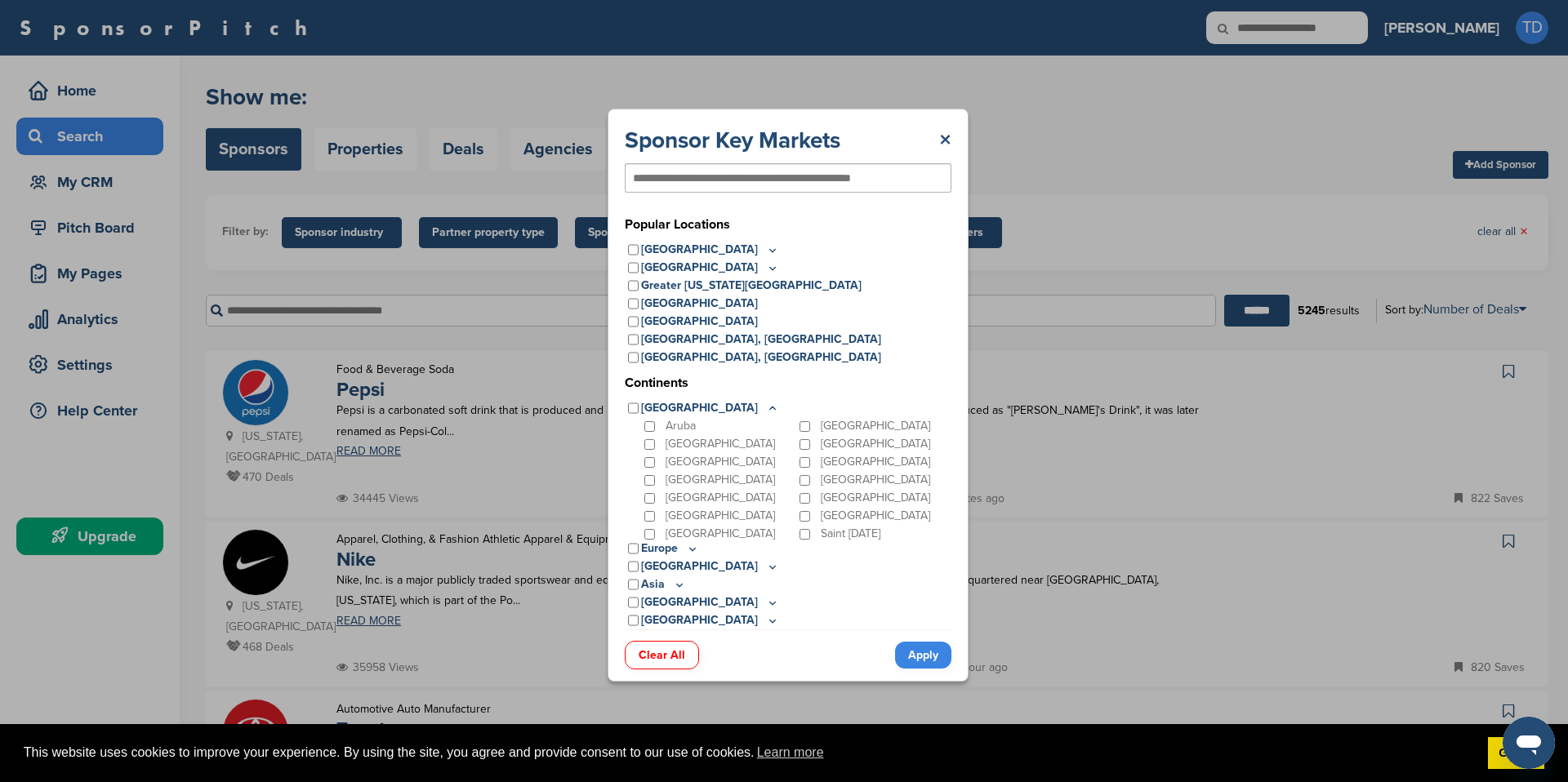
scroll to position [21, 0]
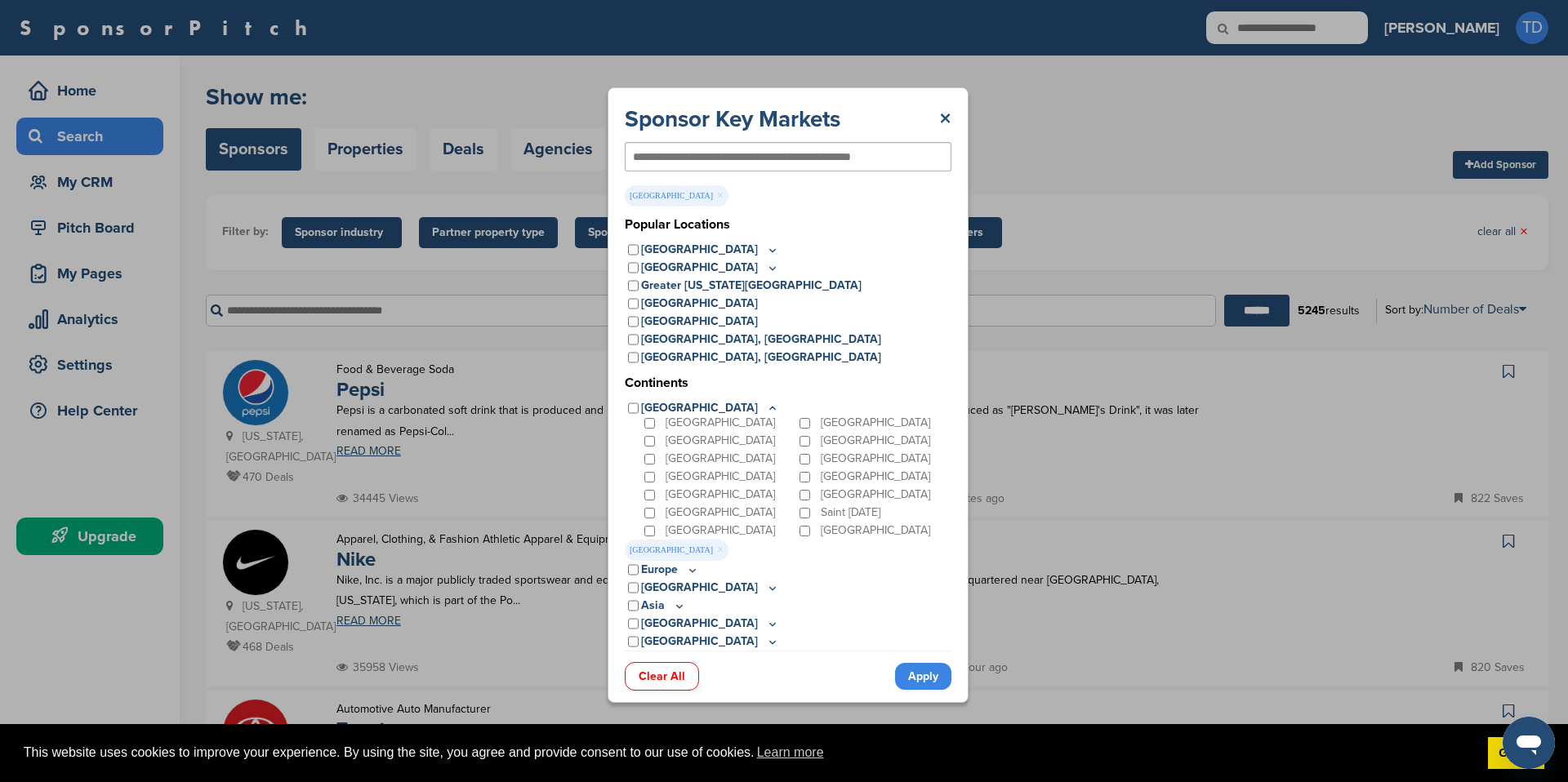
click at [691, 573] on icon at bounding box center [692, 571] width 13 height 14
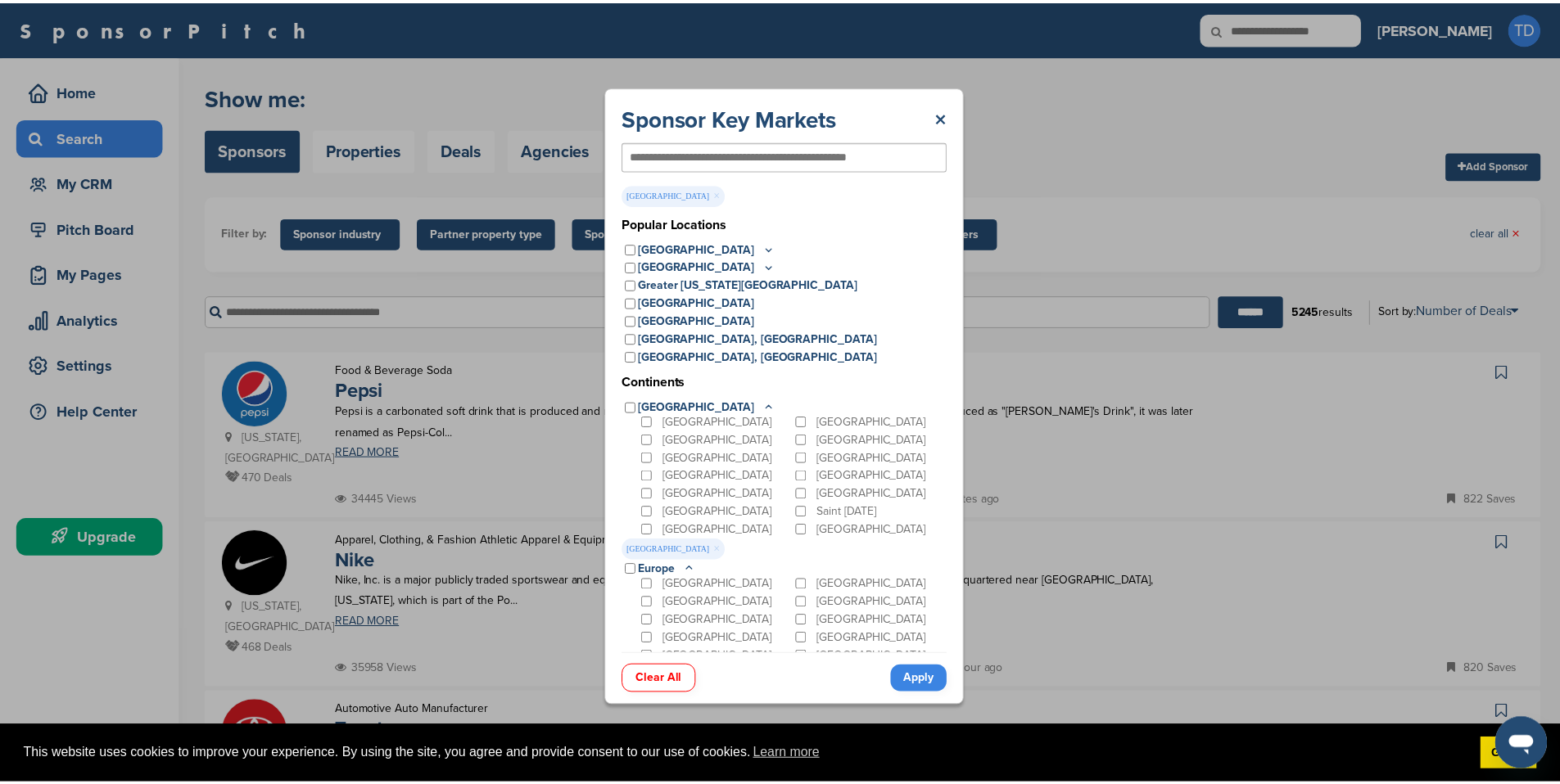
scroll to position [0, 0]
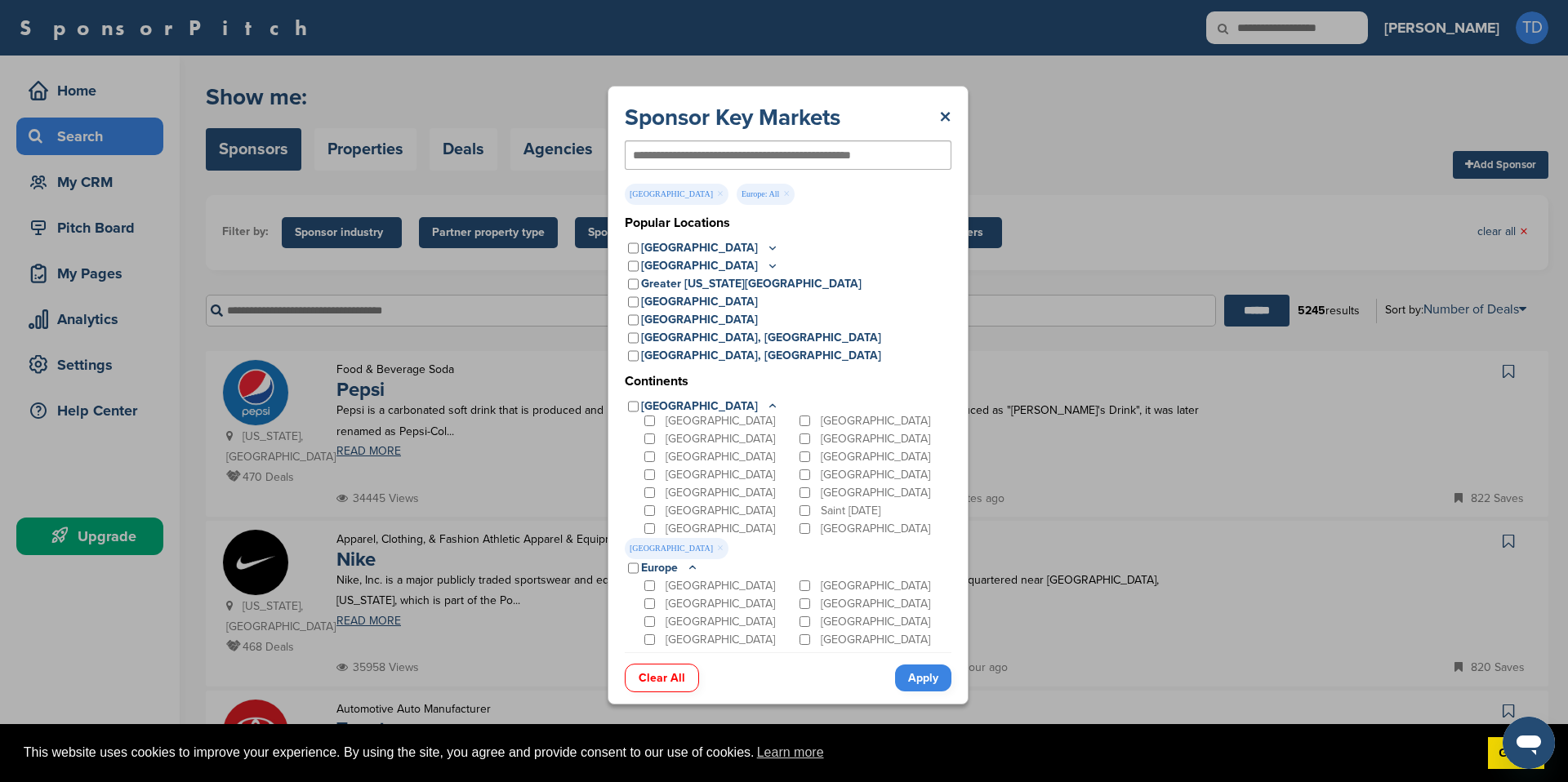
click at [932, 680] on link "Apply" at bounding box center [923, 678] width 56 height 27
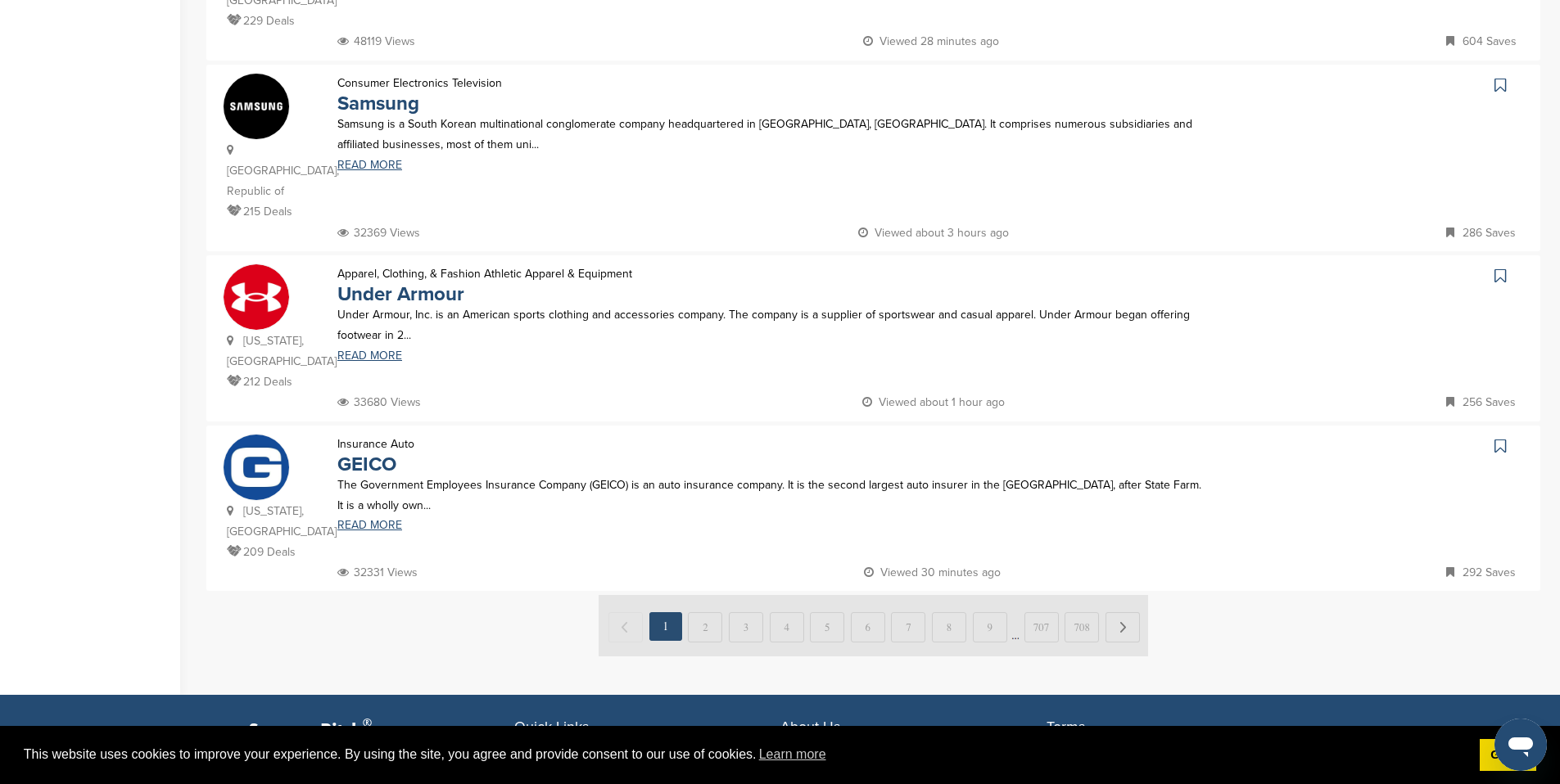
scroll to position [1499, 0]
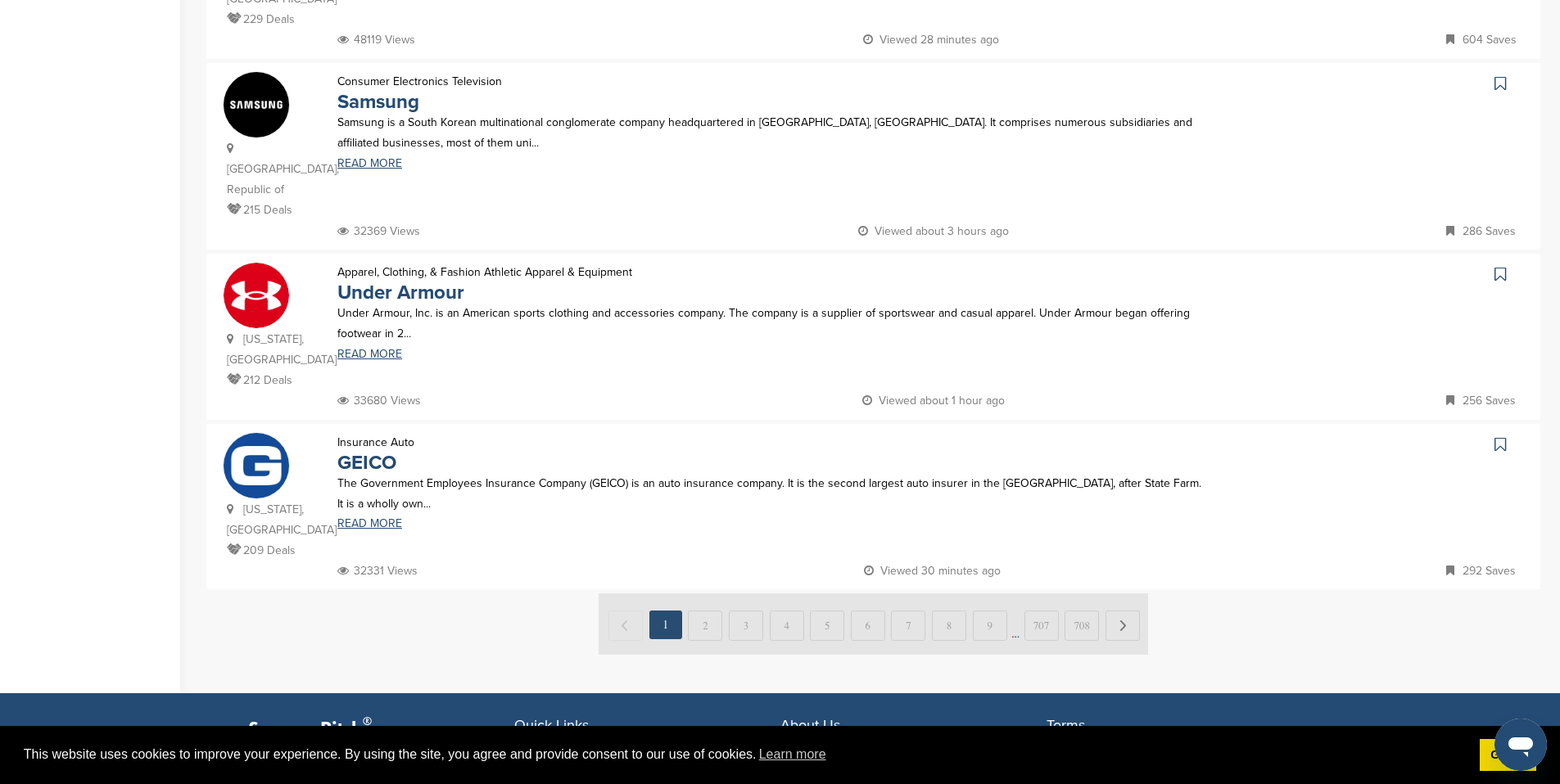
click at [710, 593] on img at bounding box center [873, 624] width 550 height 61
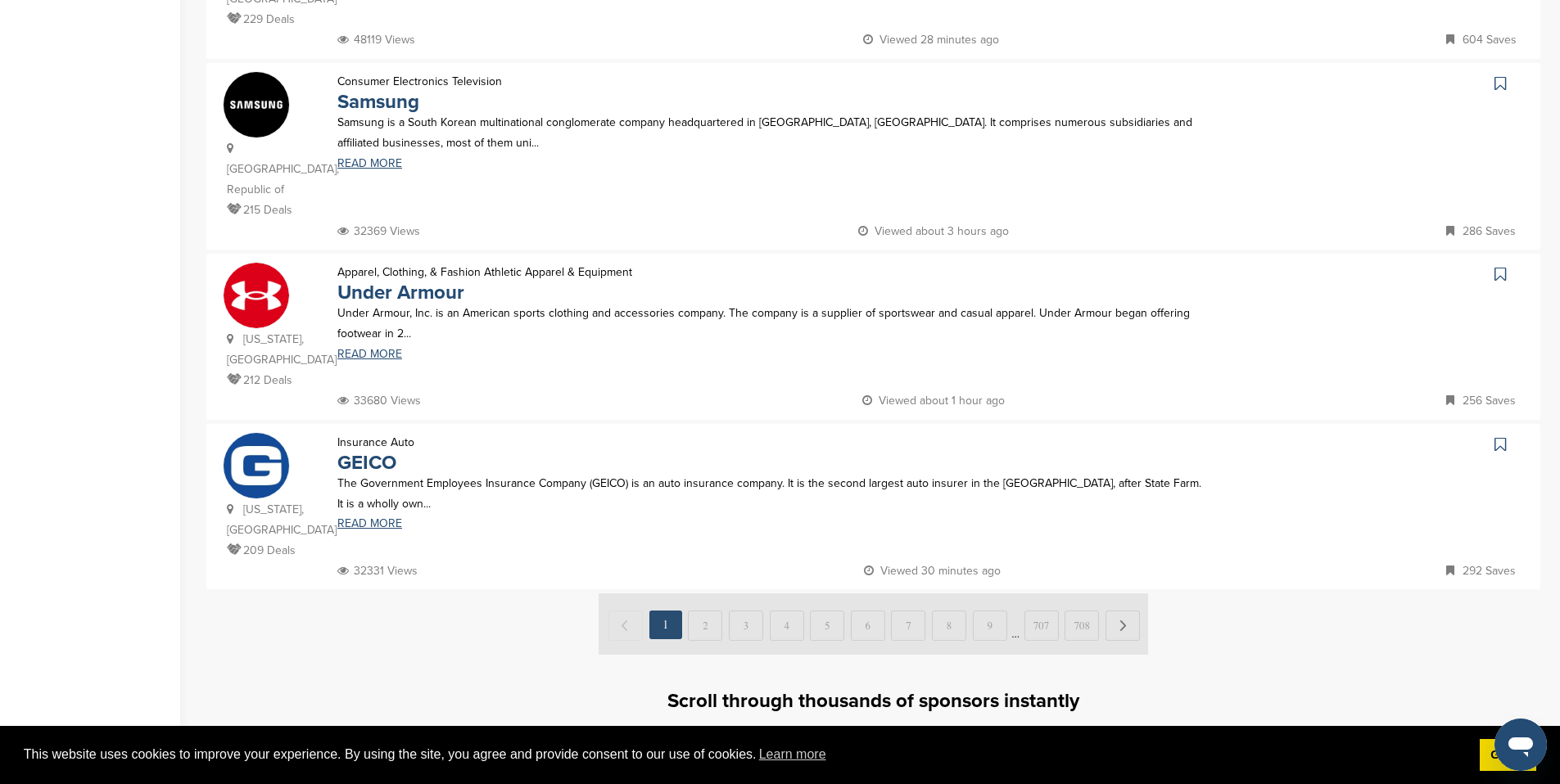
click at [705, 593] on img at bounding box center [873, 624] width 550 height 61
click at [1120, 593] on img at bounding box center [873, 624] width 550 height 61
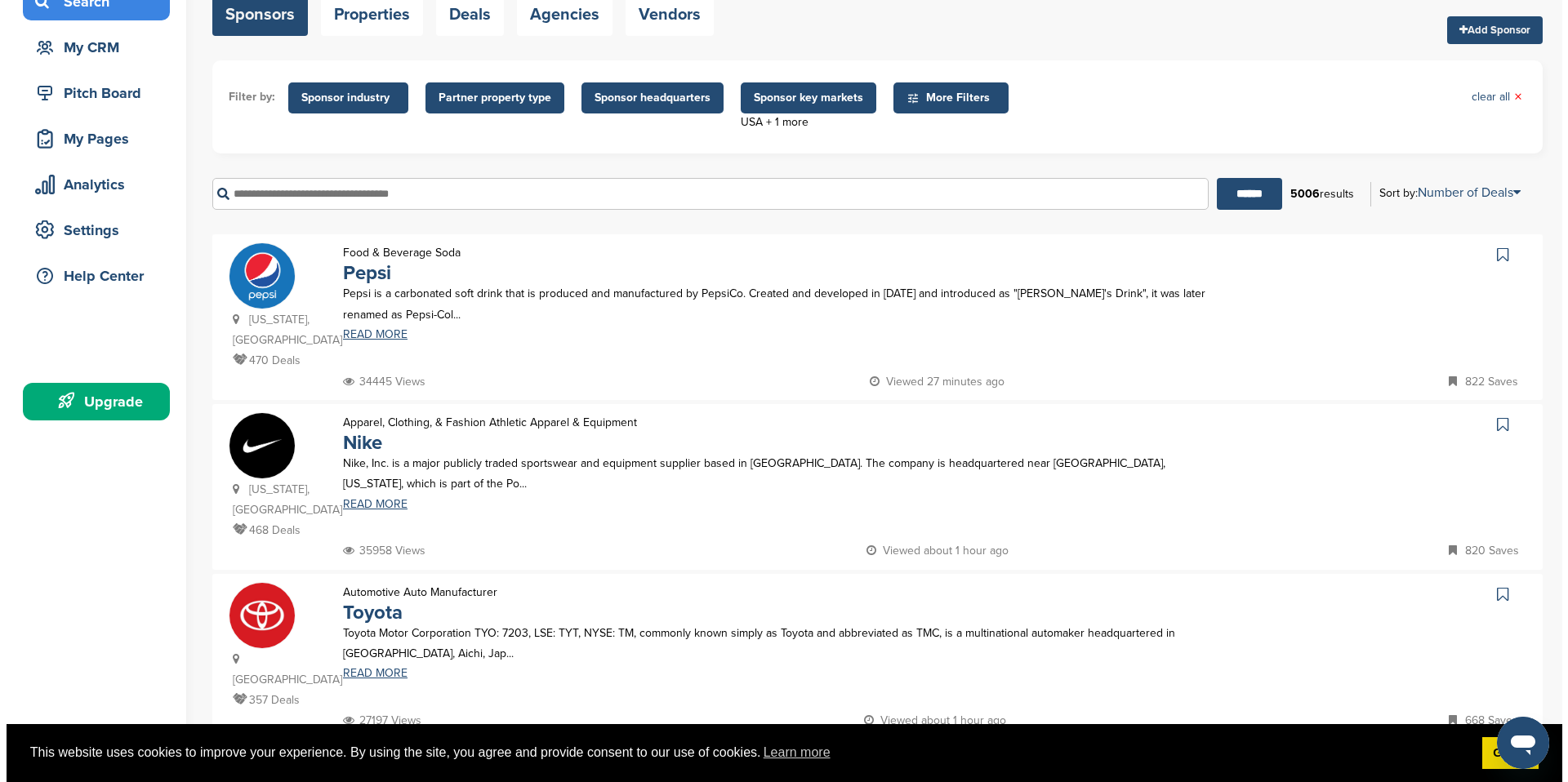
scroll to position [0, 0]
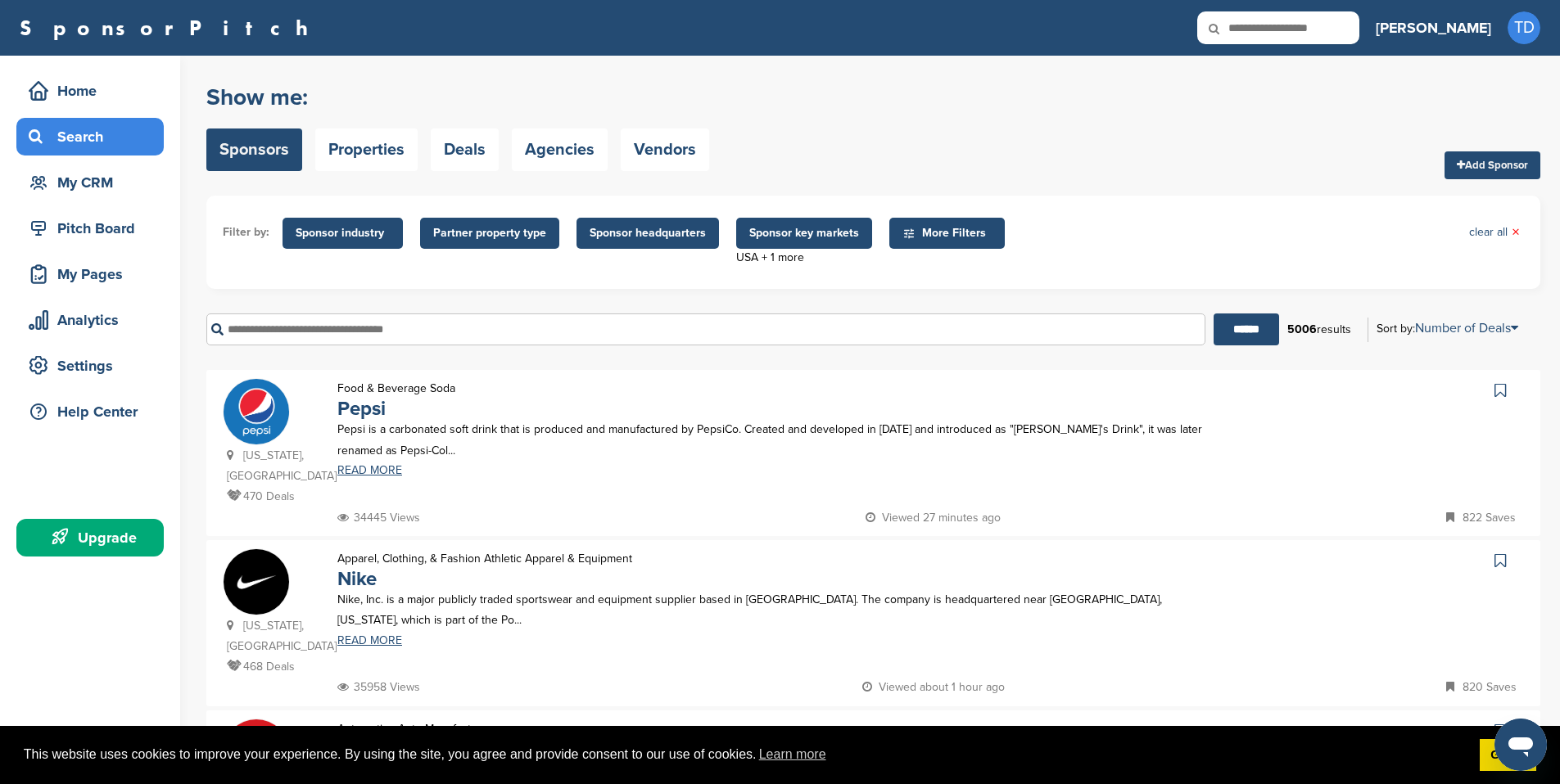
click at [629, 227] on span "Sponsor headquarters" at bounding box center [648, 233] width 116 height 18
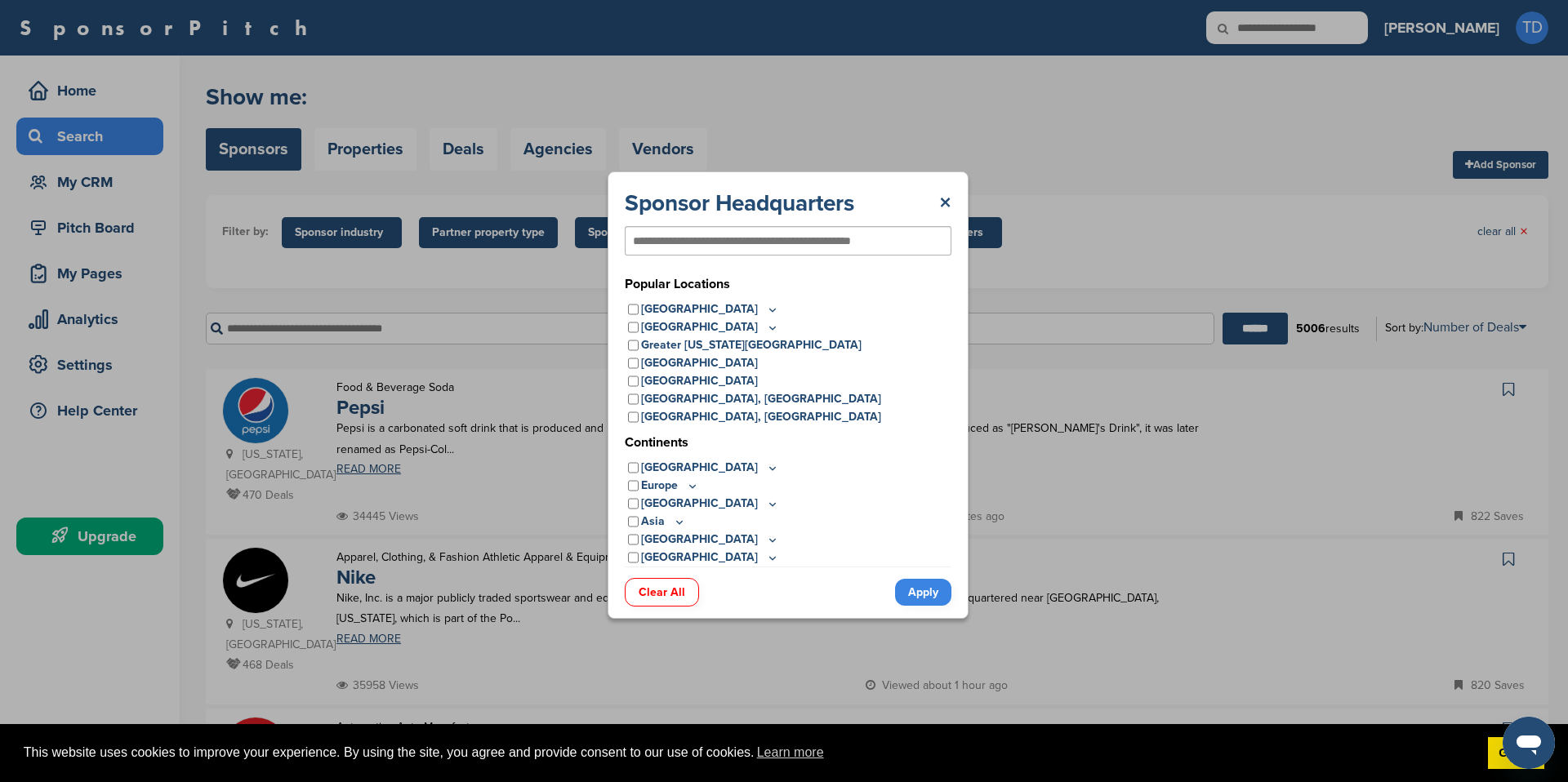
click at [929, 198] on div "Sponsor Headquarters ×" at bounding box center [788, 203] width 327 height 29
click at [940, 197] on link "×" at bounding box center [946, 203] width 12 height 29
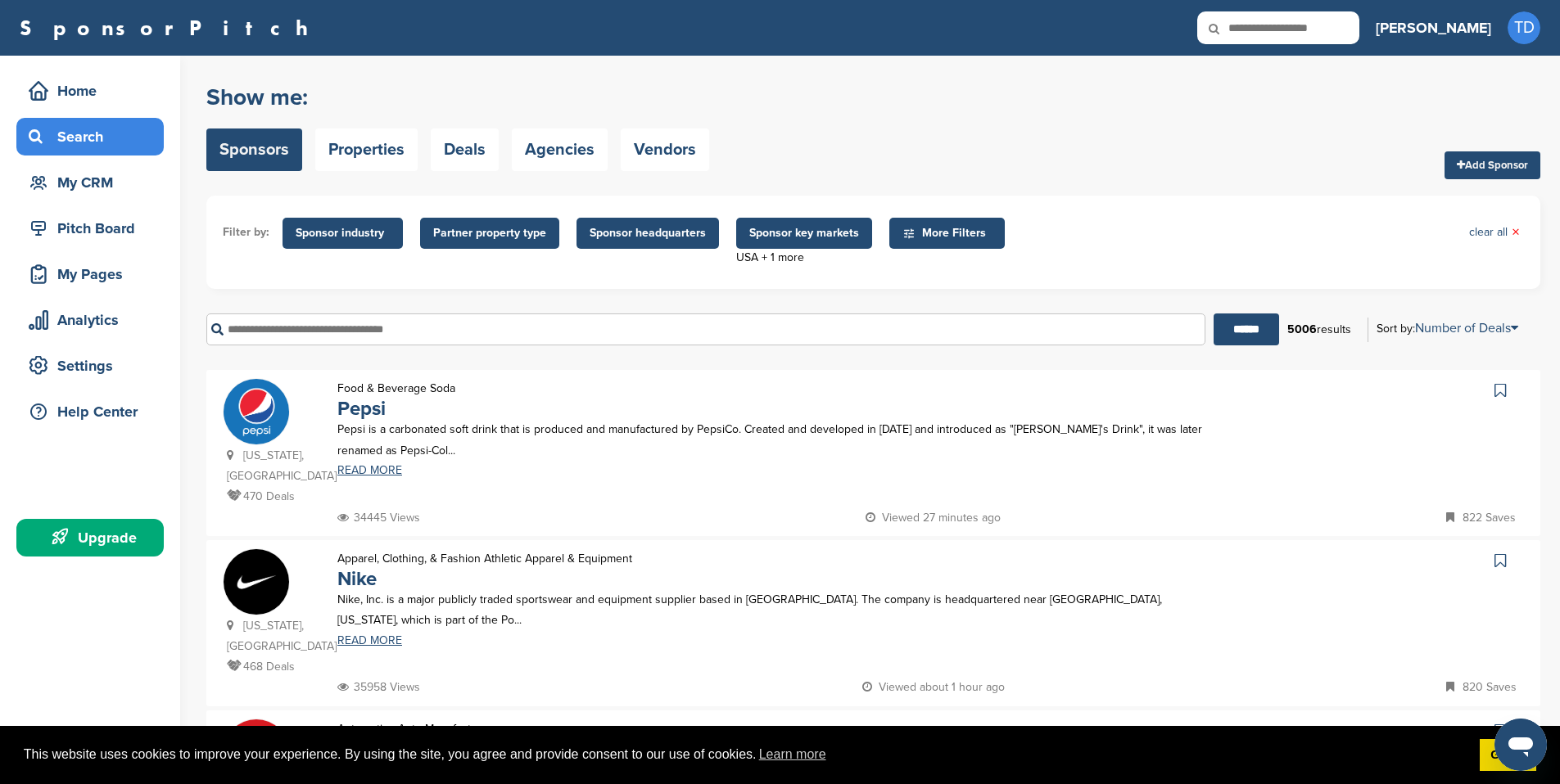
click at [354, 242] on span "Sponsor industry" at bounding box center [342, 233] width 120 height 31
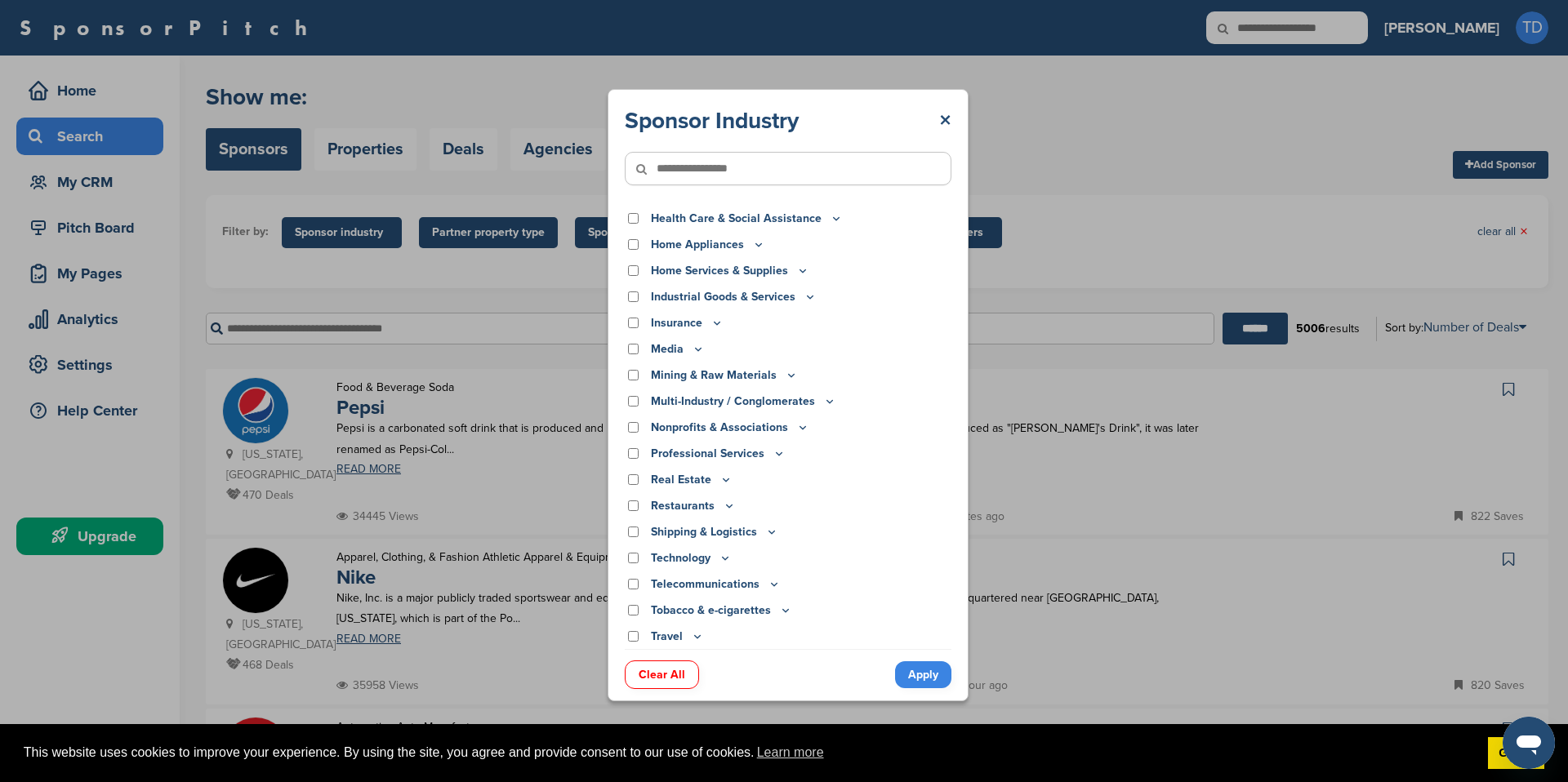
click at [830, 219] on icon at bounding box center [836, 219] width 13 height 14
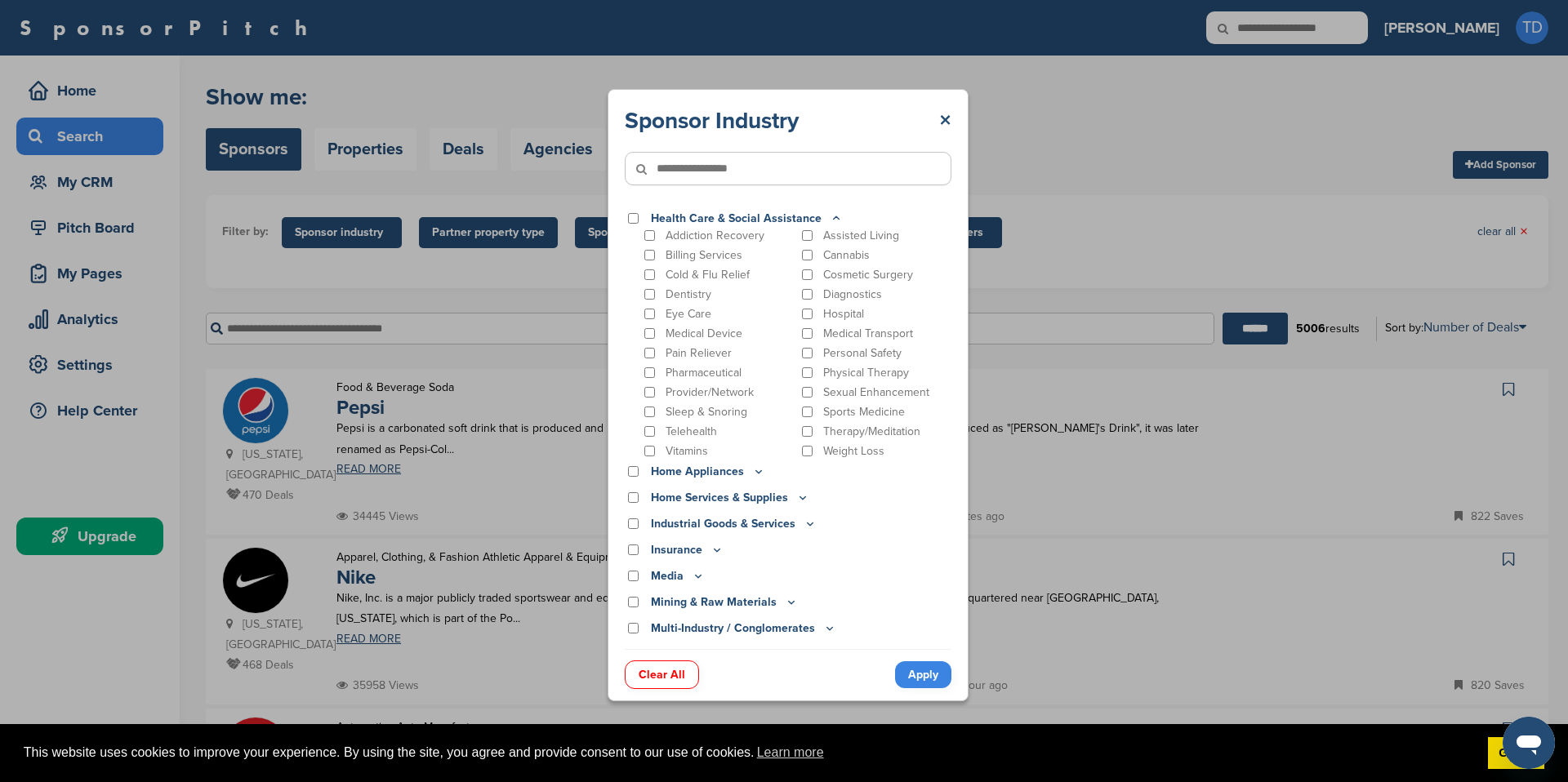
click at [831, 218] on icon at bounding box center [836, 219] width 13 height 14
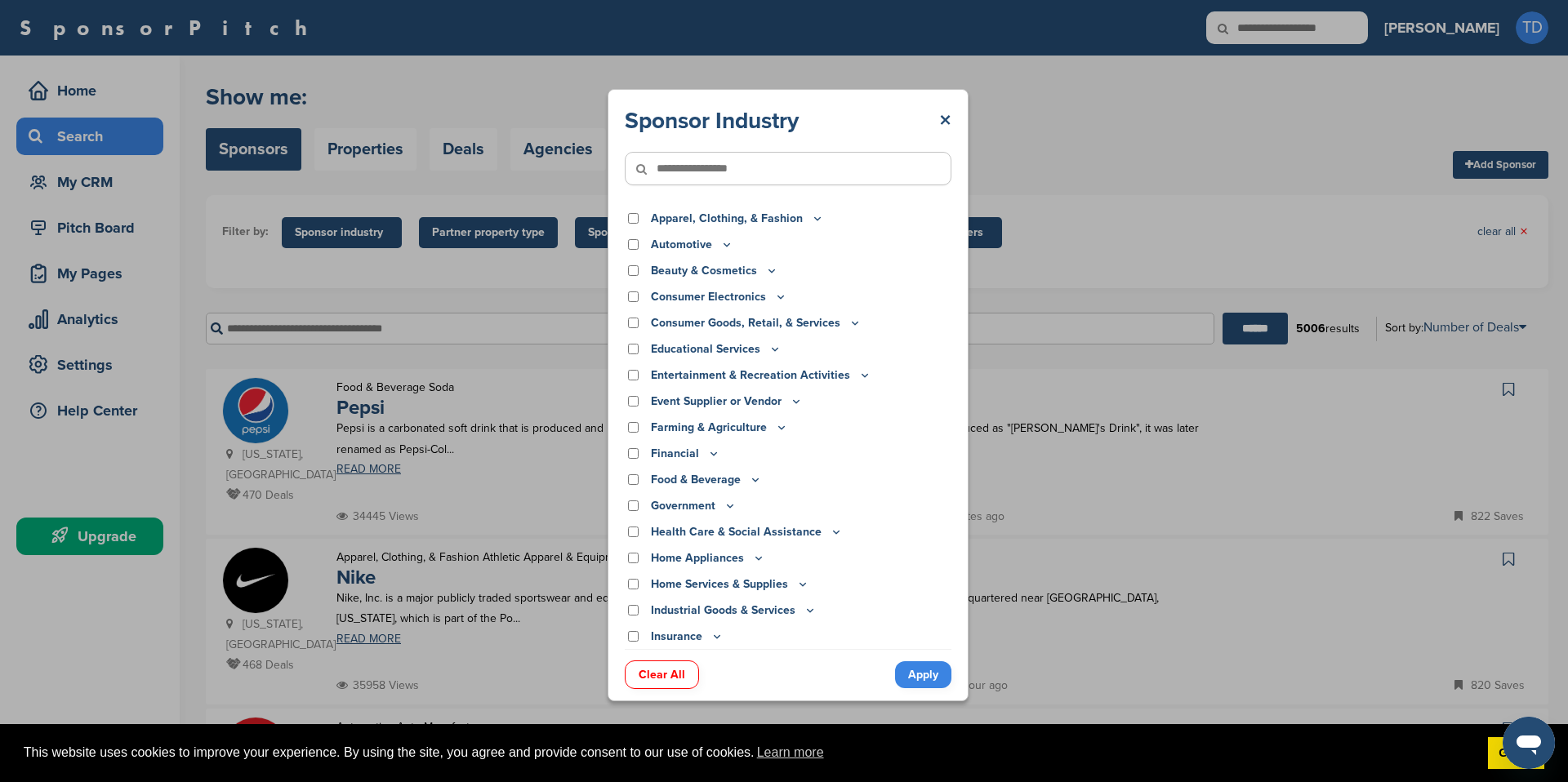
click at [725, 241] on icon at bounding box center [727, 244] width 13 height 14
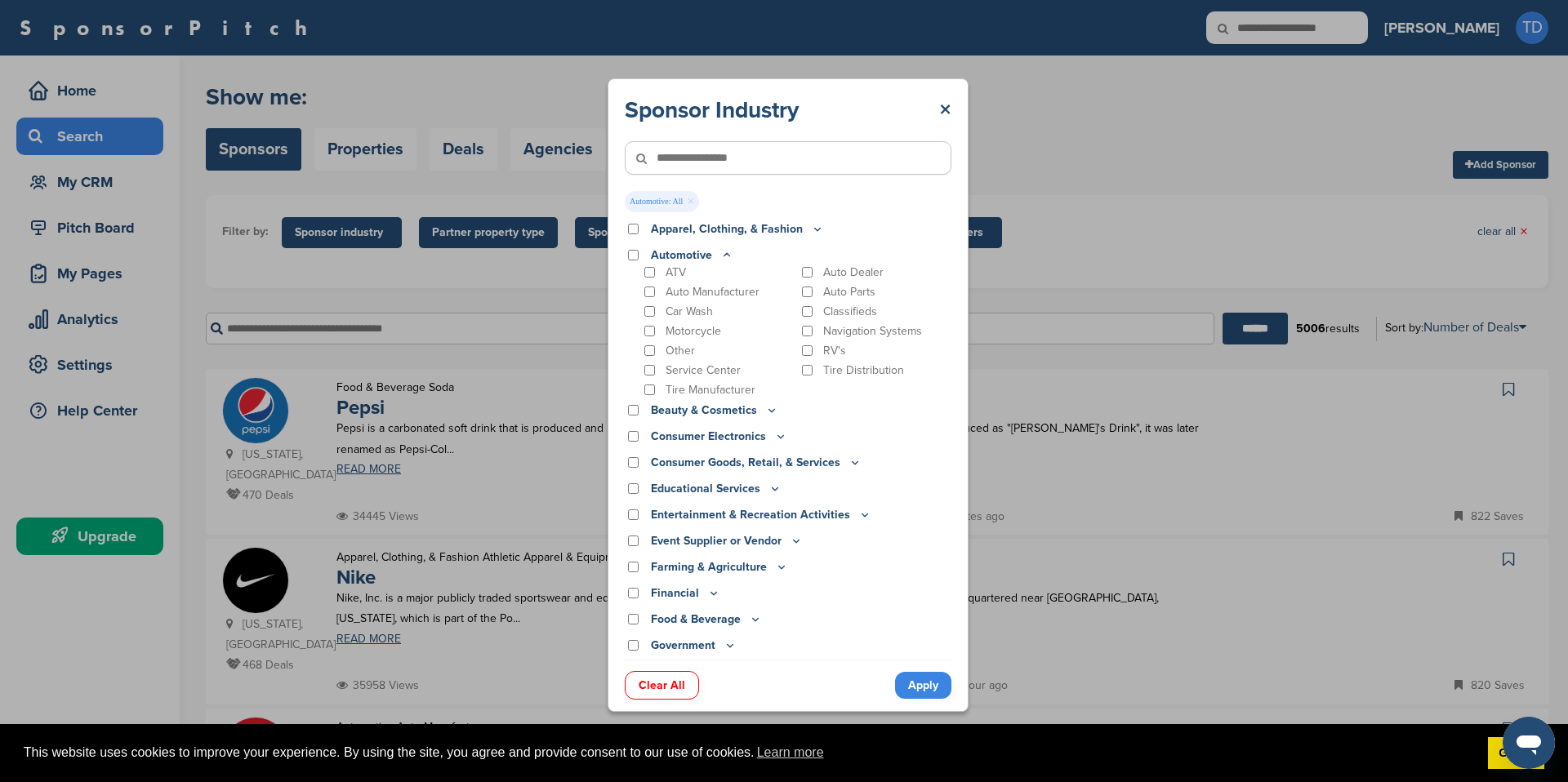
click at [723, 256] on icon at bounding box center [727, 255] width 13 height 14
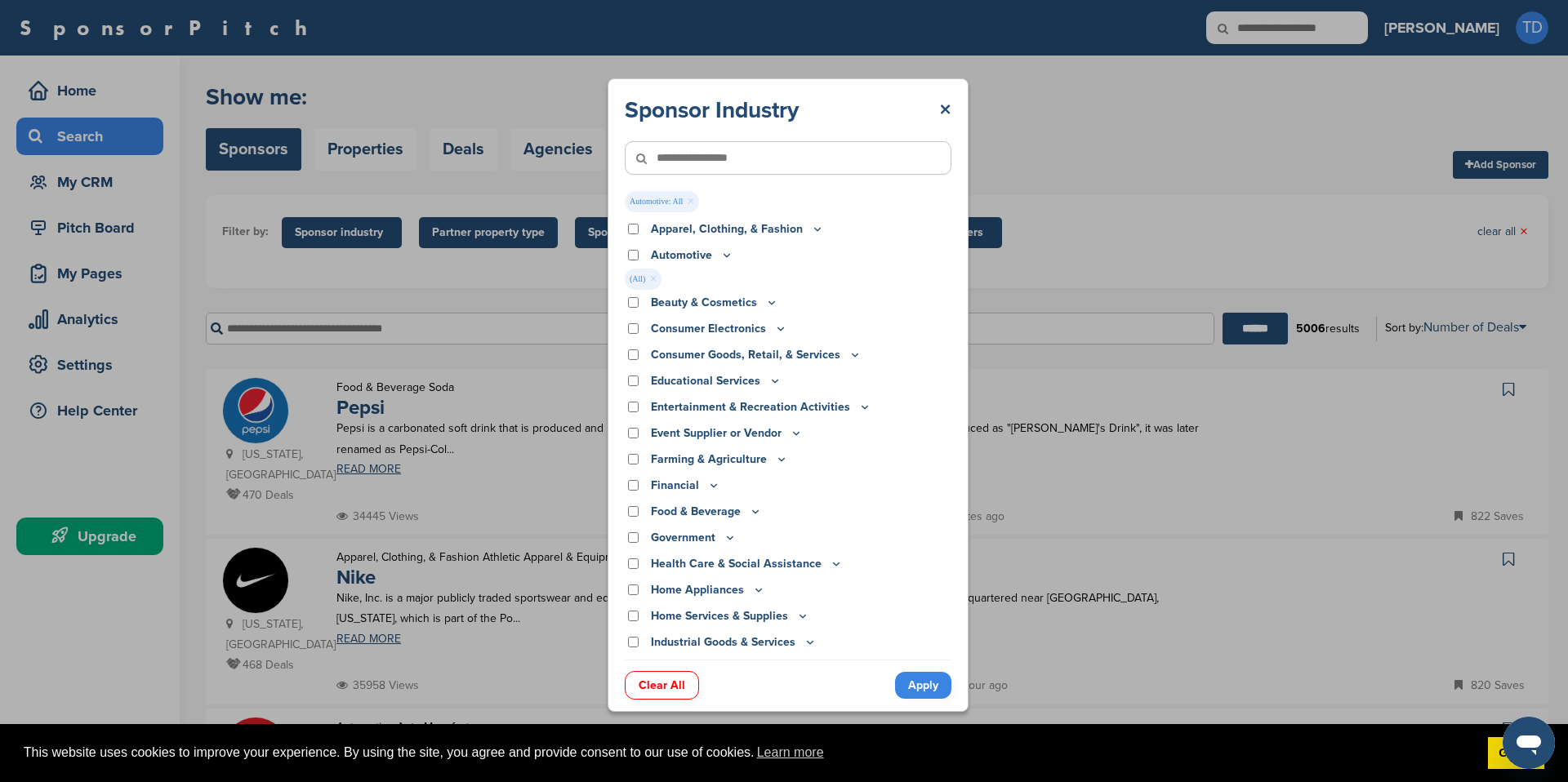
click at [778, 326] on icon at bounding box center [780, 329] width 13 height 14
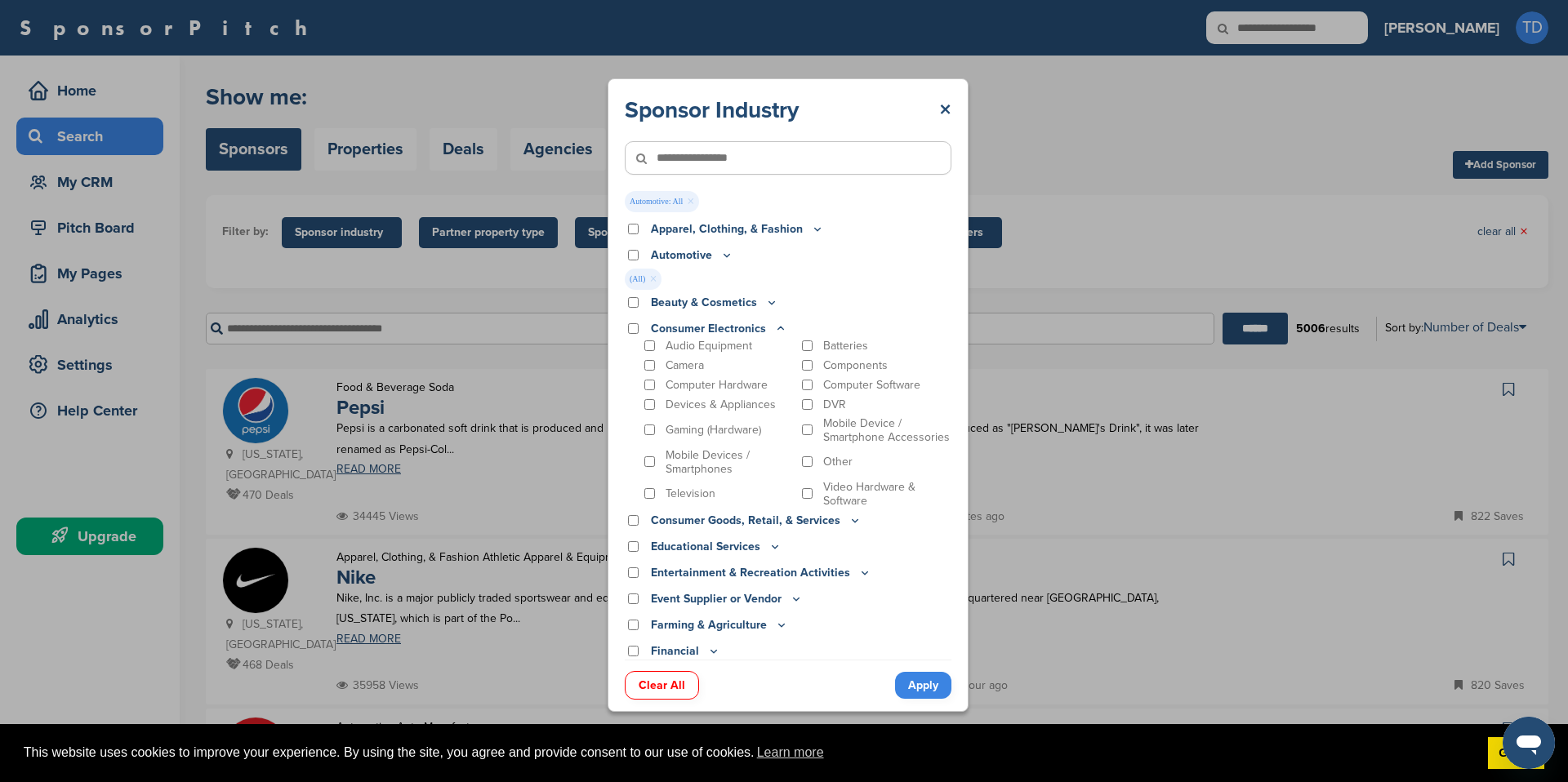
click at [777, 327] on icon at bounding box center [780, 329] width 13 height 14
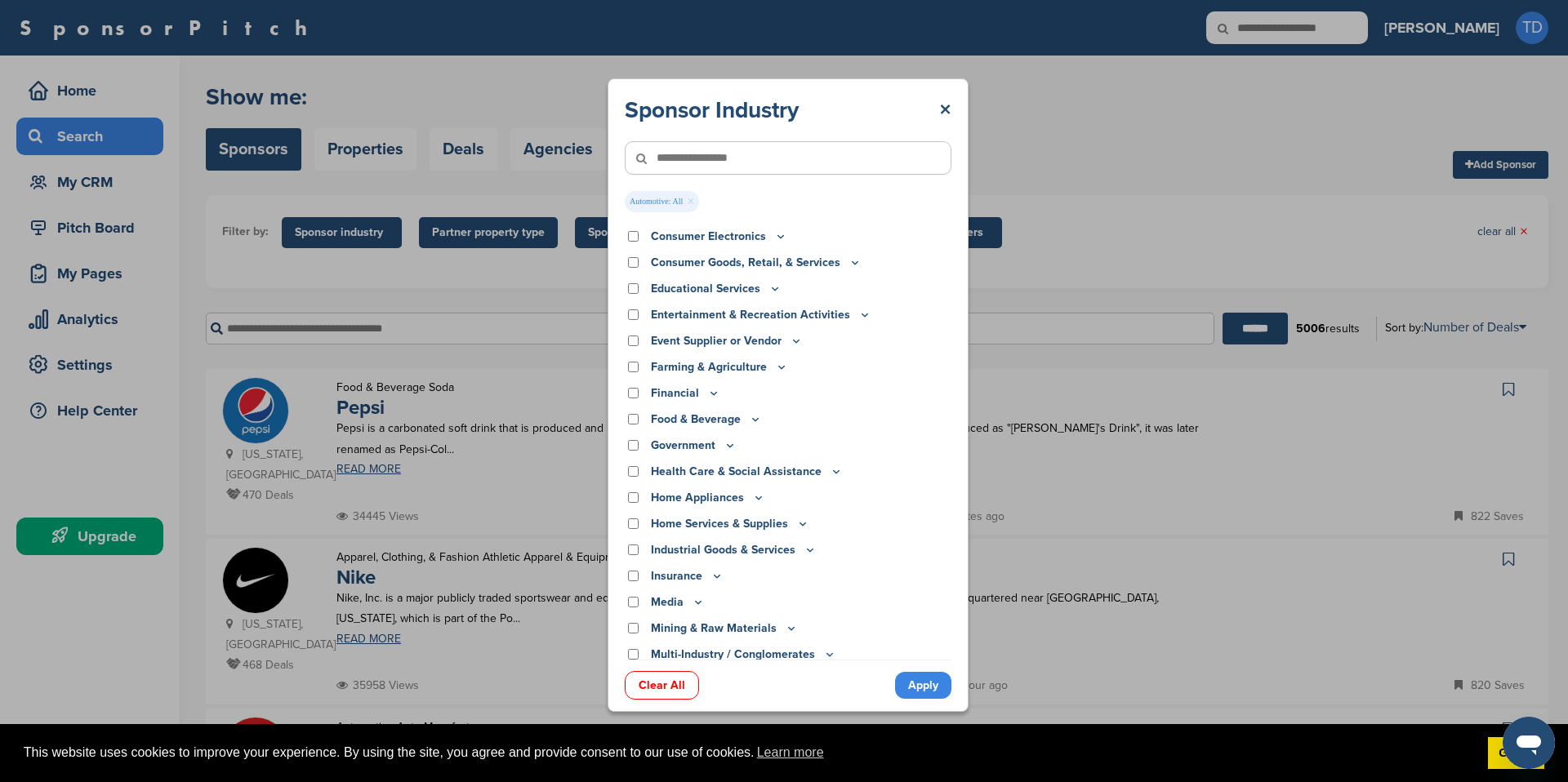
scroll to position [95, 0]
click at [756, 414] on icon at bounding box center [756, 417] width 13 height 14
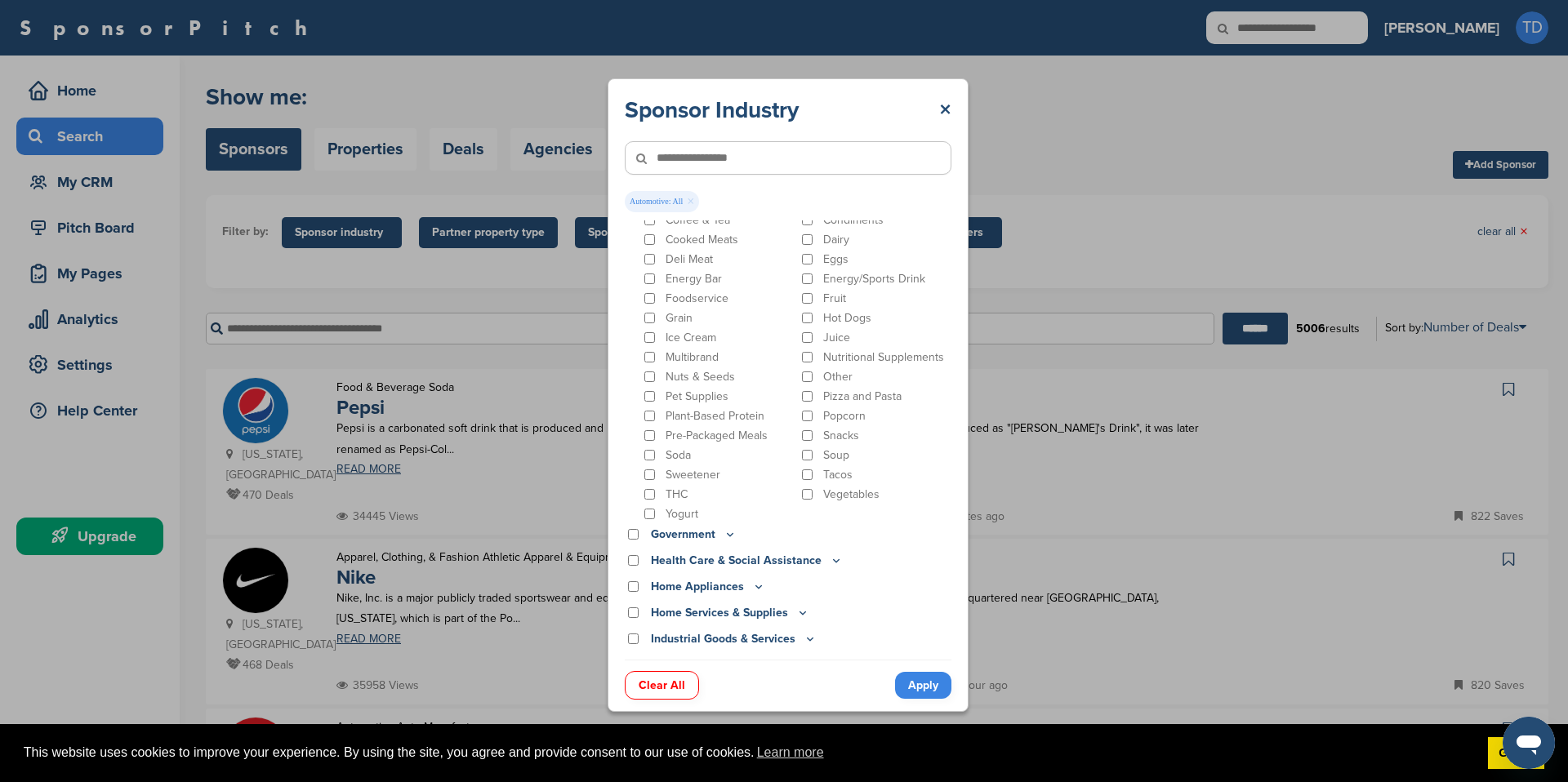
scroll to position [436, 0]
click at [690, 361] on p "Multibrand" at bounding box center [692, 360] width 53 height 14
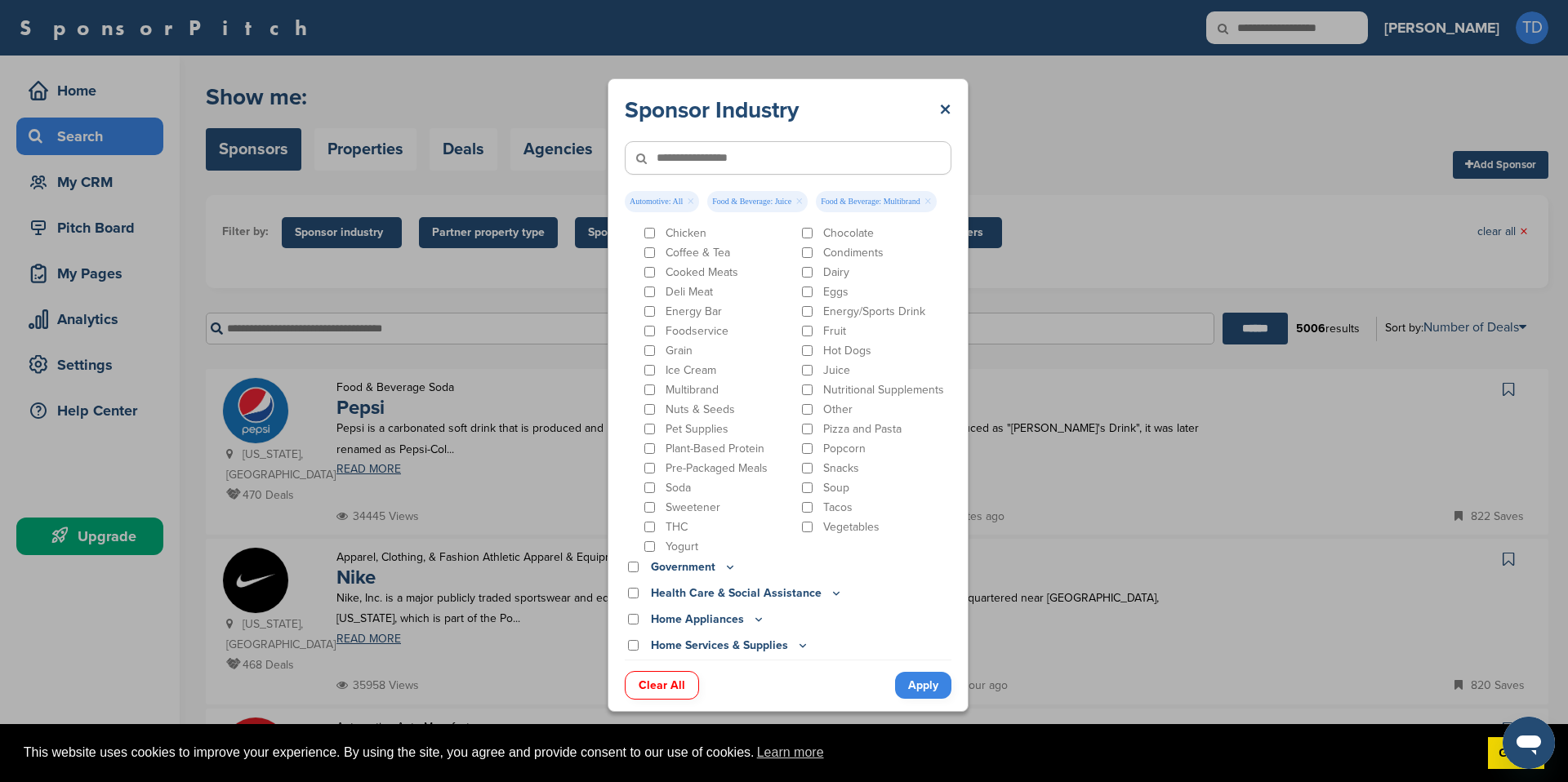
scroll to position [402, 0]
click at [845, 315] on p "Energy/Sports Drink" at bounding box center [874, 315] width 102 height 14
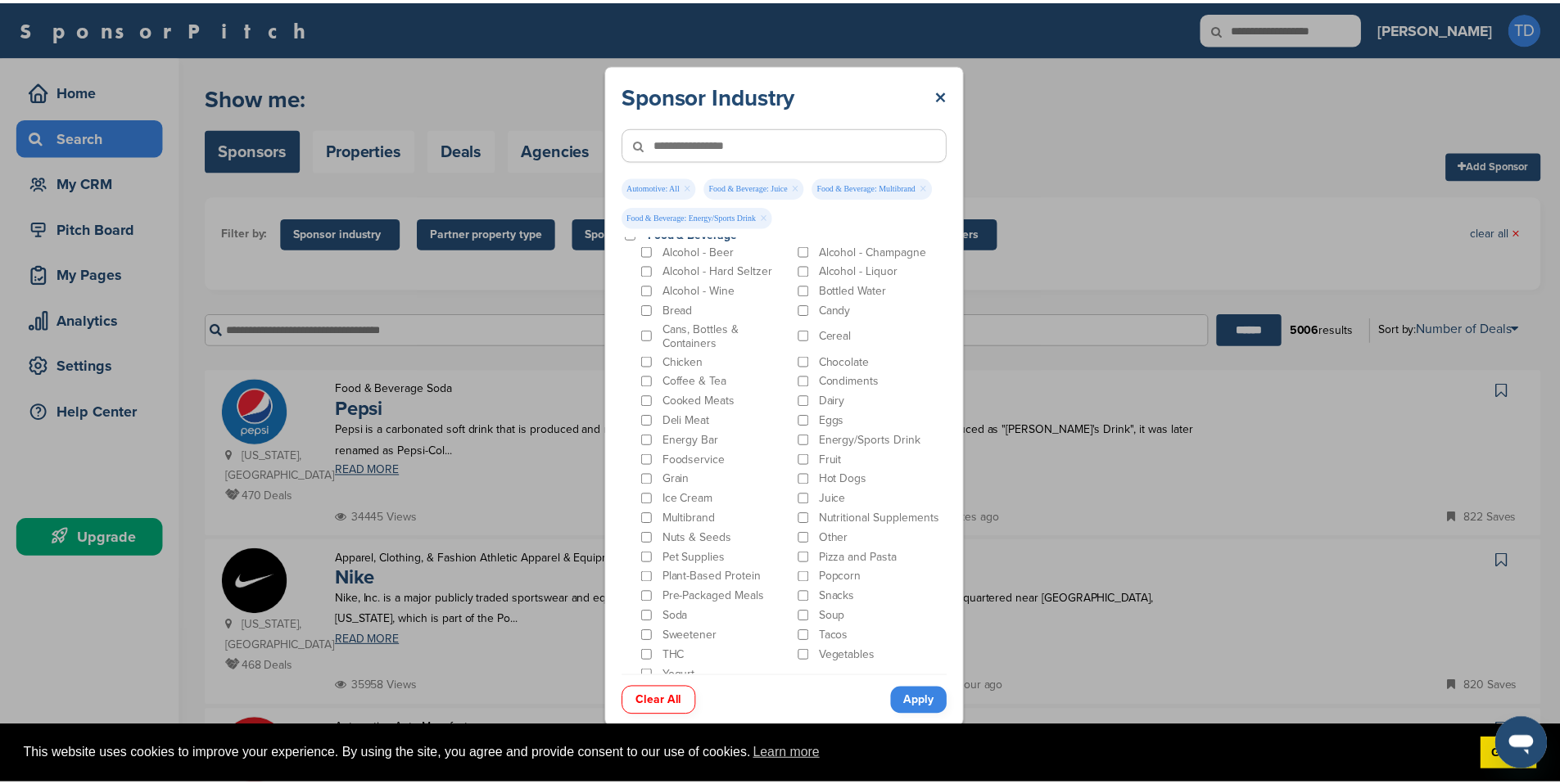
scroll to position [257, 0]
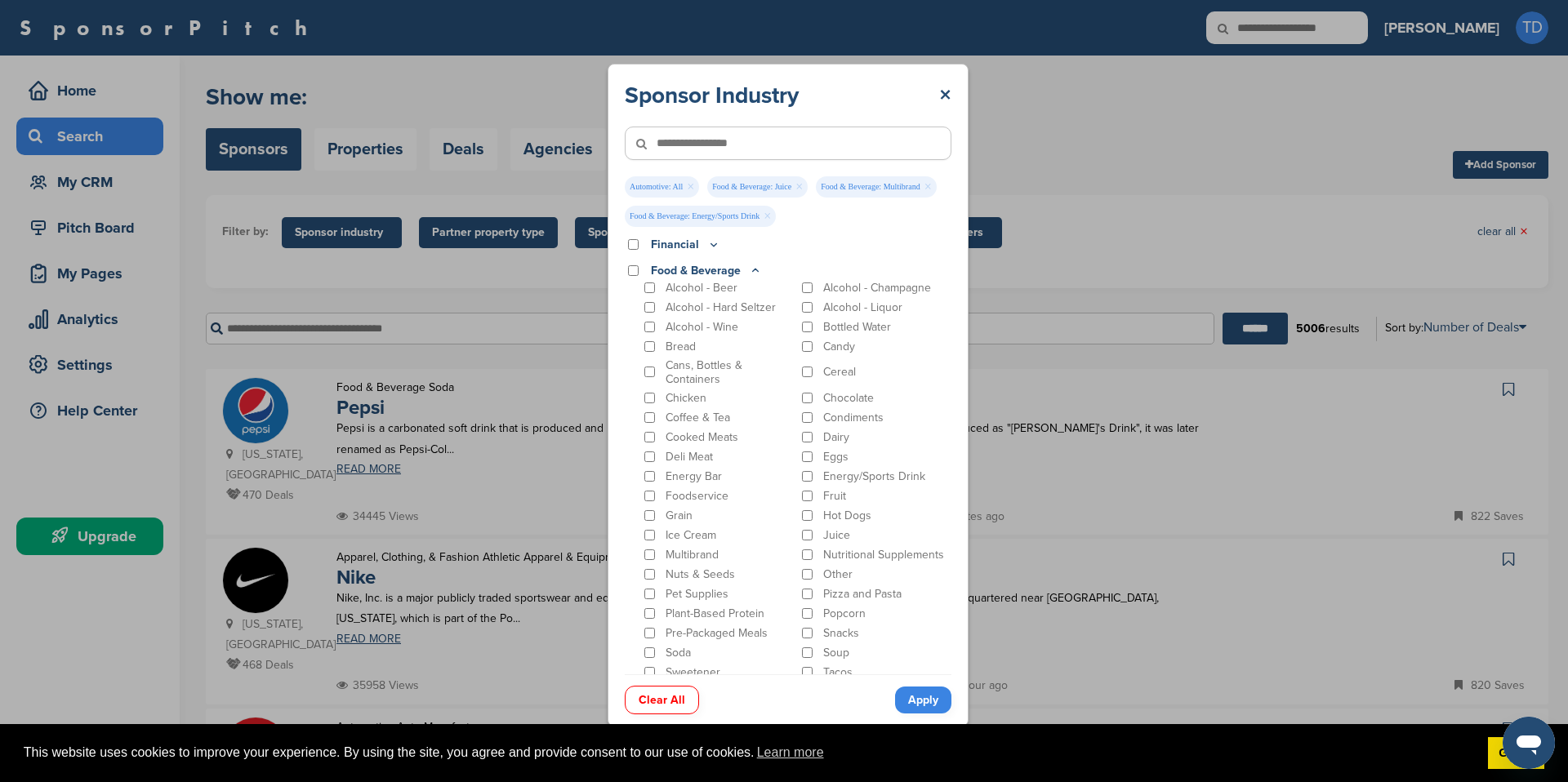
click at [935, 702] on link "Apply" at bounding box center [923, 700] width 56 height 27
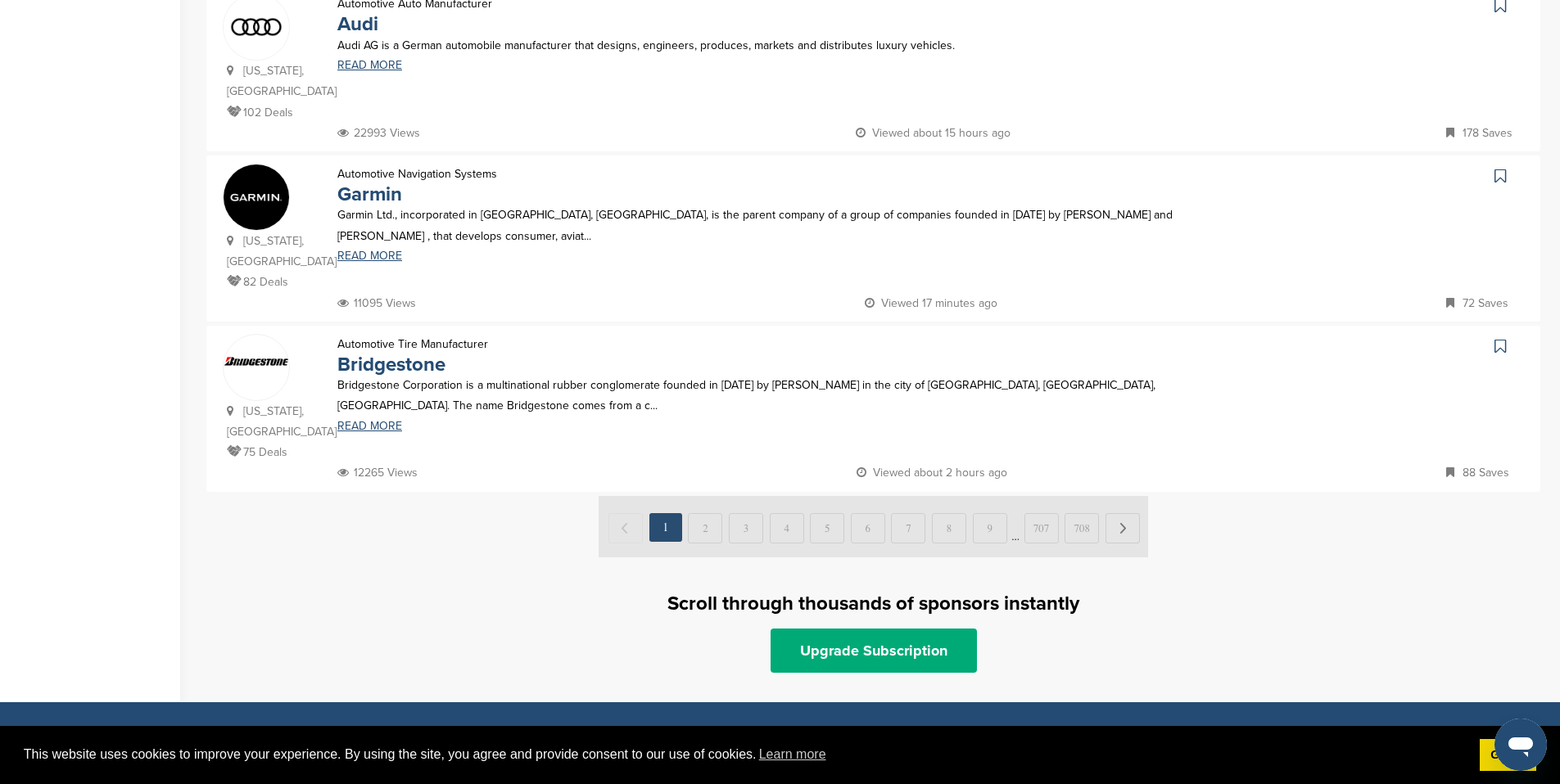
scroll to position [1621, 0]
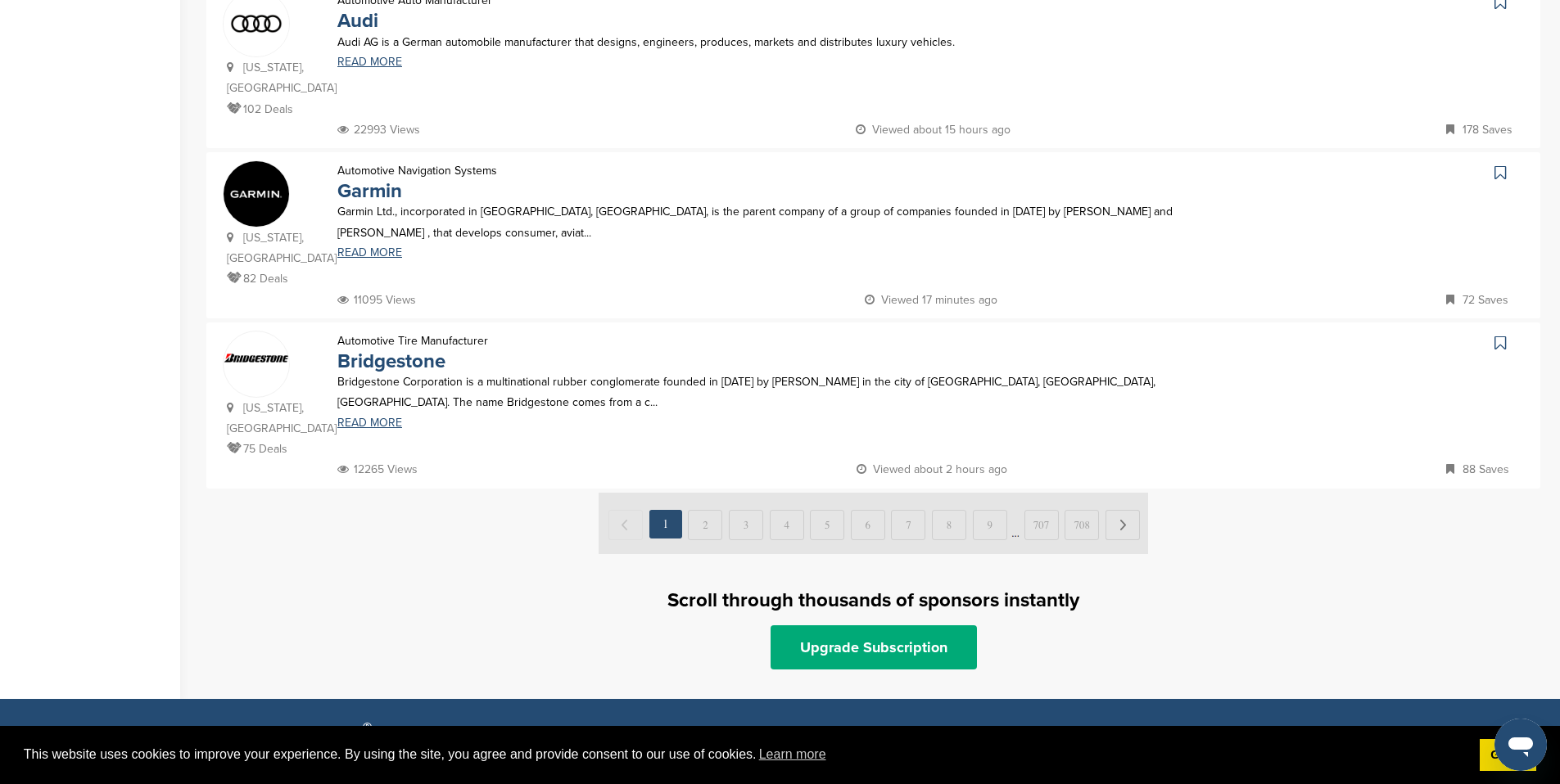
click at [712, 493] on img at bounding box center [873, 523] width 550 height 61
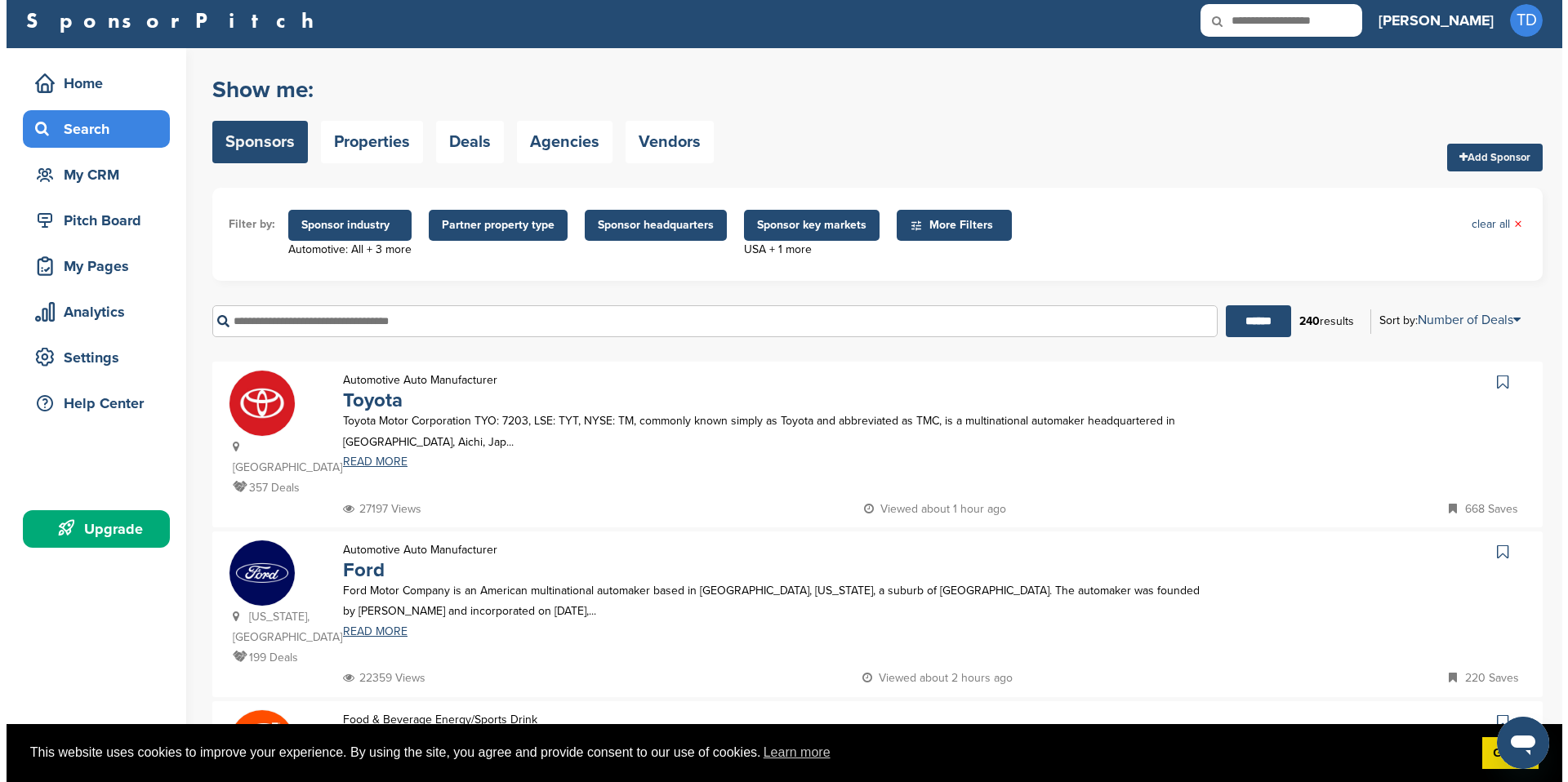
scroll to position [0, 0]
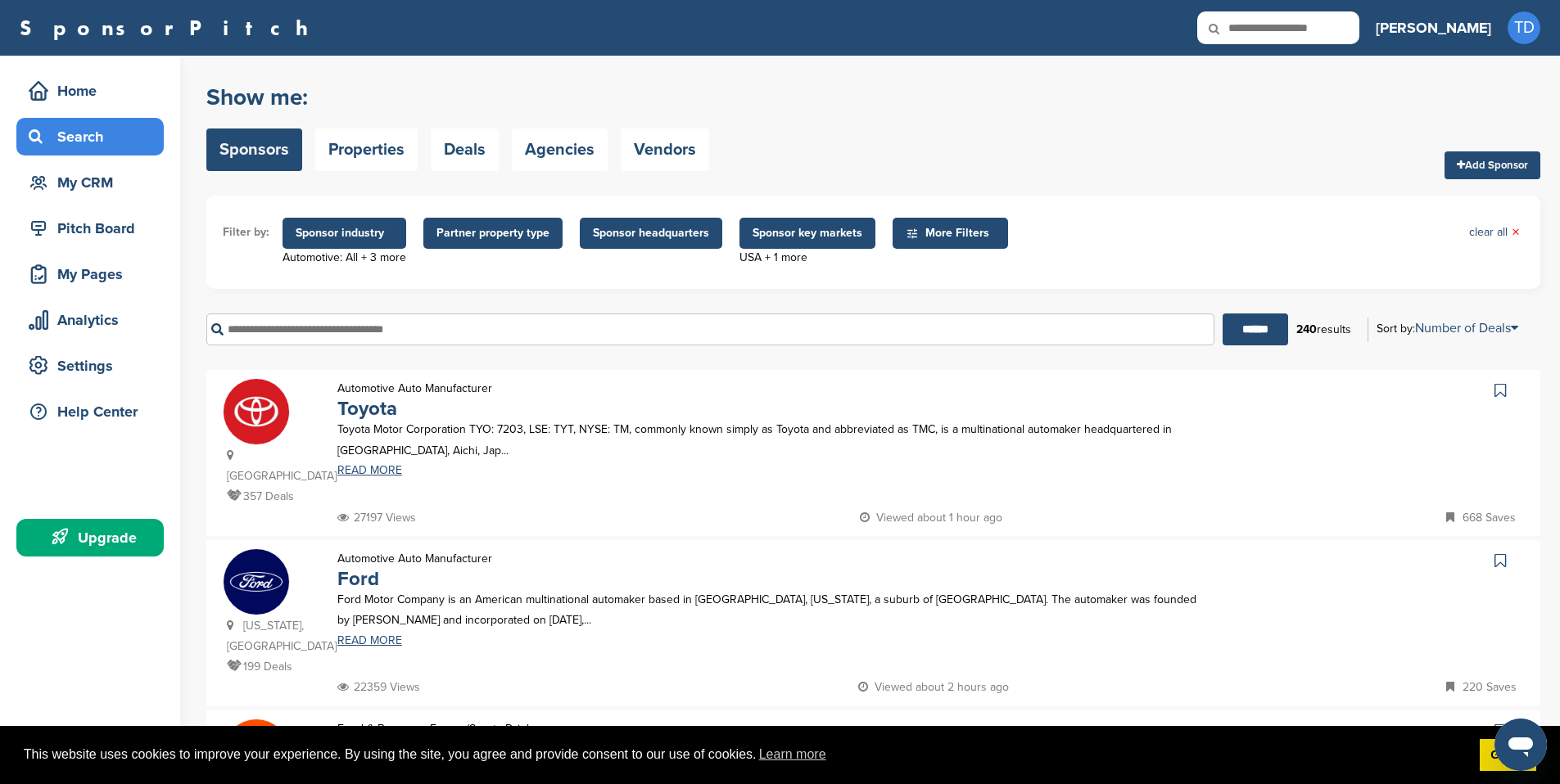
click at [362, 235] on span "Sponsor industry" at bounding box center [344, 233] width 97 height 18
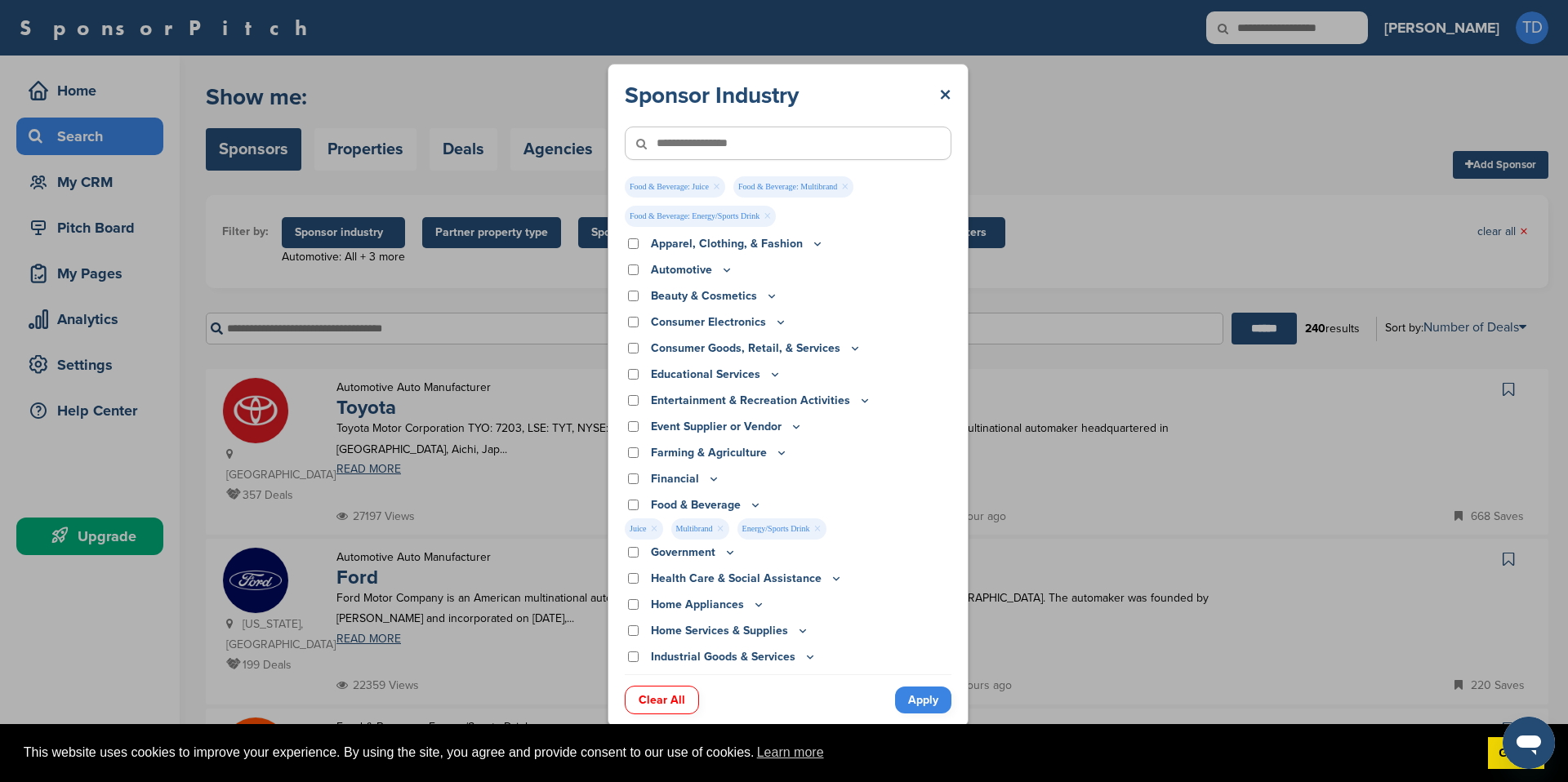
click at [927, 717] on div "Sponsor Industry × Food & Beverage: Juice × Food & Beverage: Multibrand × Food …" at bounding box center [788, 395] width 361 height 664
click at [924, 707] on link "Apply" at bounding box center [923, 700] width 56 height 27
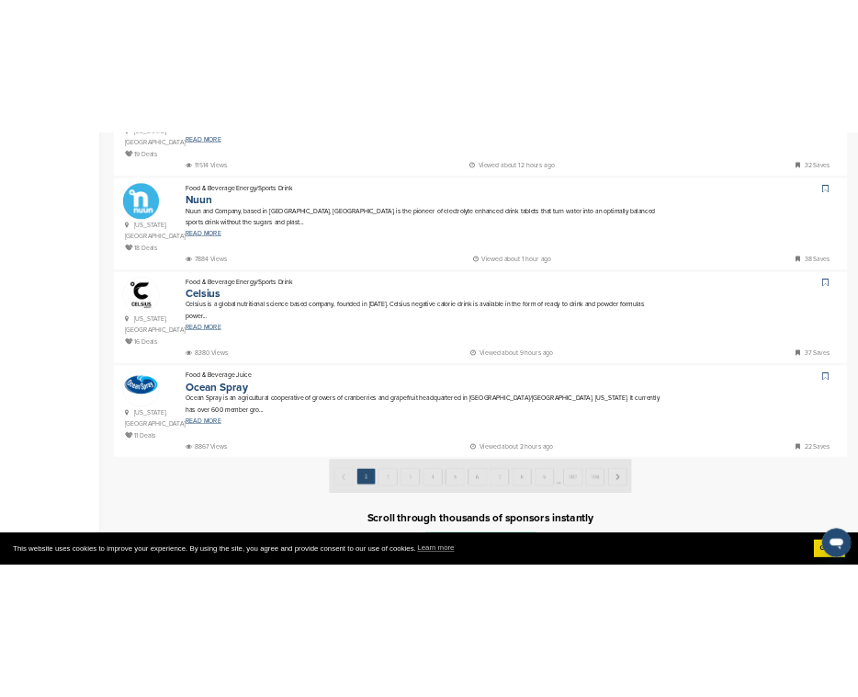
scroll to position [1616, 0]
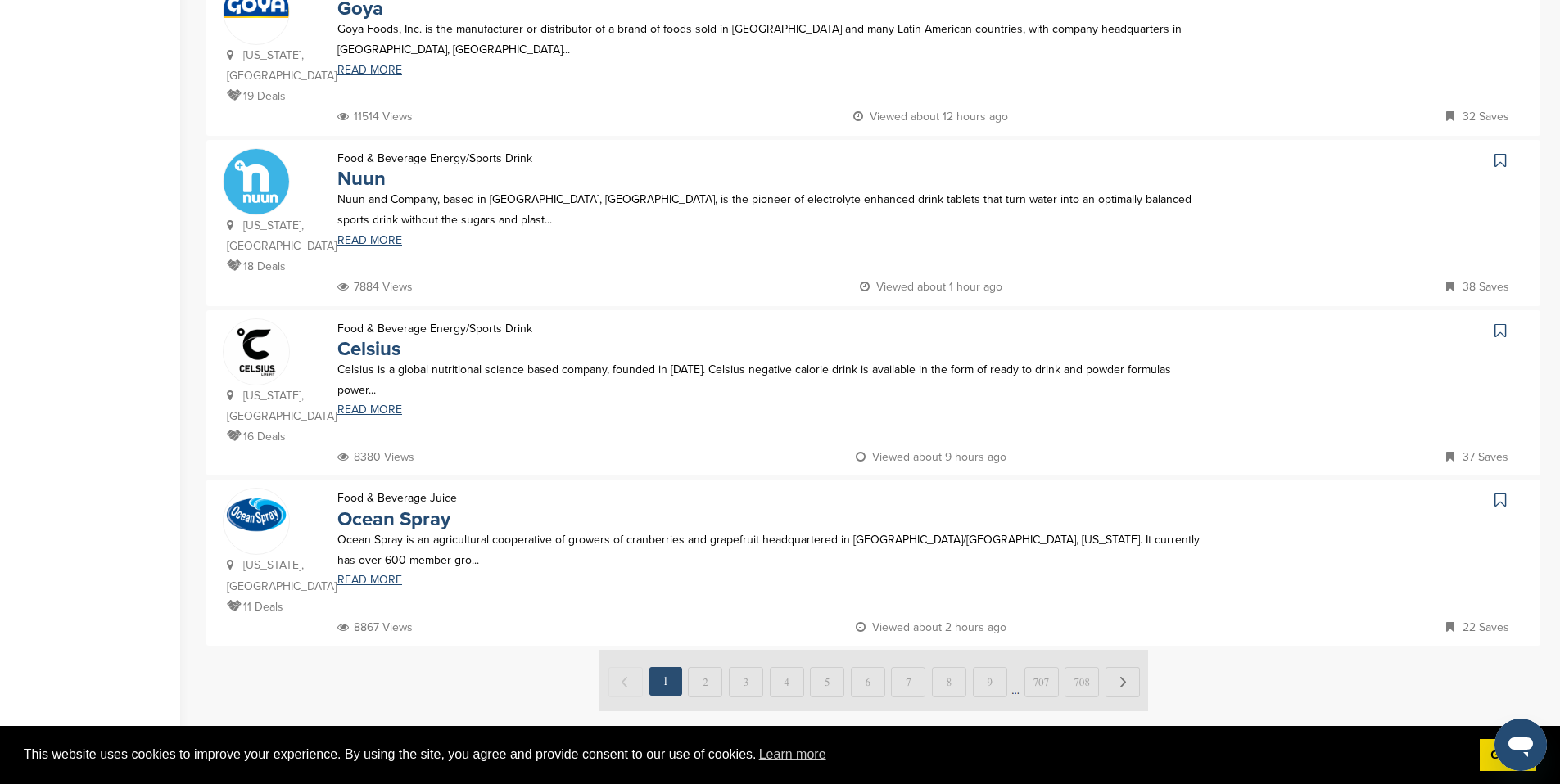
click at [267, 427] on p "16 Deals" at bounding box center [274, 437] width 94 height 20
click at [271, 319] on img at bounding box center [257, 352] width 66 height 66
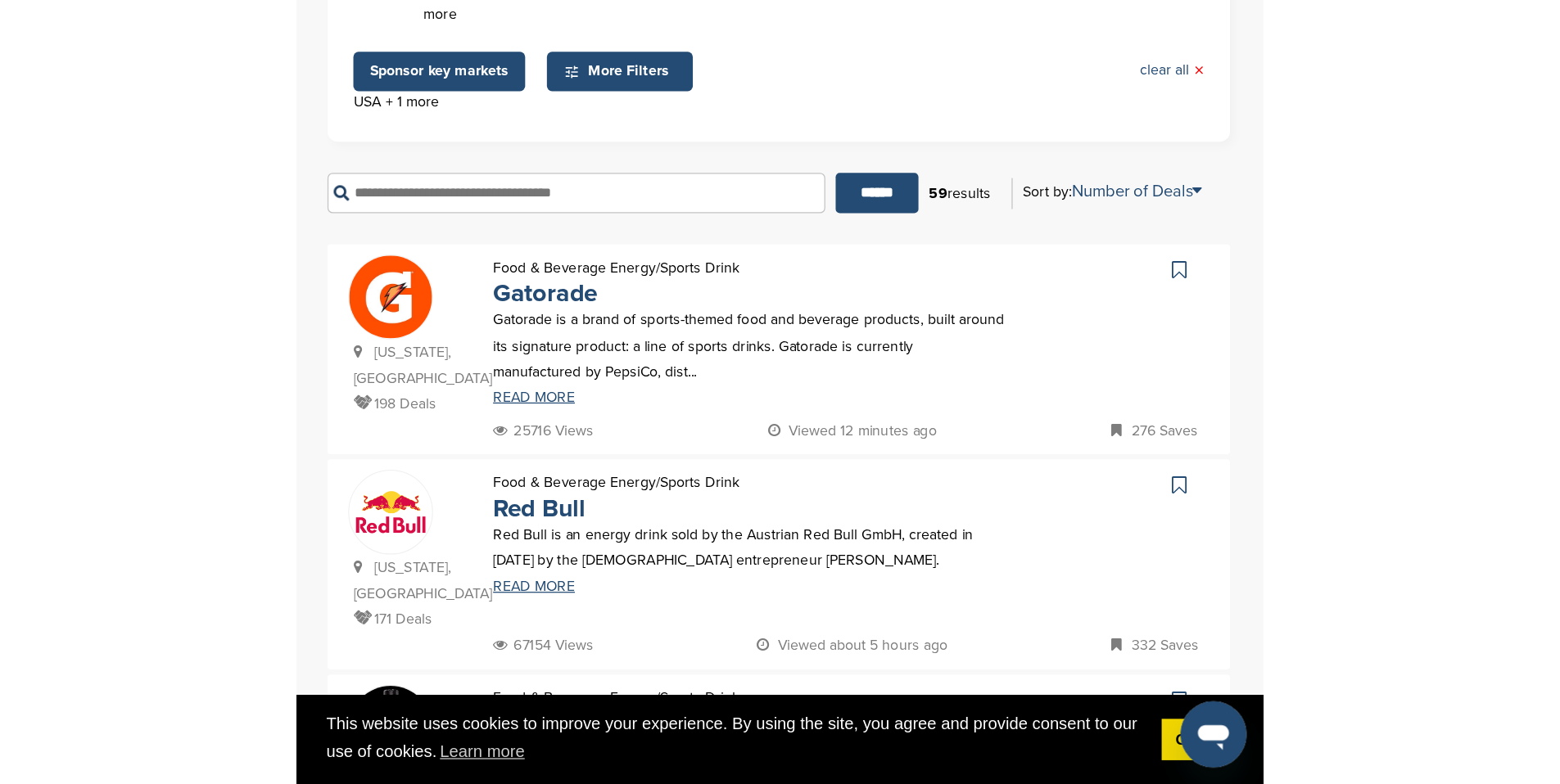
scroll to position [0, 0]
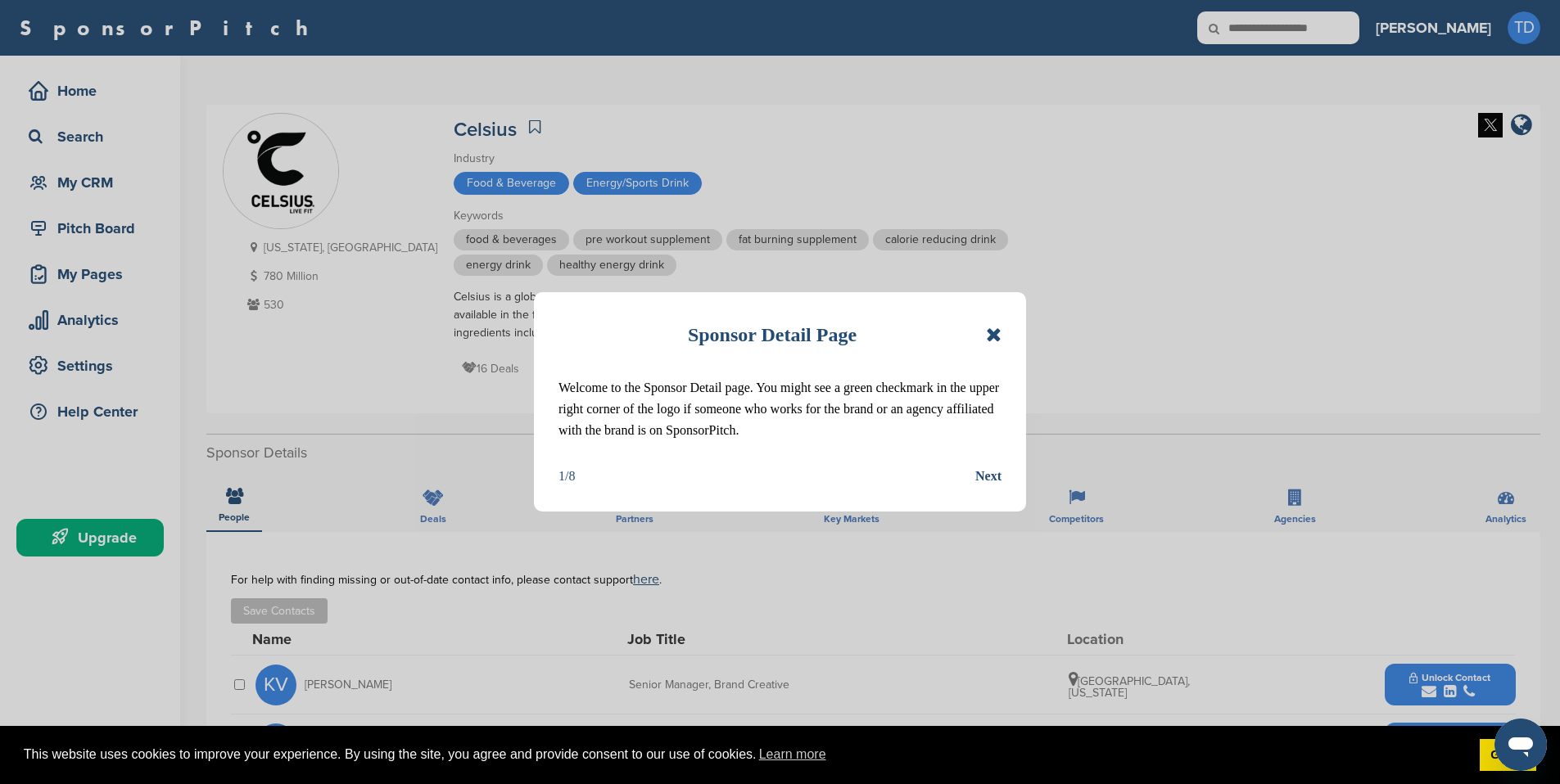
click at [991, 475] on div "Next" at bounding box center [987, 477] width 26 height 21
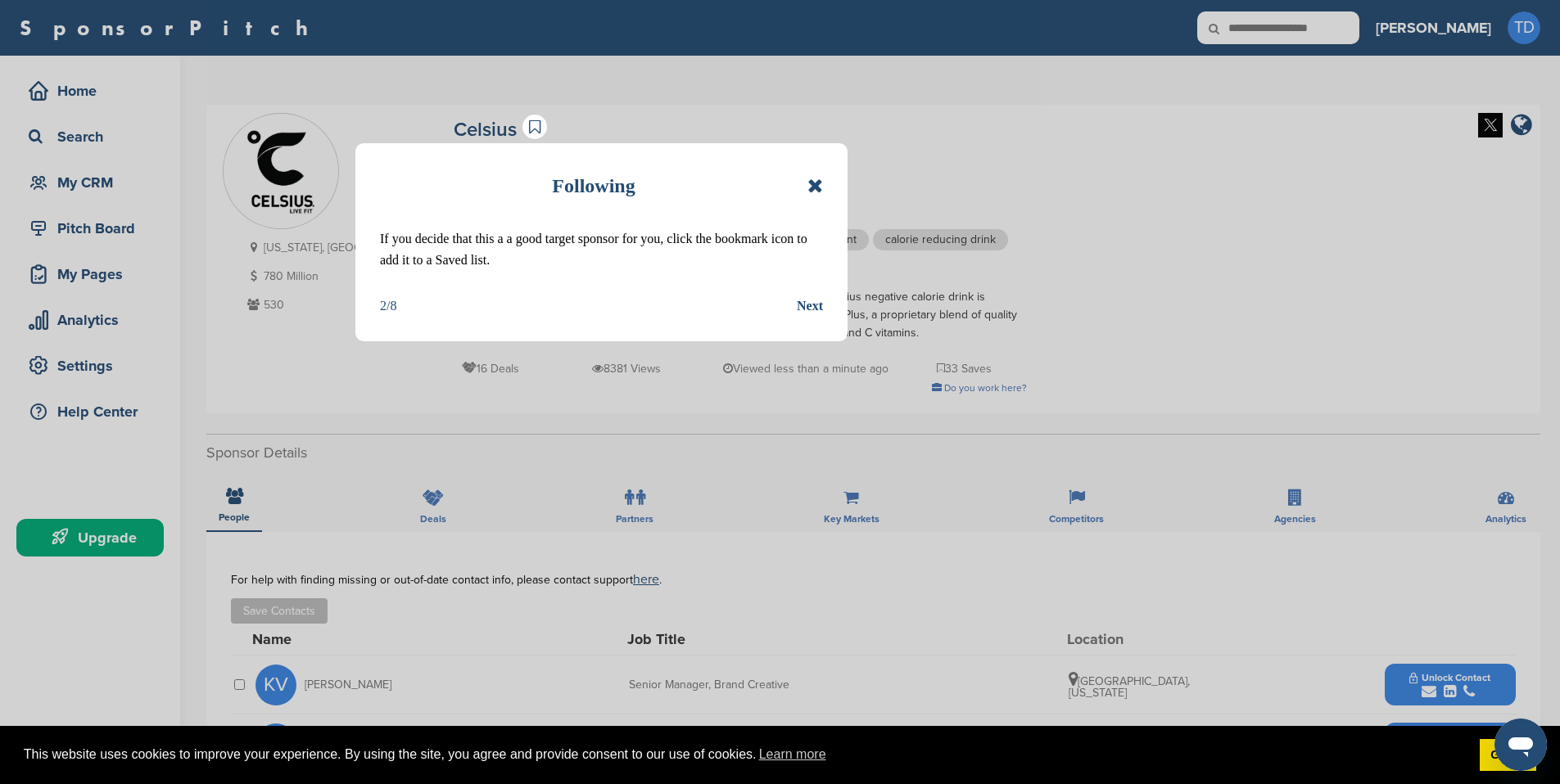
click at [813, 311] on div "Next" at bounding box center [809, 306] width 26 height 21
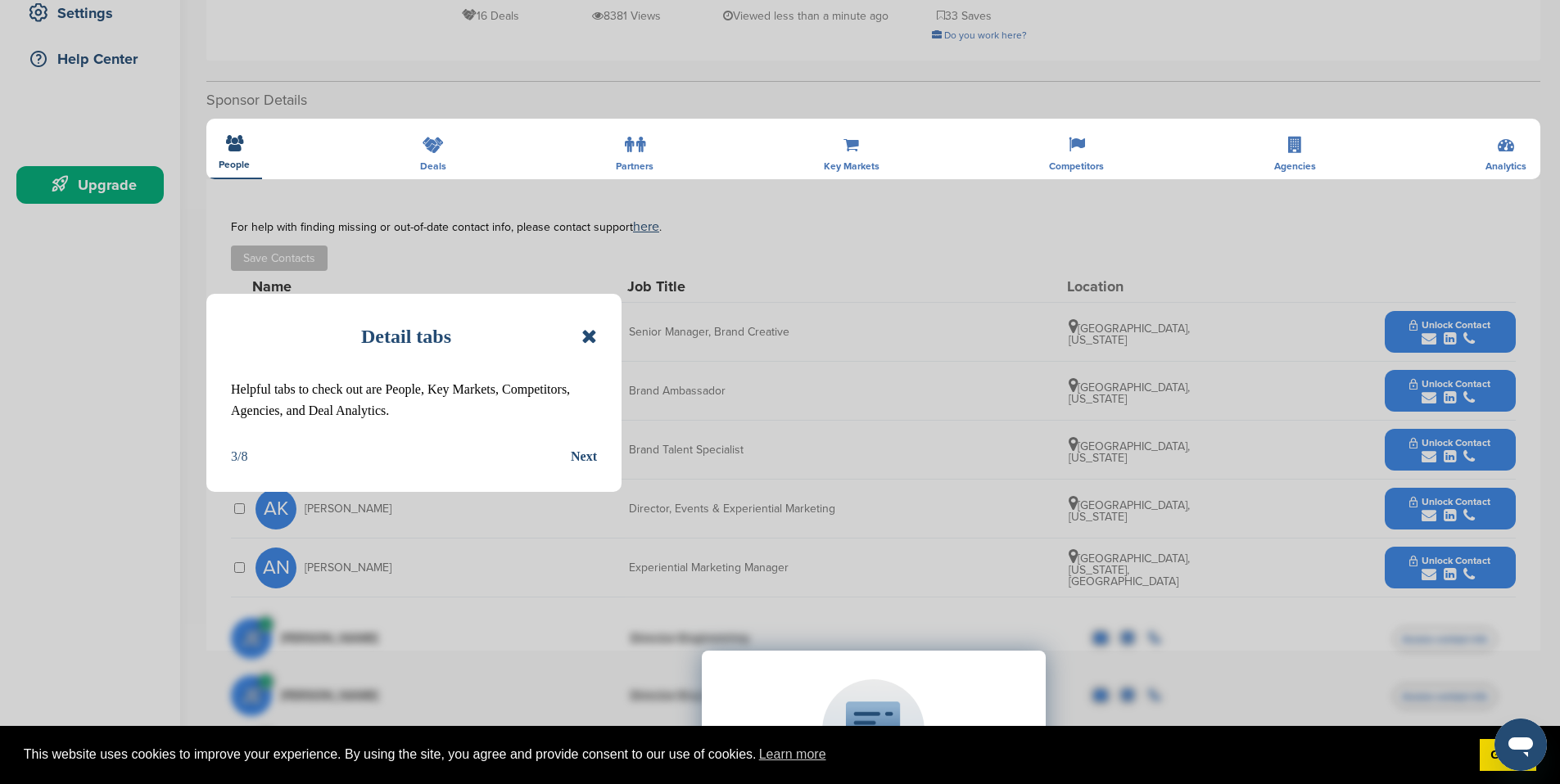
scroll to position [237, 0]
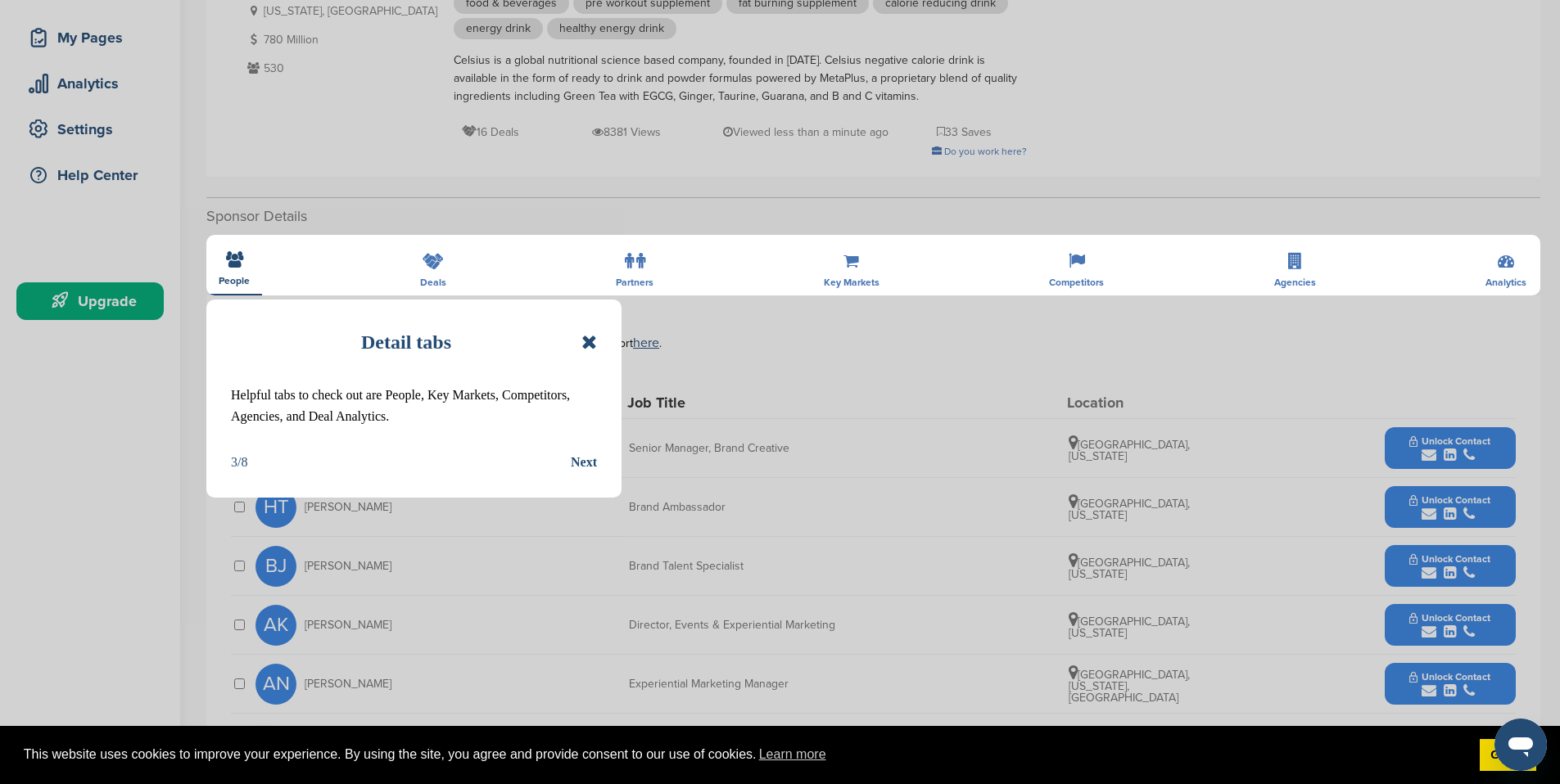
click at [421, 268] on div "Detail tabs Helpful tabs to check out are People, Key Markets, Competitors, Age…" at bounding box center [780, 392] width 1560 height 784
click at [587, 466] on div "Next" at bounding box center [584, 462] width 26 height 21
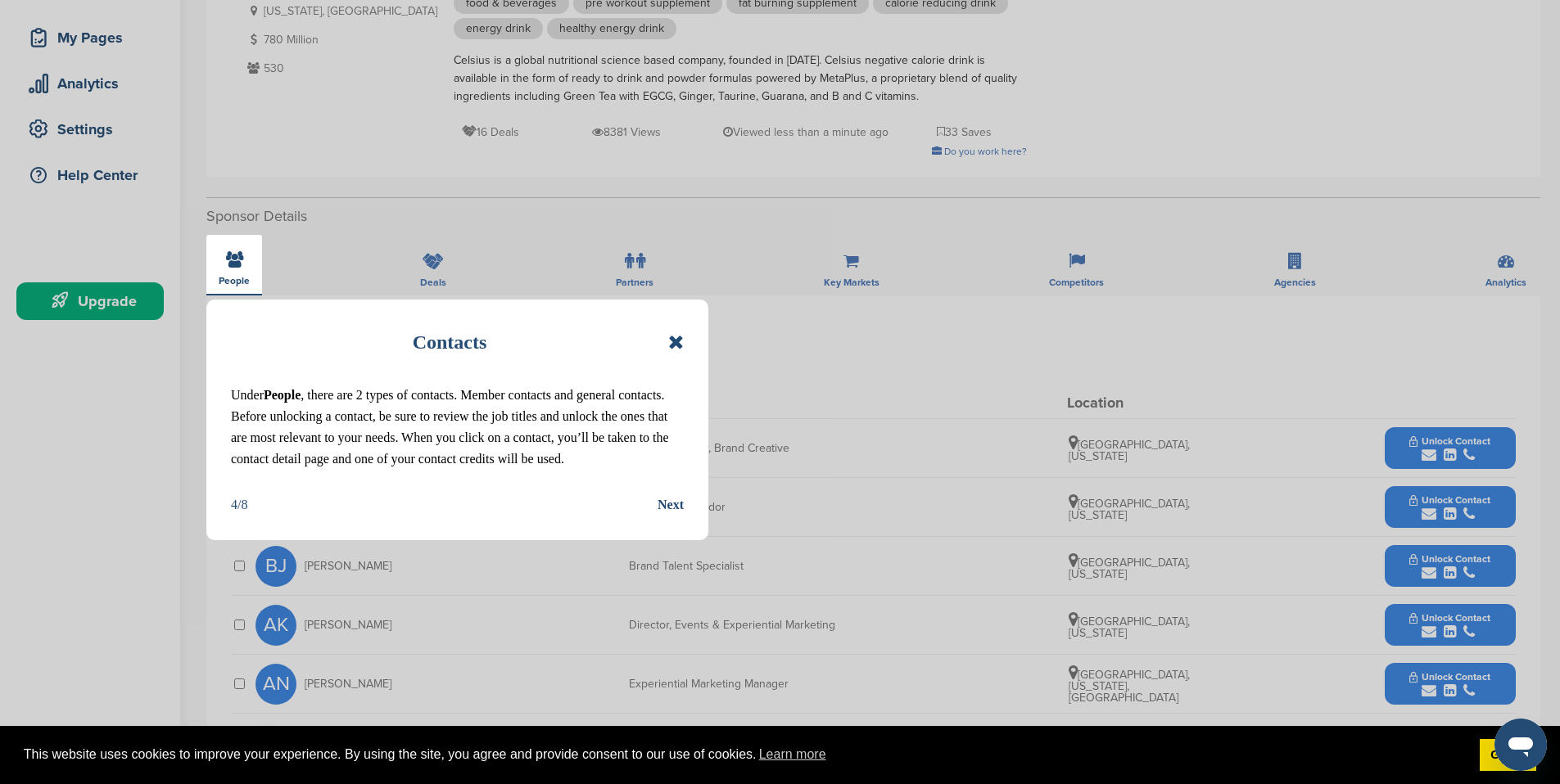
click at [677, 508] on div "Next" at bounding box center [670, 505] width 26 height 21
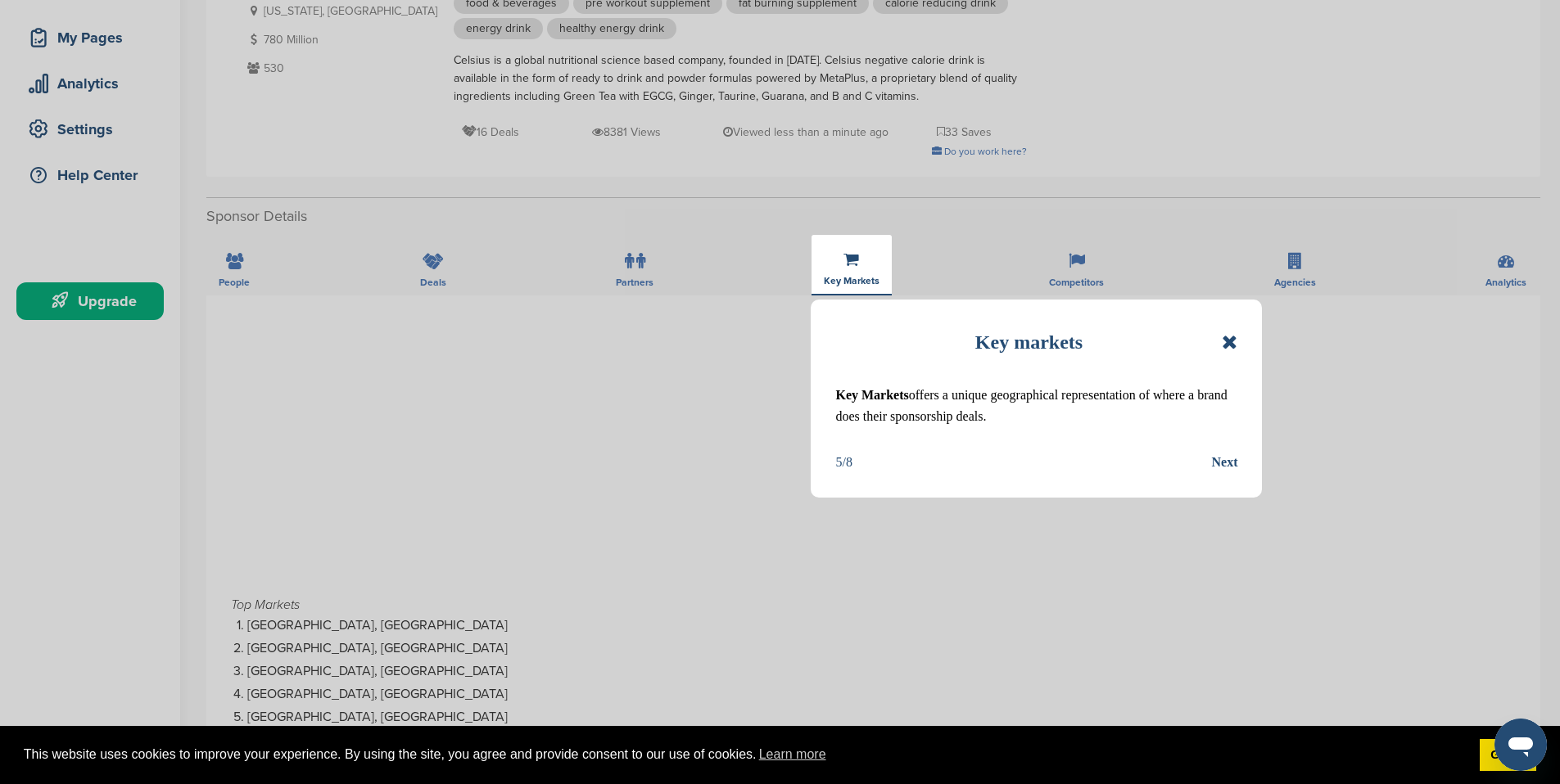
click at [1228, 468] on div "Next" at bounding box center [1223, 462] width 26 height 21
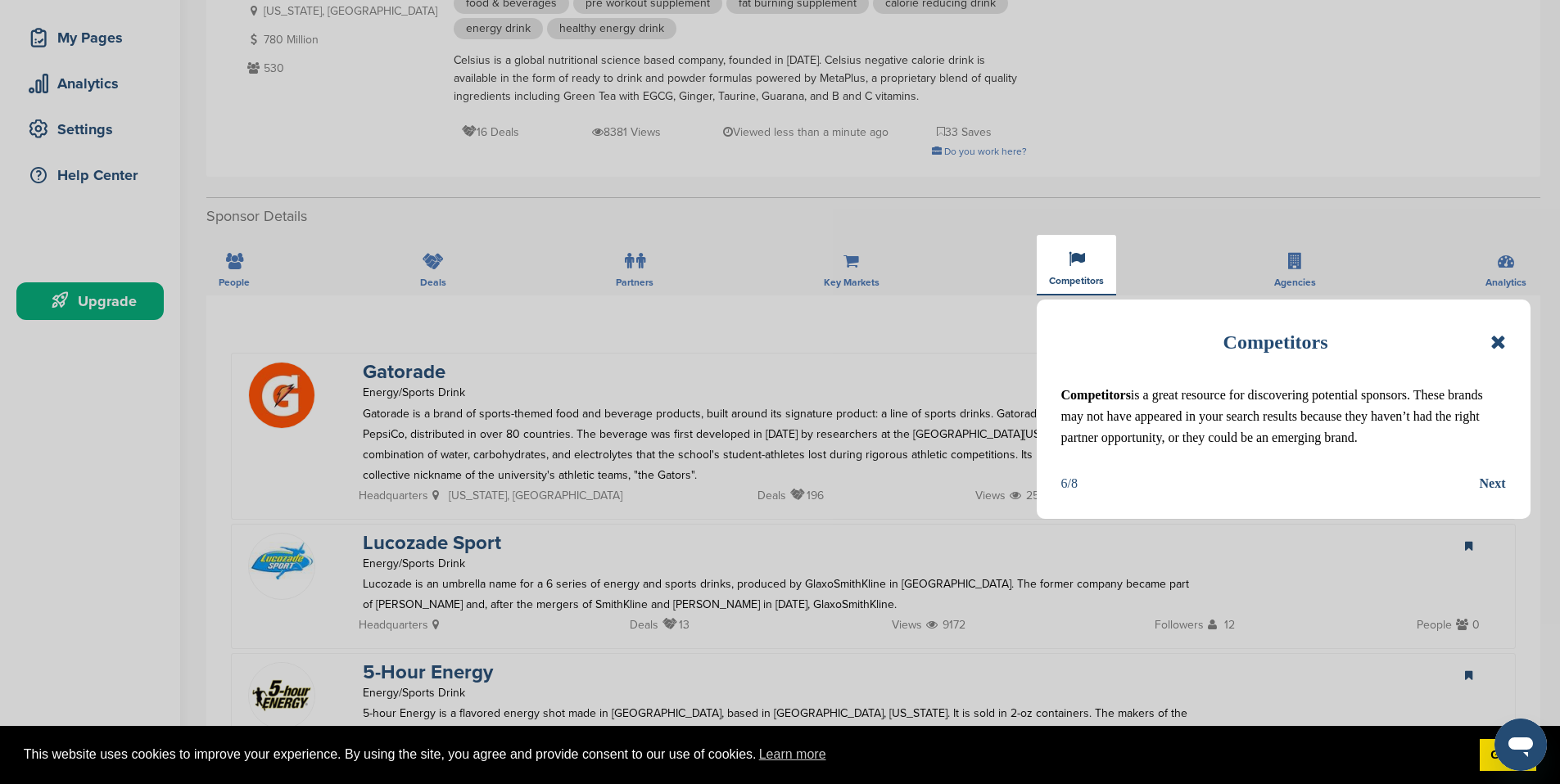
click at [1488, 479] on div "Next" at bounding box center [1492, 484] width 26 height 21
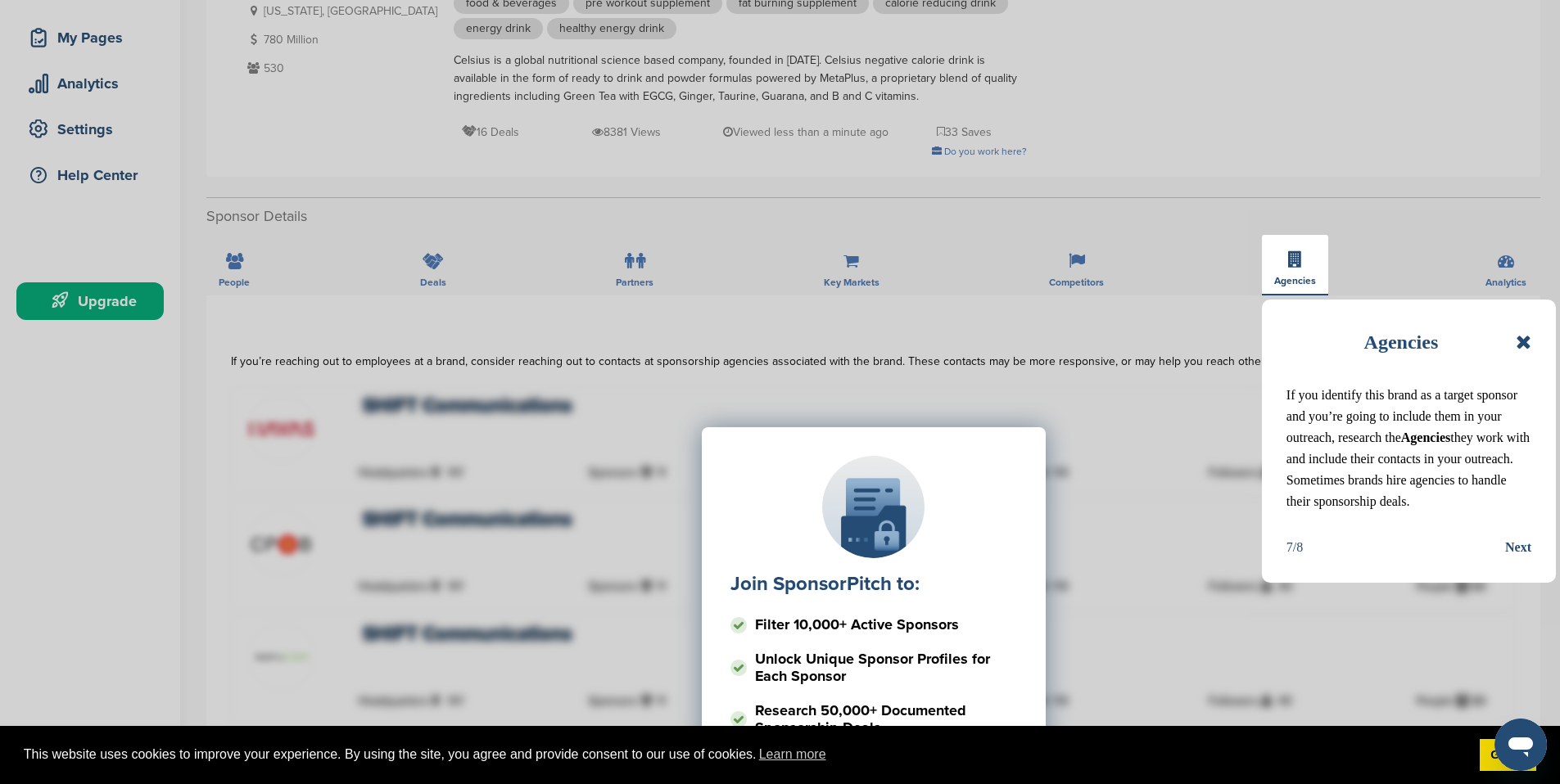
click at [1516, 550] on div "Next" at bounding box center [1517, 548] width 26 height 21
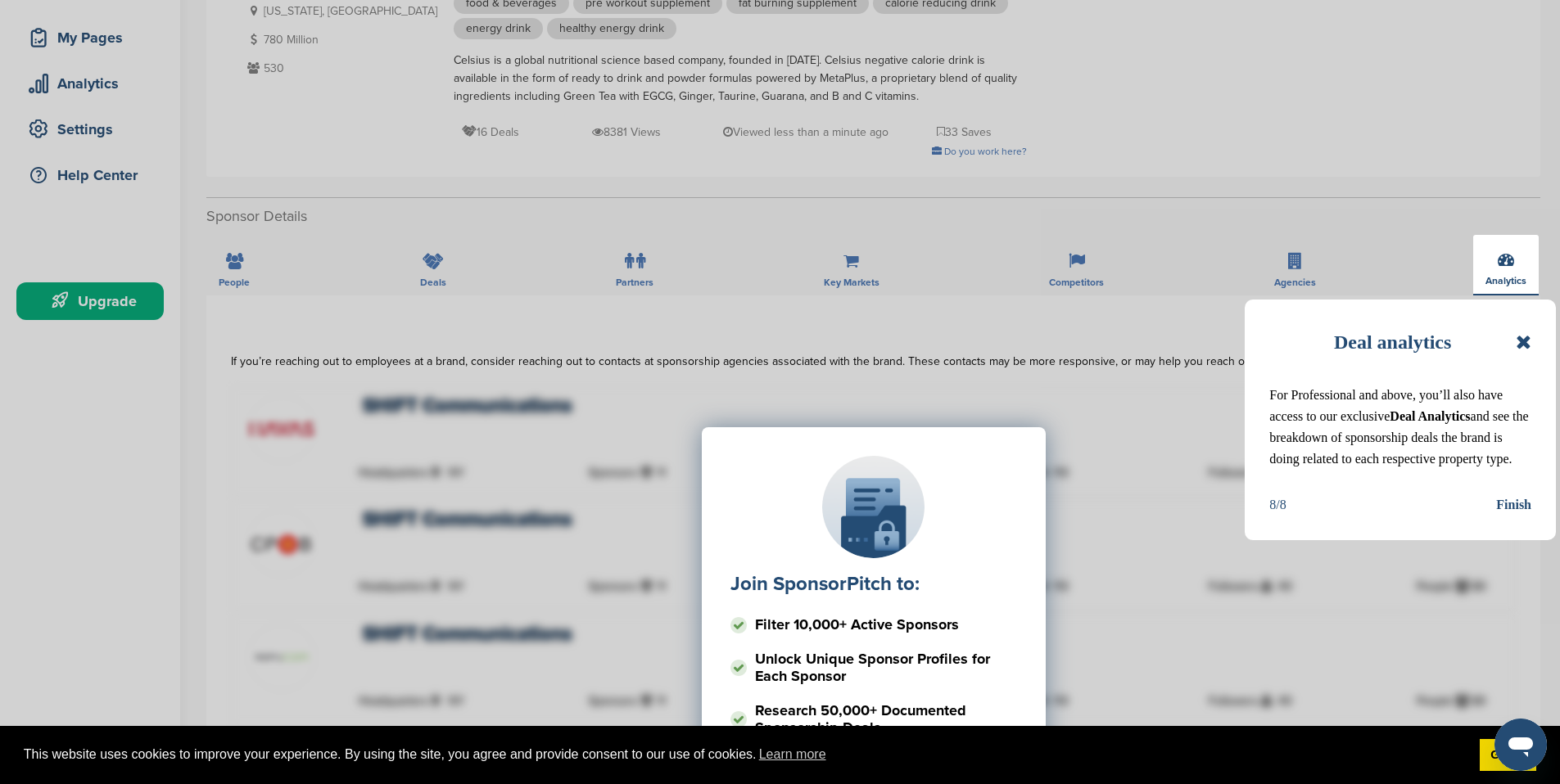
click at [1514, 503] on div "Join SponsorPitch to: Filter 10,000+ Active Sponsors Unlock Unique Sponsor Prof…" at bounding box center [873, 591] width 1285 height 409
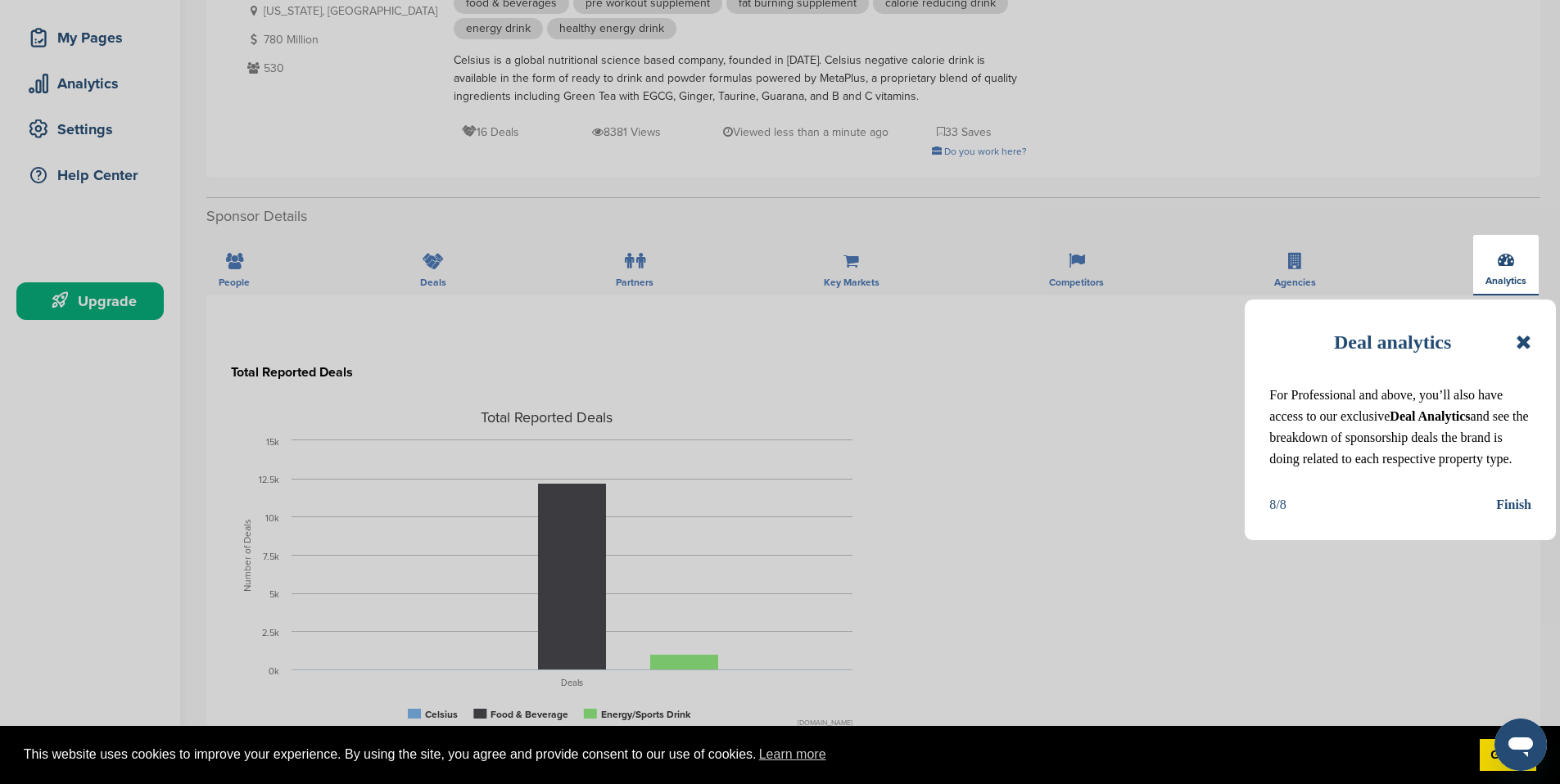
click at [1523, 507] on div "Finish" at bounding box center [1514, 505] width 36 height 21
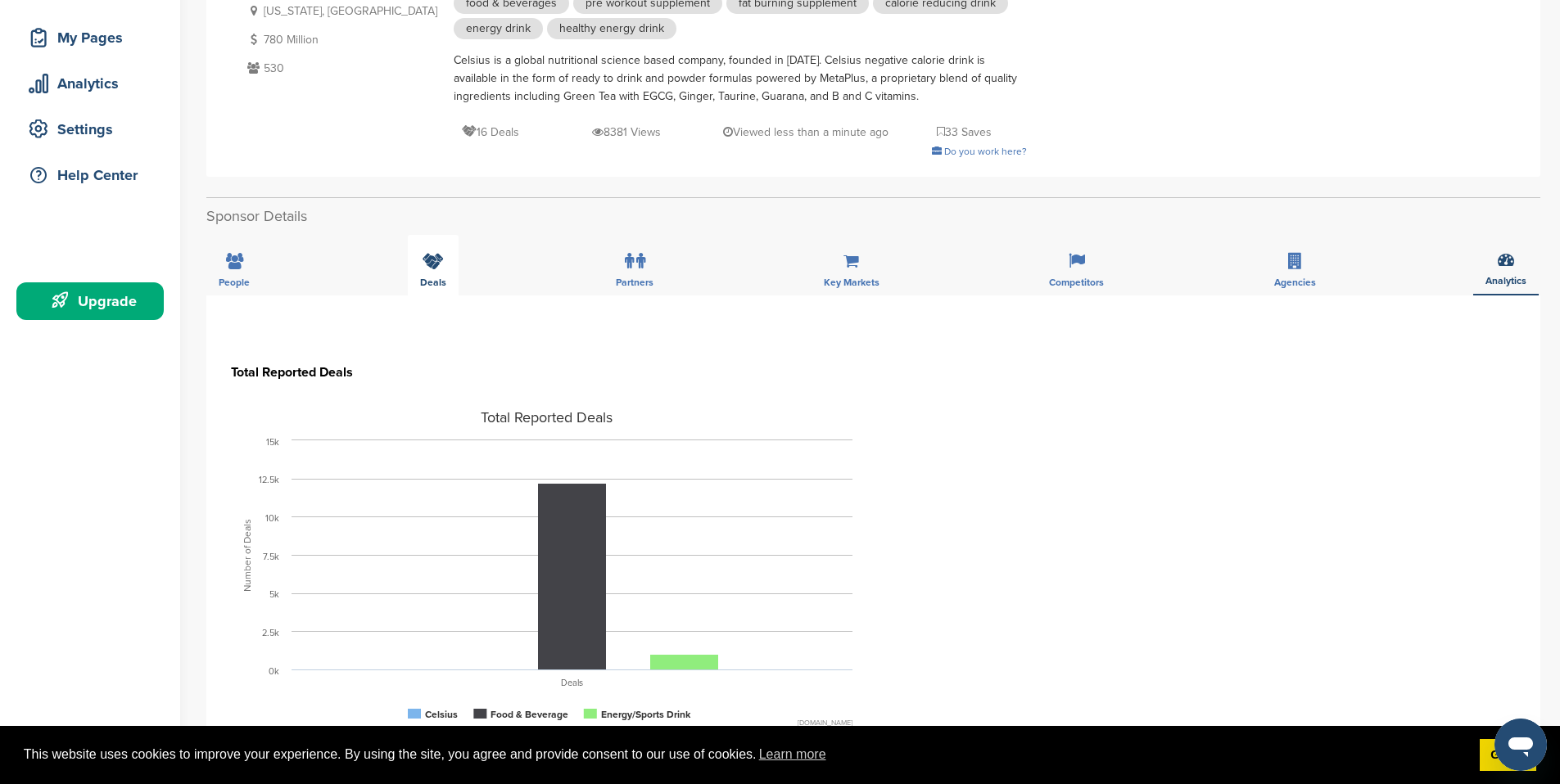
drag, startPoint x: 399, startPoint y: 262, endPoint x: 409, endPoint y: 264, distance: 10.2
click at [403, 262] on div "People Deals Partners Key Markets Competitors Agencies Analytics" at bounding box center [873, 265] width 1334 height 61
click at [425, 264] on icon at bounding box center [433, 261] width 21 height 16
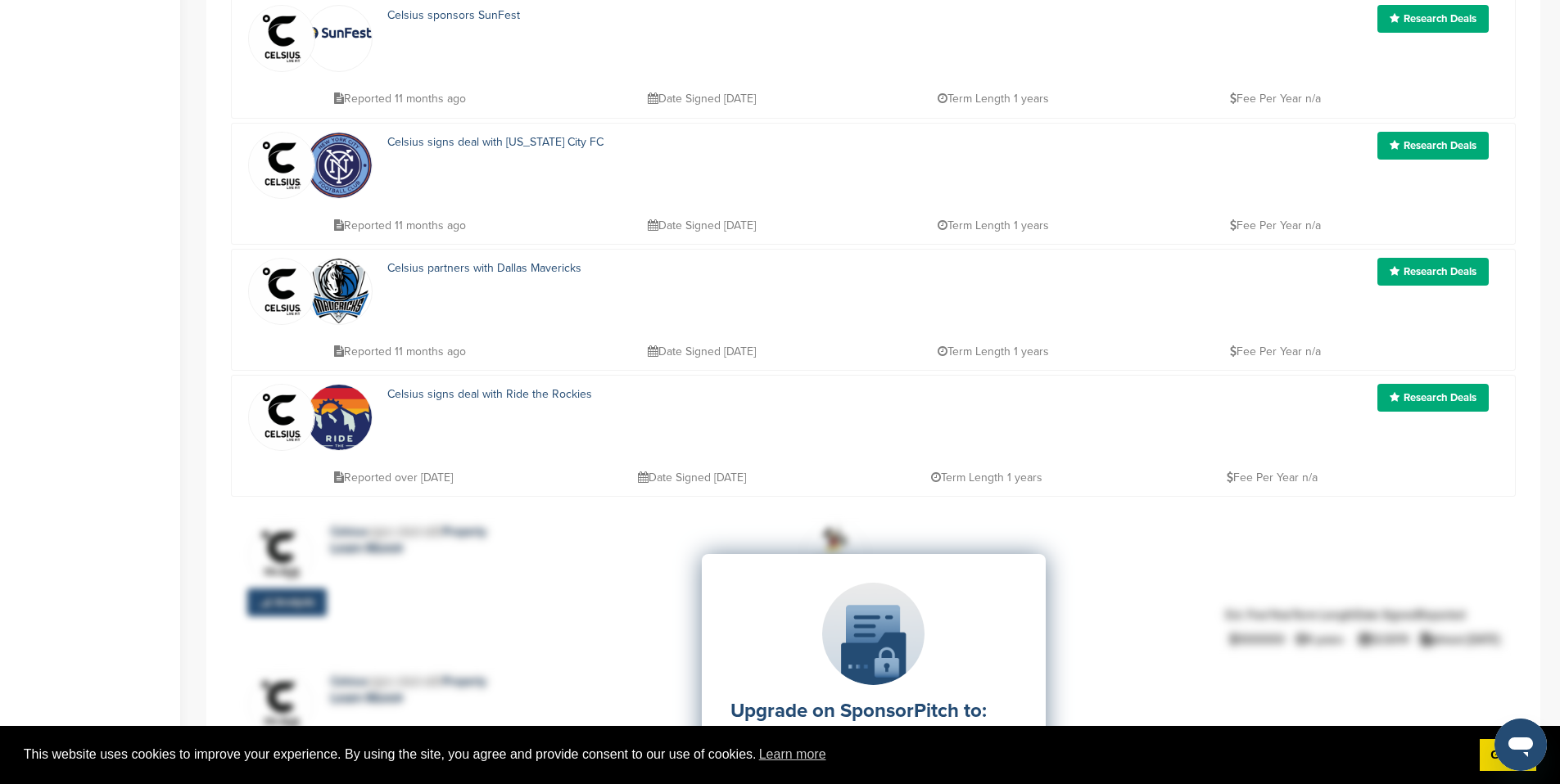
scroll to position [715, 0]
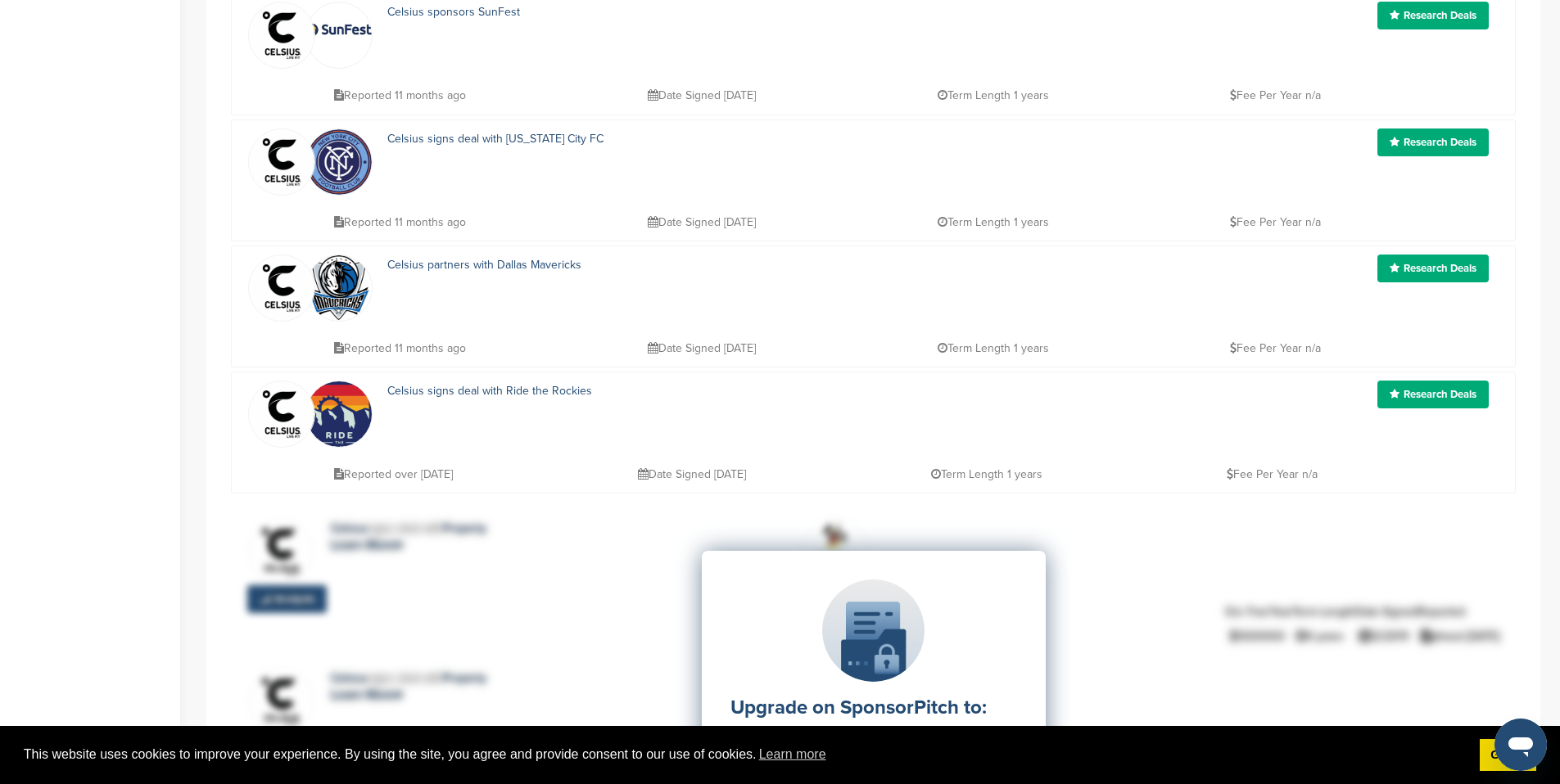
click at [1305, 323] on div "Reported [DATE] Date Signed [DATE] Term Length 1 years Fee Per Year n/a" at bounding box center [913, 339] width 1168 height 37
click at [1438, 268] on link "Research Deals" at bounding box center [1433, 268] width 111 height 28
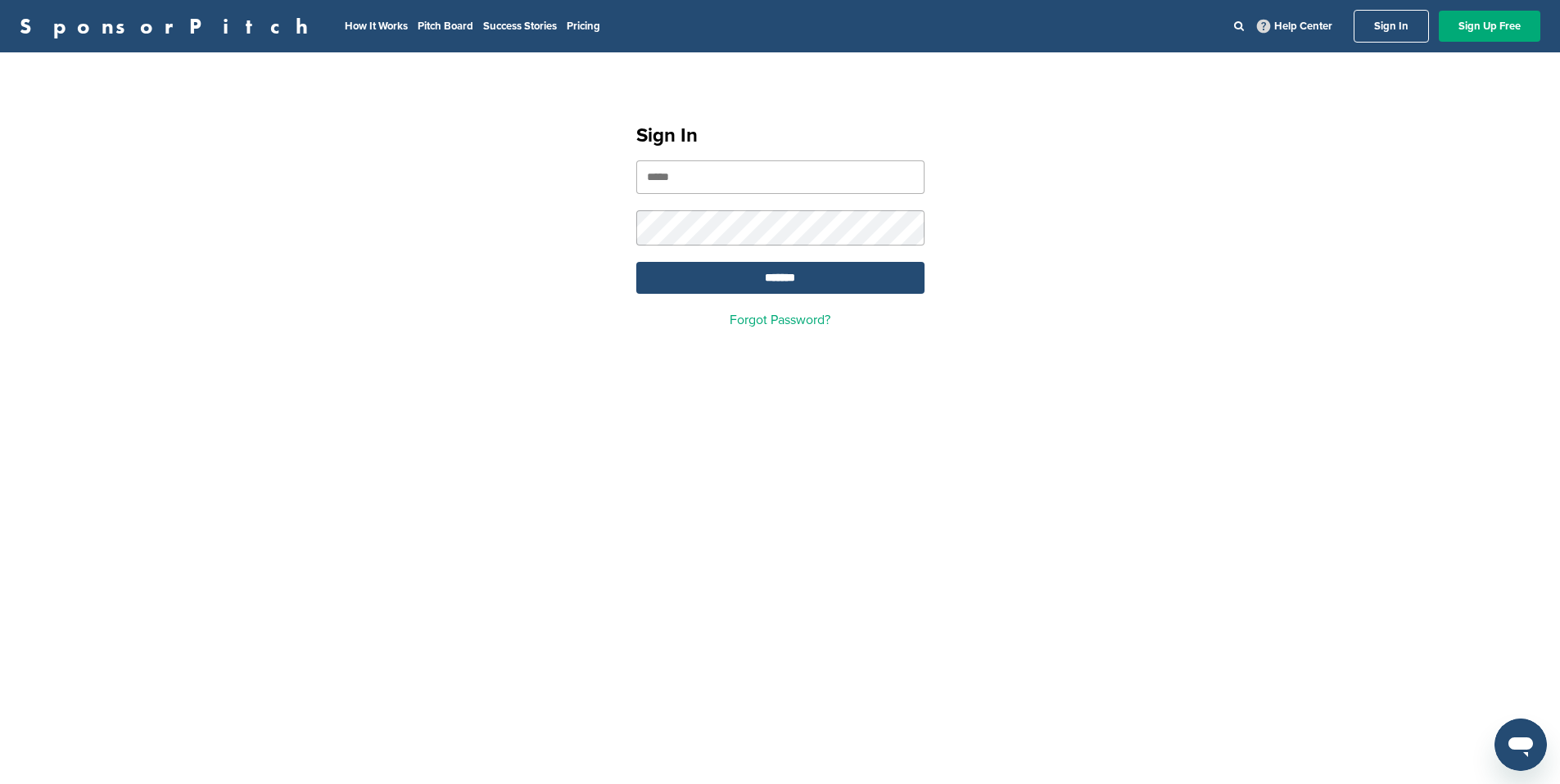
click at [697, 180] on input "email" at bounding box center [780, 177] width 288 height 34
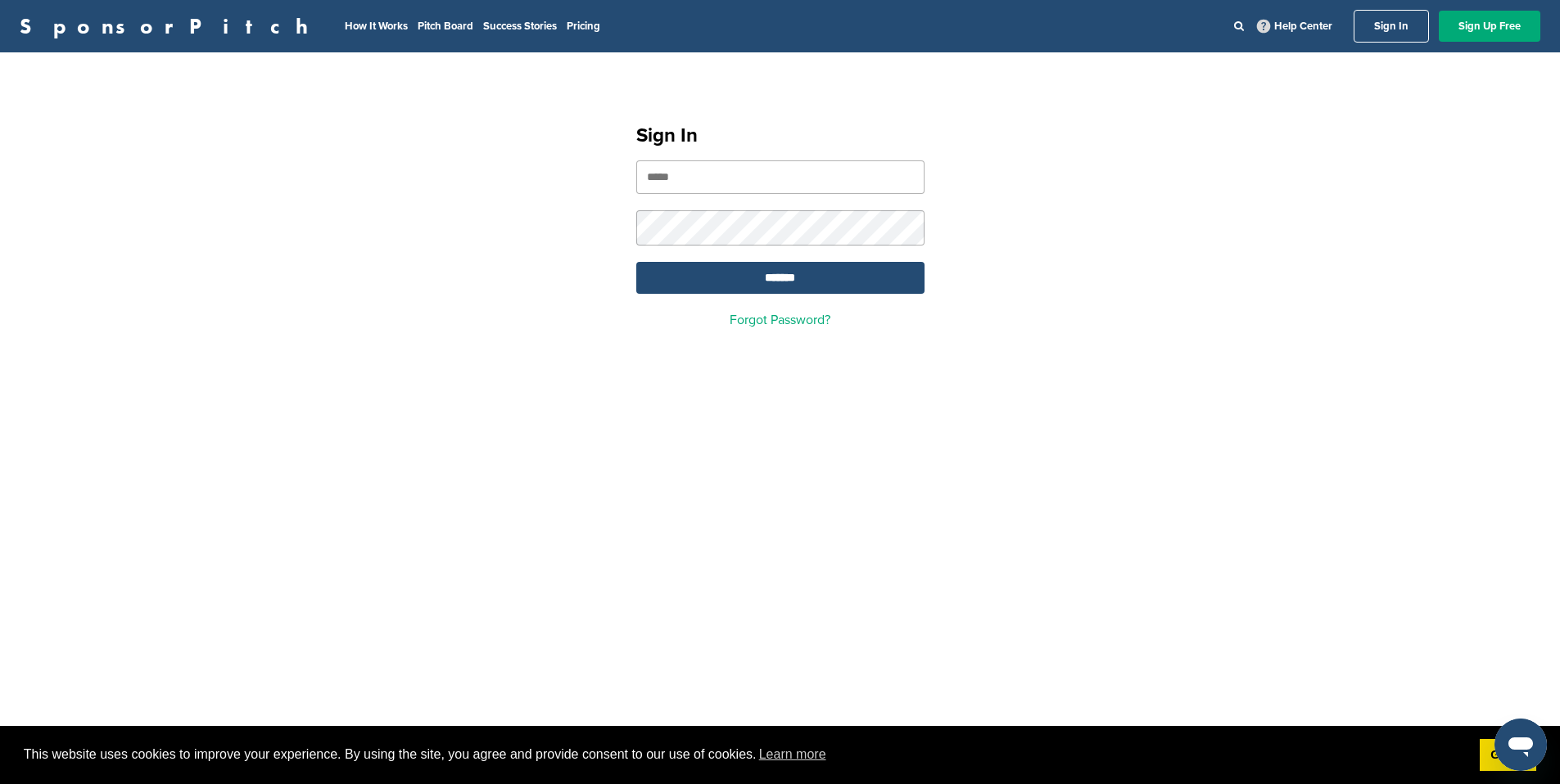
click at [746, 179] on input "email" at bounding box center [780, 177] width 288 height 34
type input "**********"
click at [636, 262] on input "*******" at bounding box center [780, 278] width 288 height 32
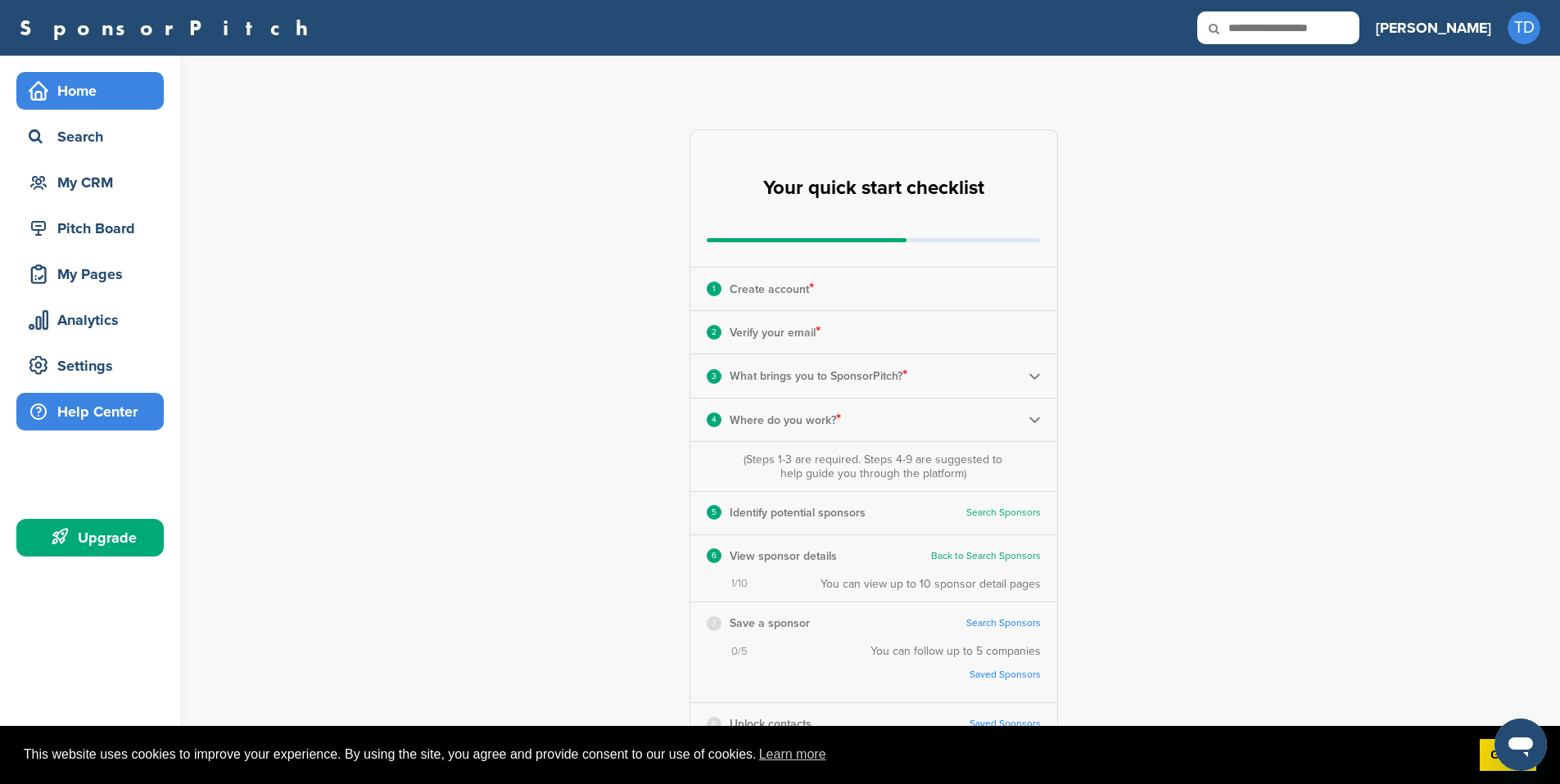
click at [90, 398] on div "Help Center" at bounding box center [94, 412] width 139 height 29
